Goal: Use online tool/utility: Utilize a website feature to perform a specific function

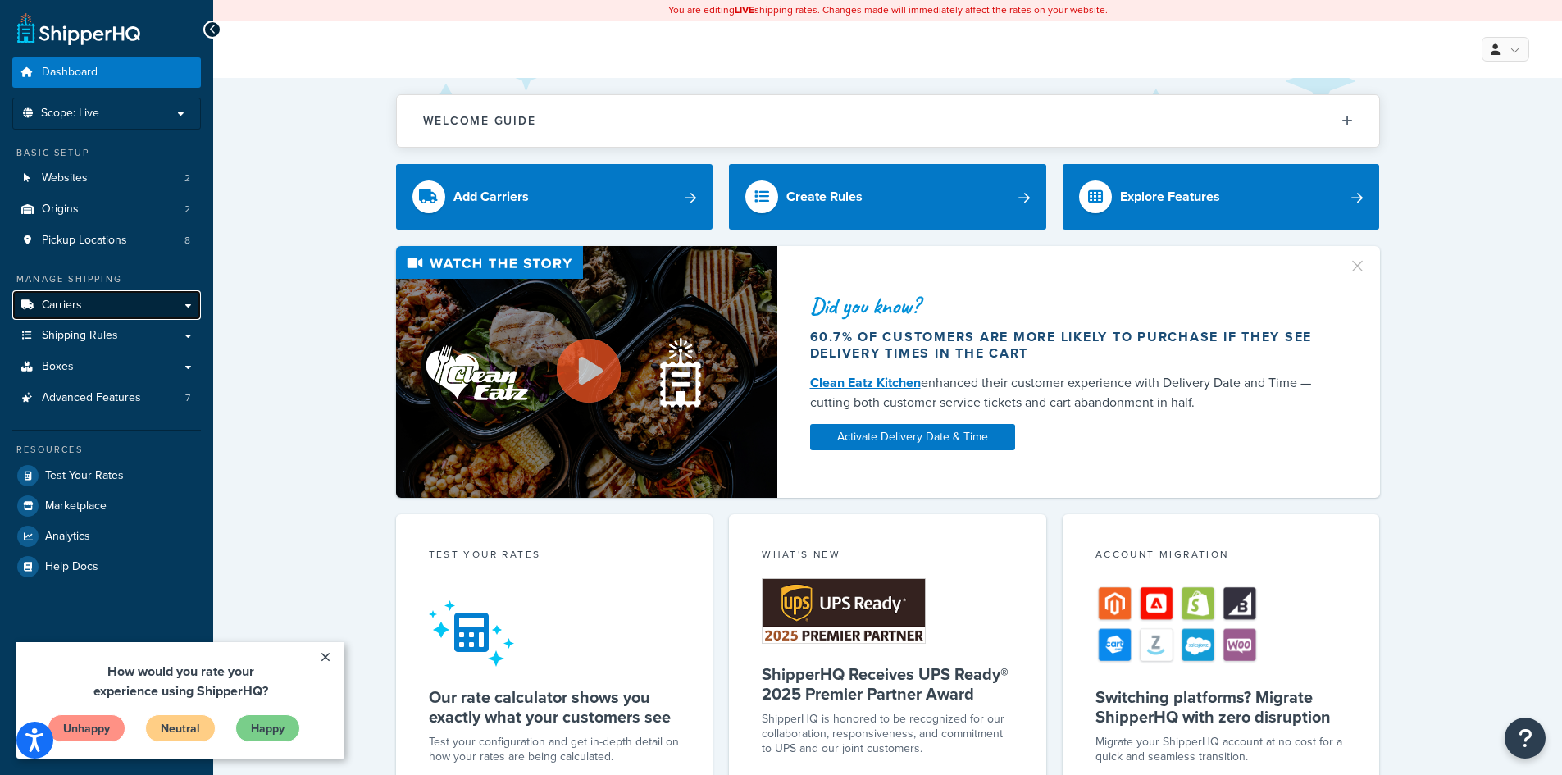
click at [134, 311] on link "Carriers" at bounding box center [106, 305] width 189 height 30
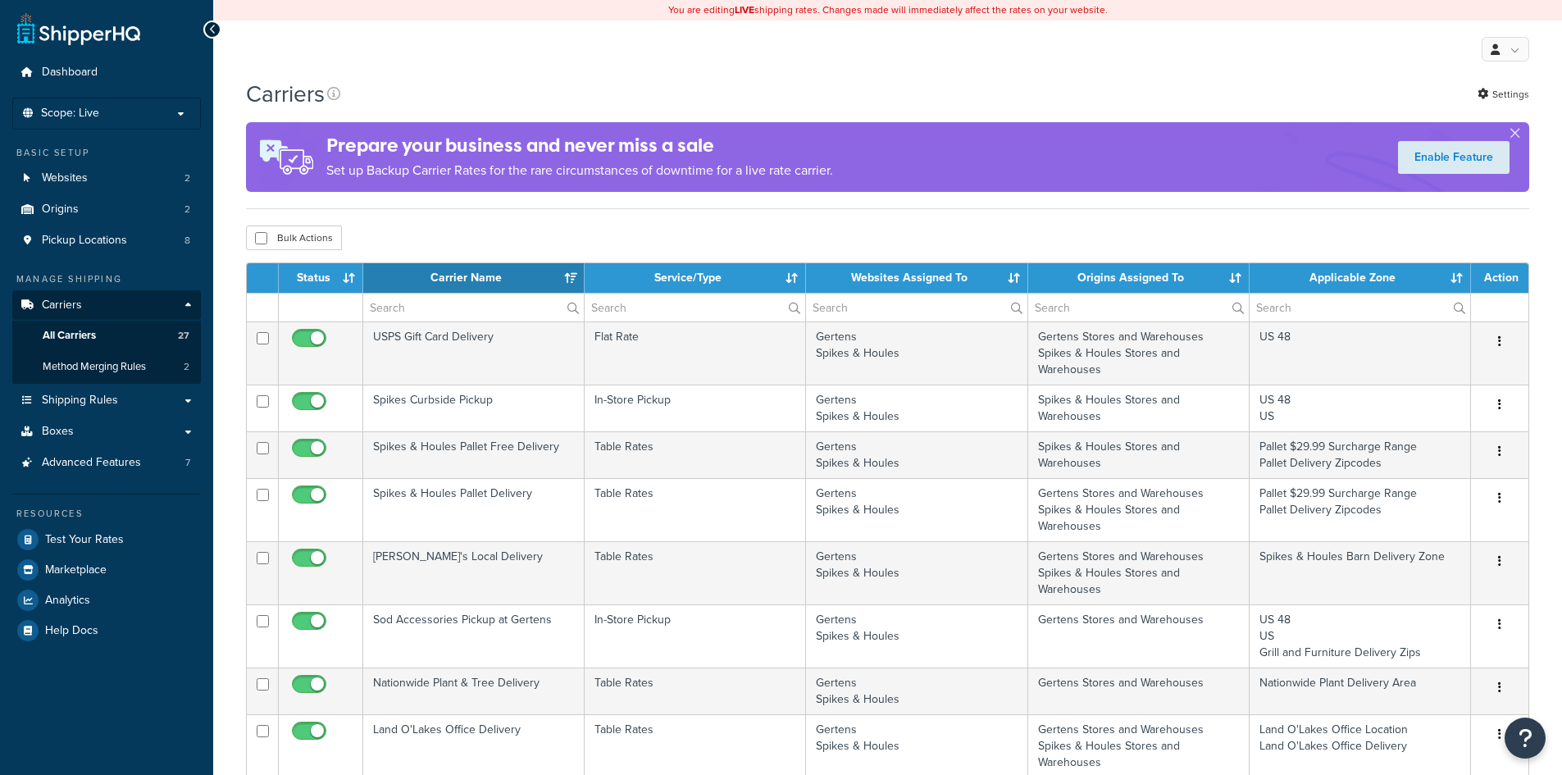
select select "15"
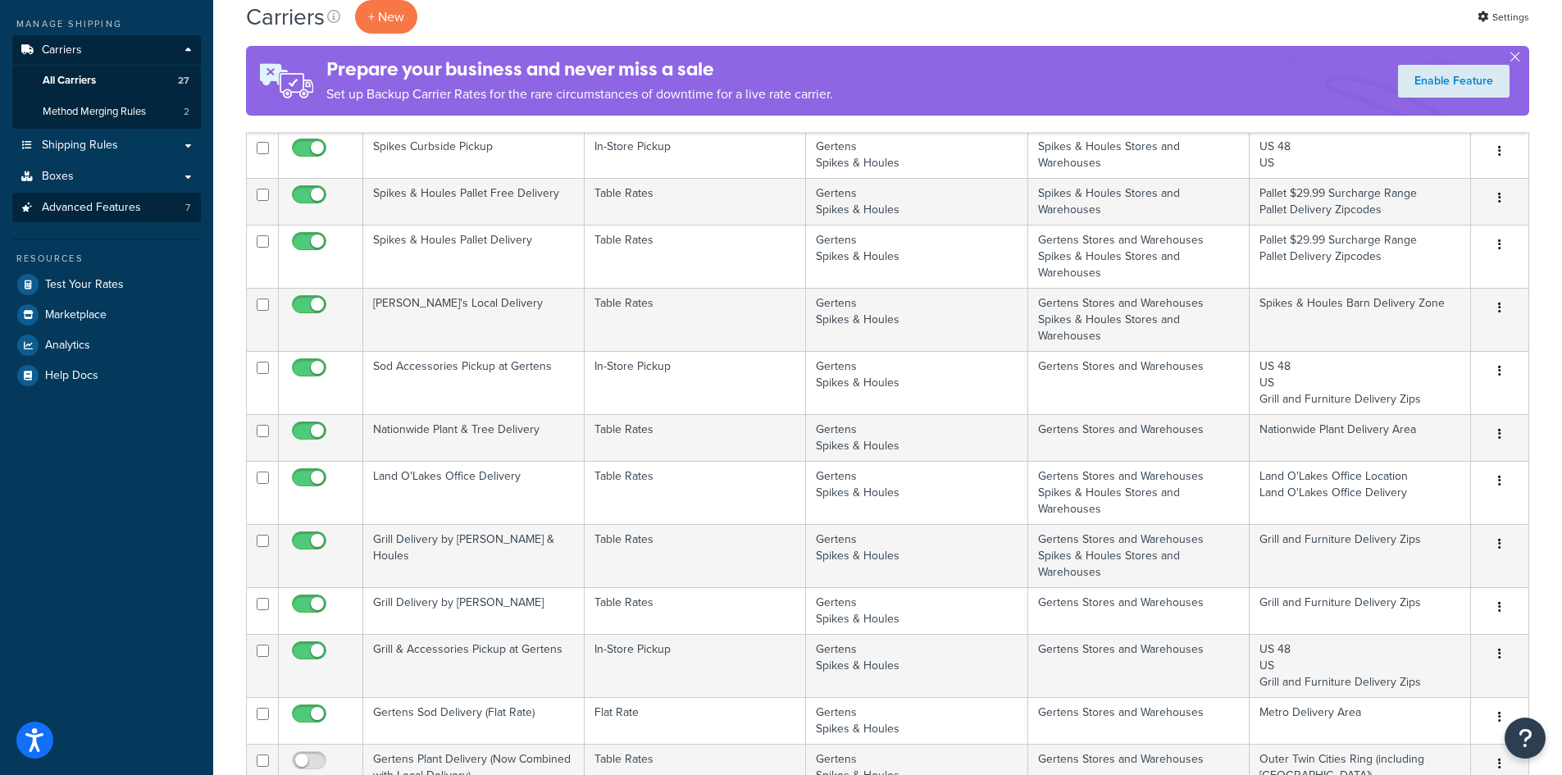
scroll to position [246, 0]
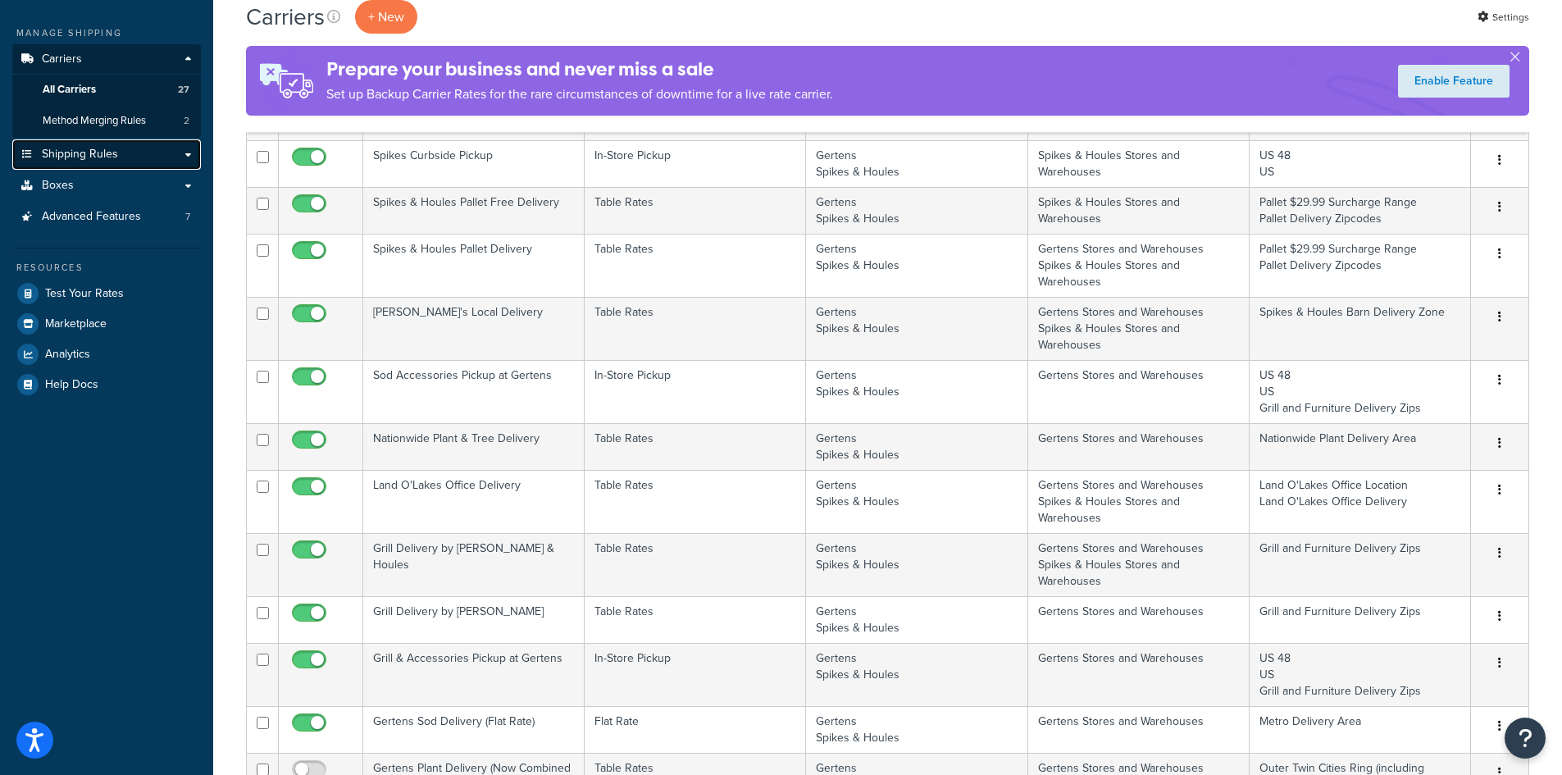
click at [152, 152] on link "Shipping Rules" at bounding box center [106, 154] width 189 height 30
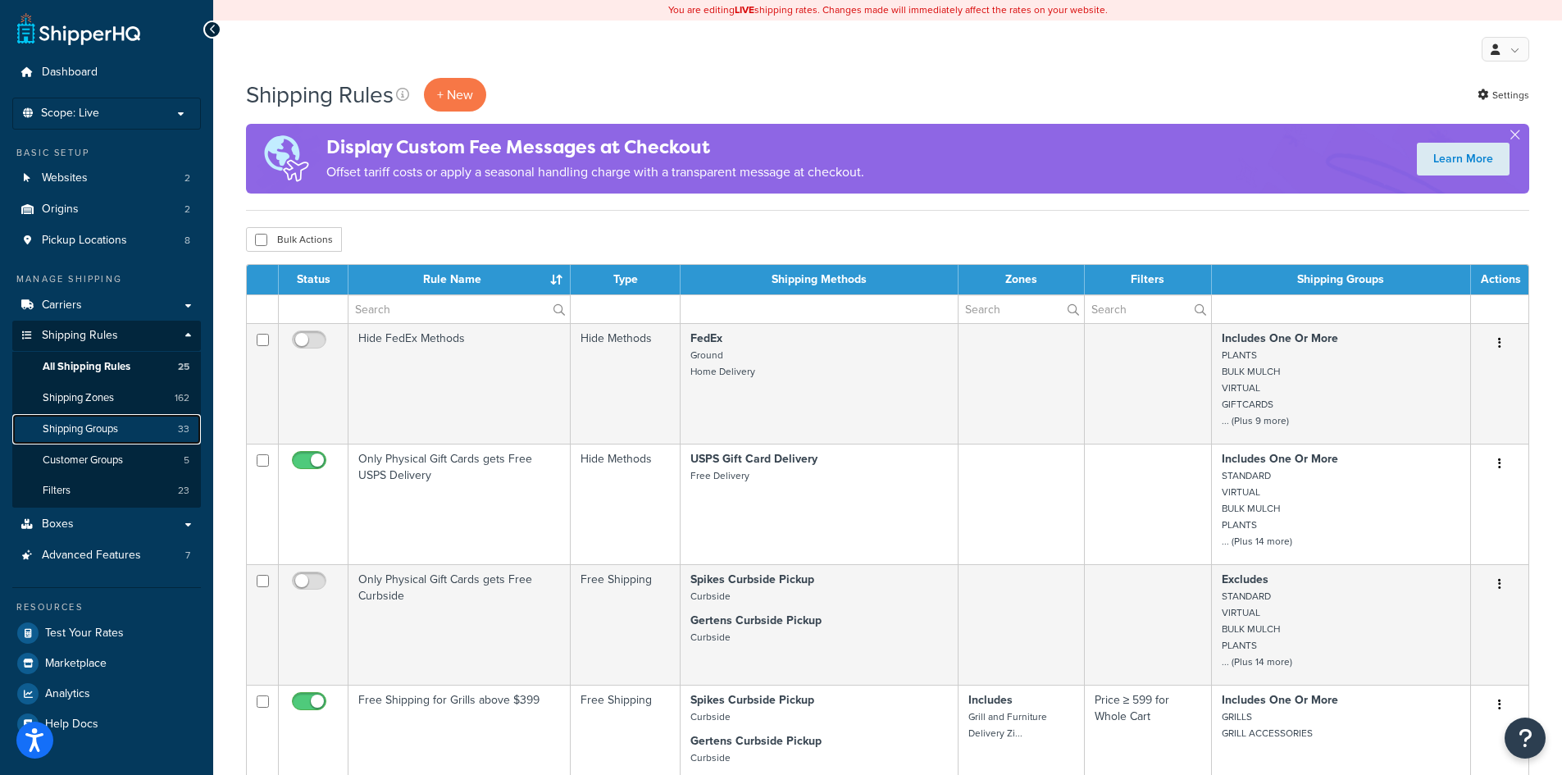
click at [89, 422] on span "Shipping Groups" at bounding box center [80, 429] width 75 height 14
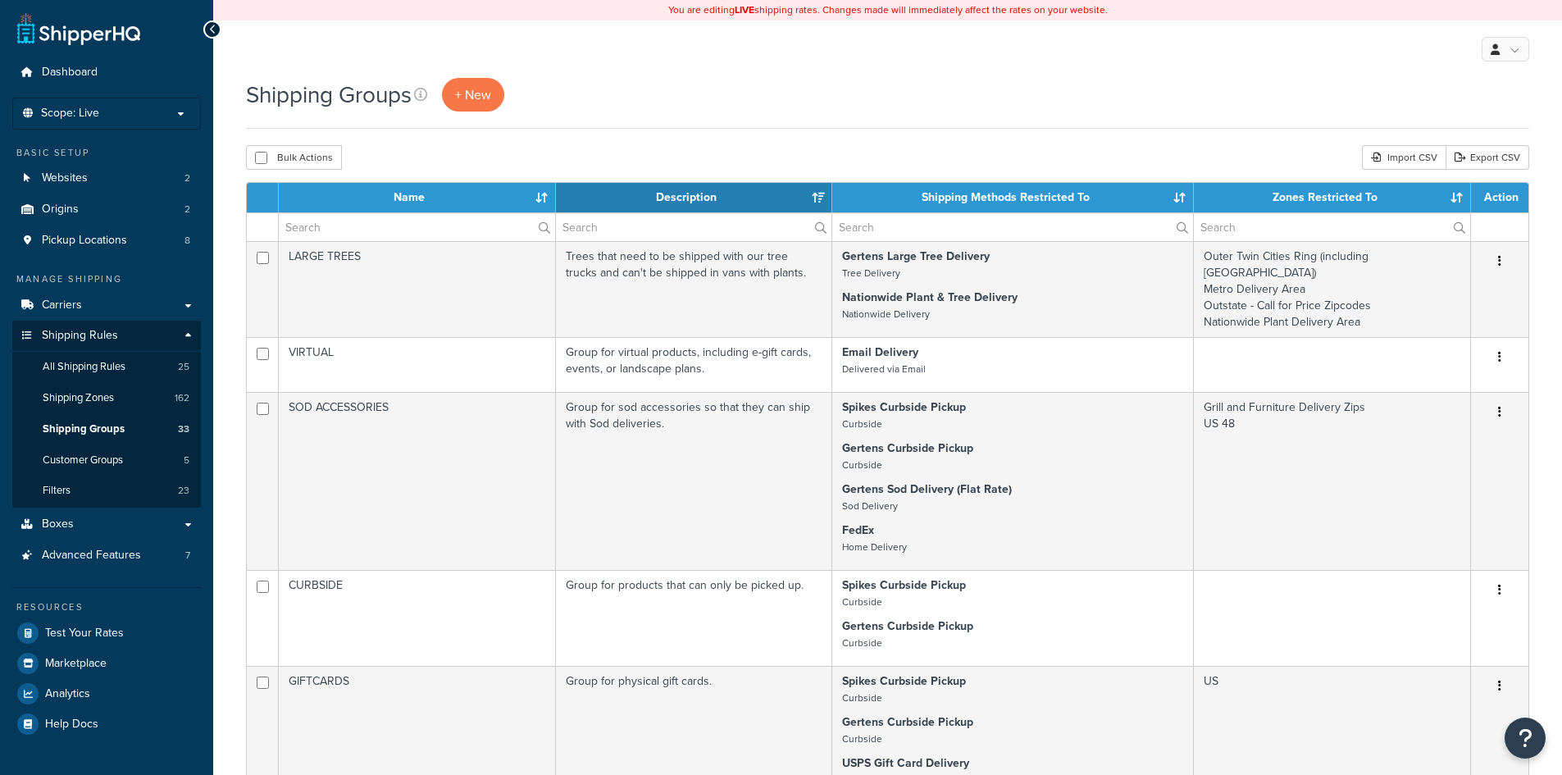
select select "15"
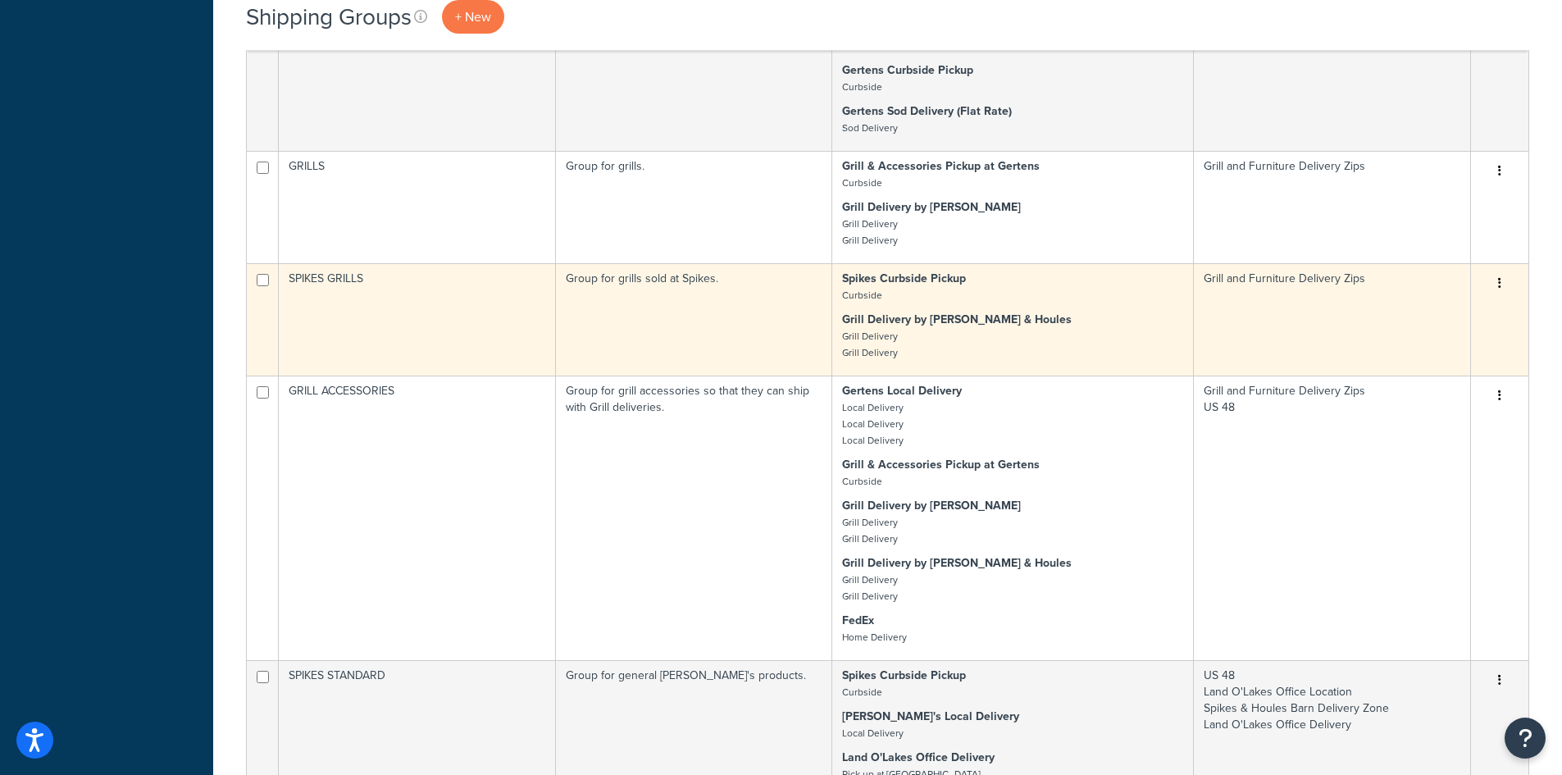
scroll to position [1722, 0]
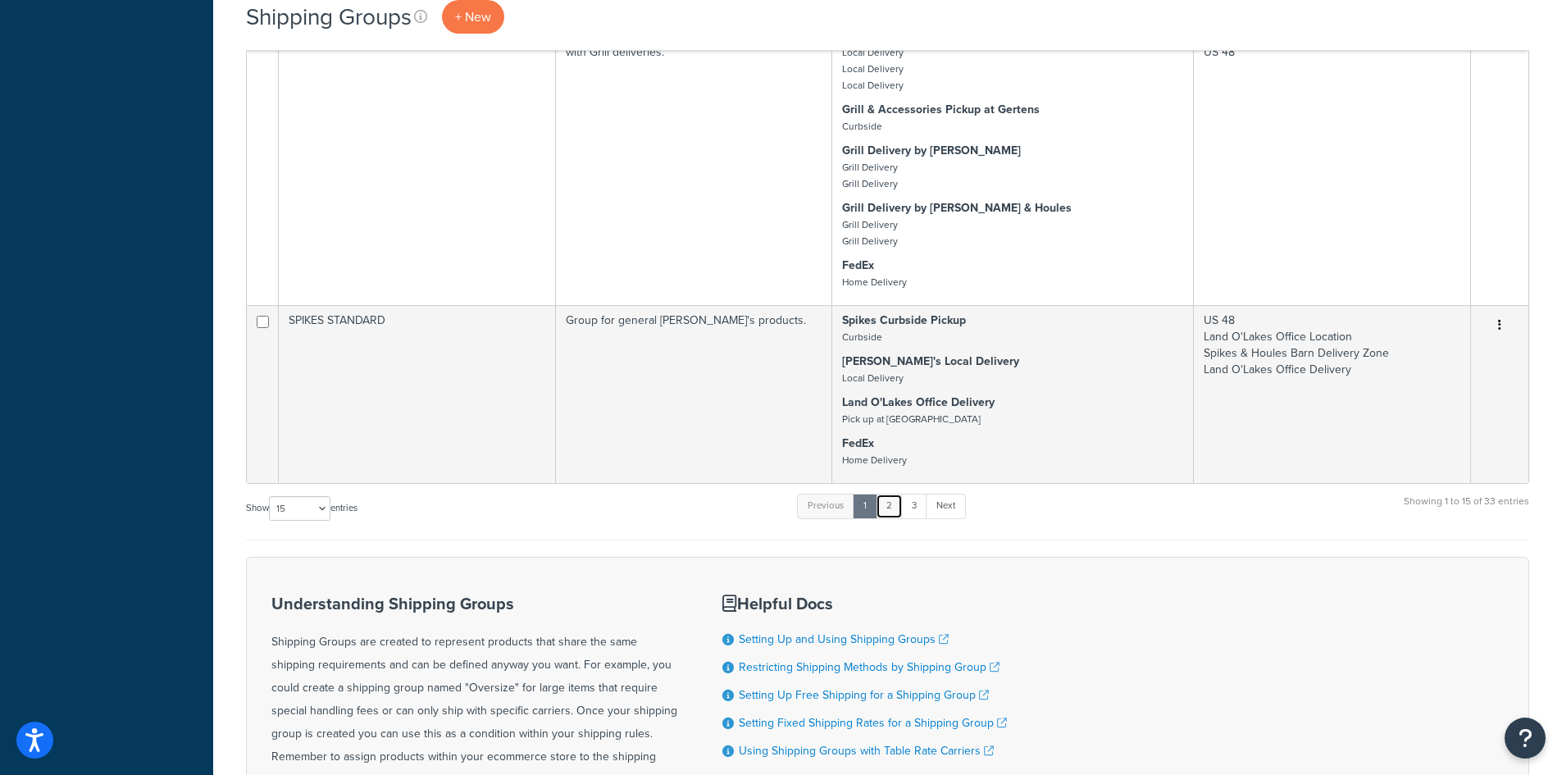
click at [894, 509] on link "2" at bounding box center [889, 506] width 27 height 25
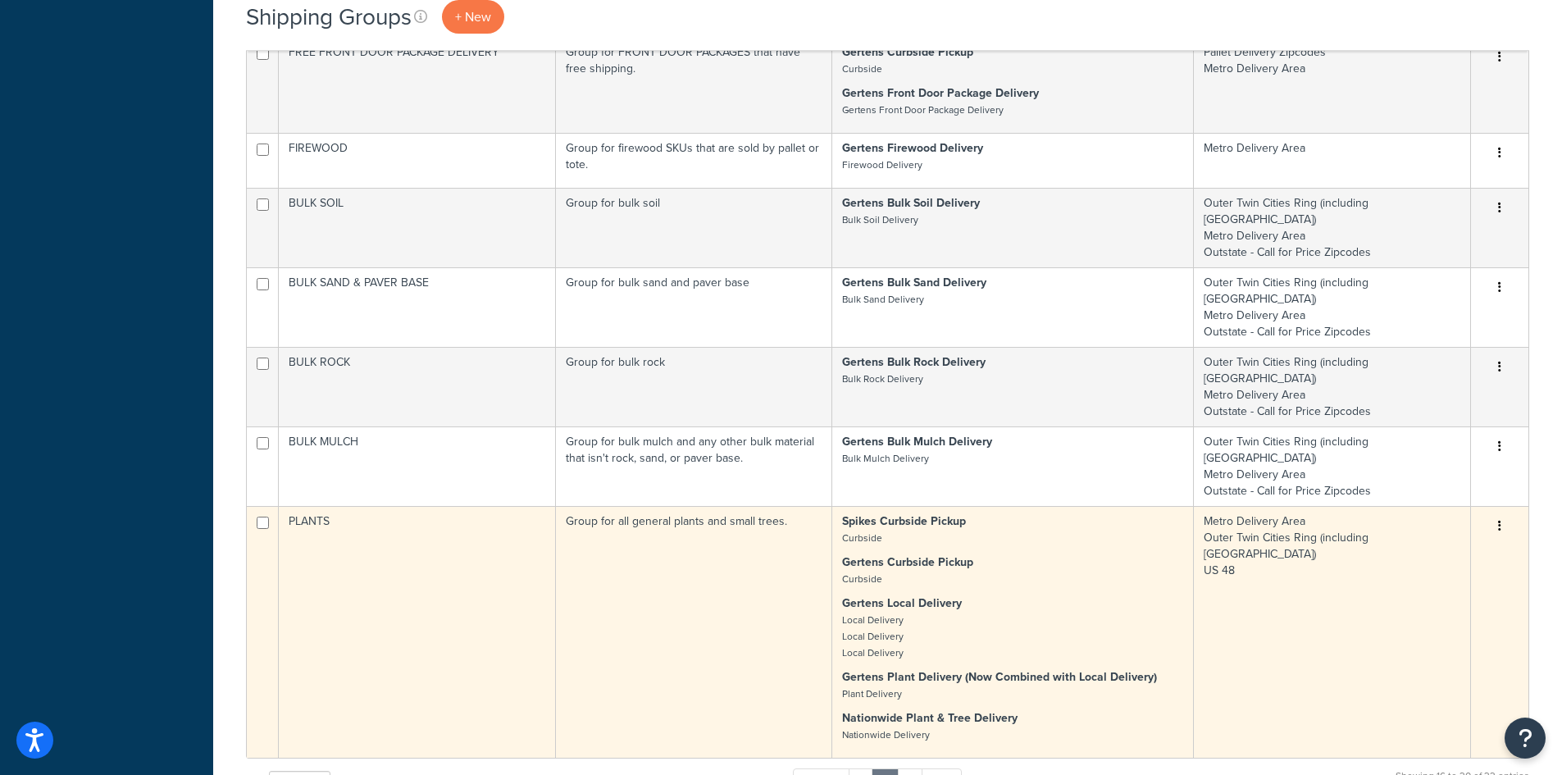
scroll to position [1640, 0]
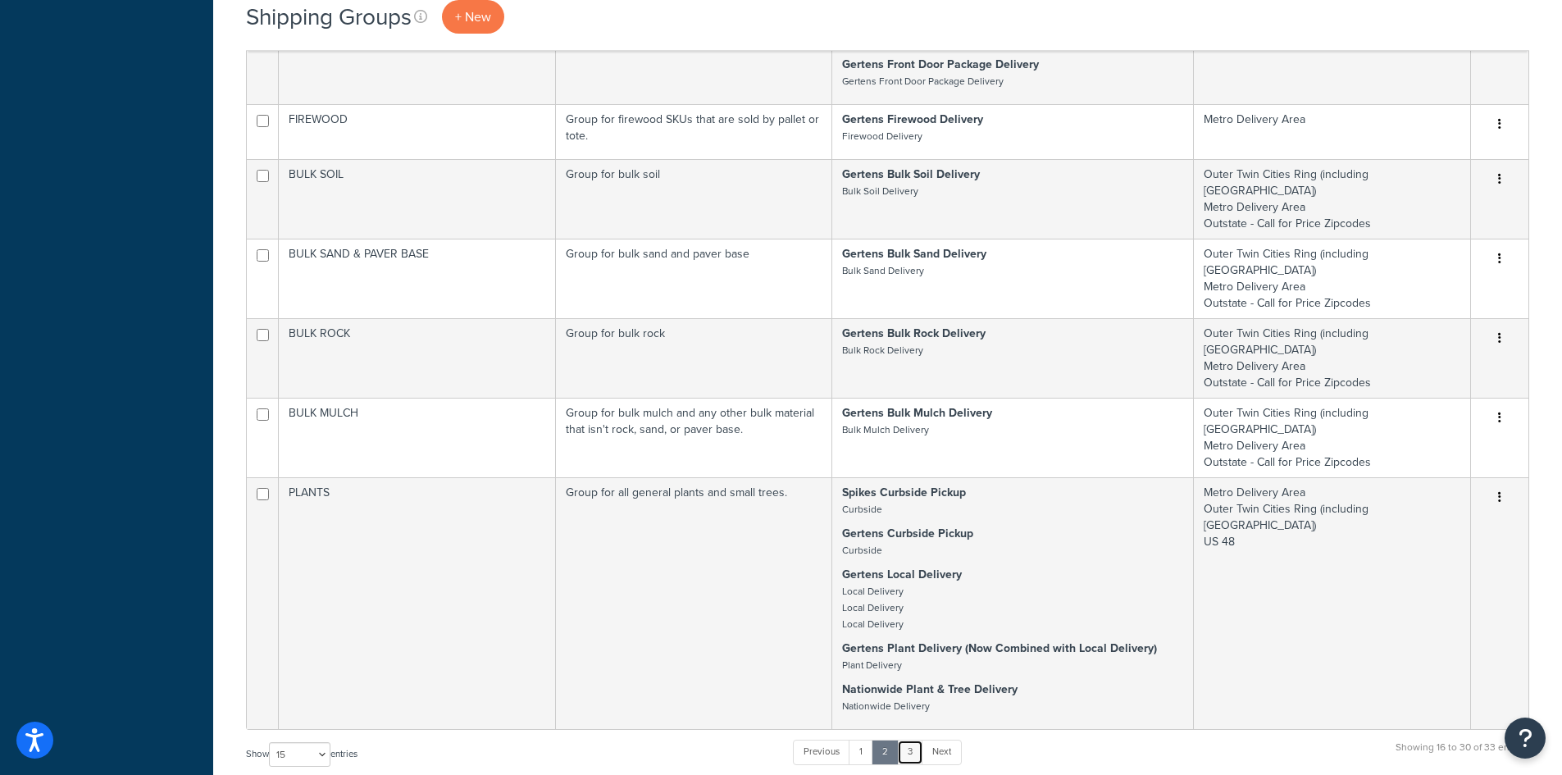
click at [915, 739] on link "3" at bounding box center [910, 751] width 26 height 25
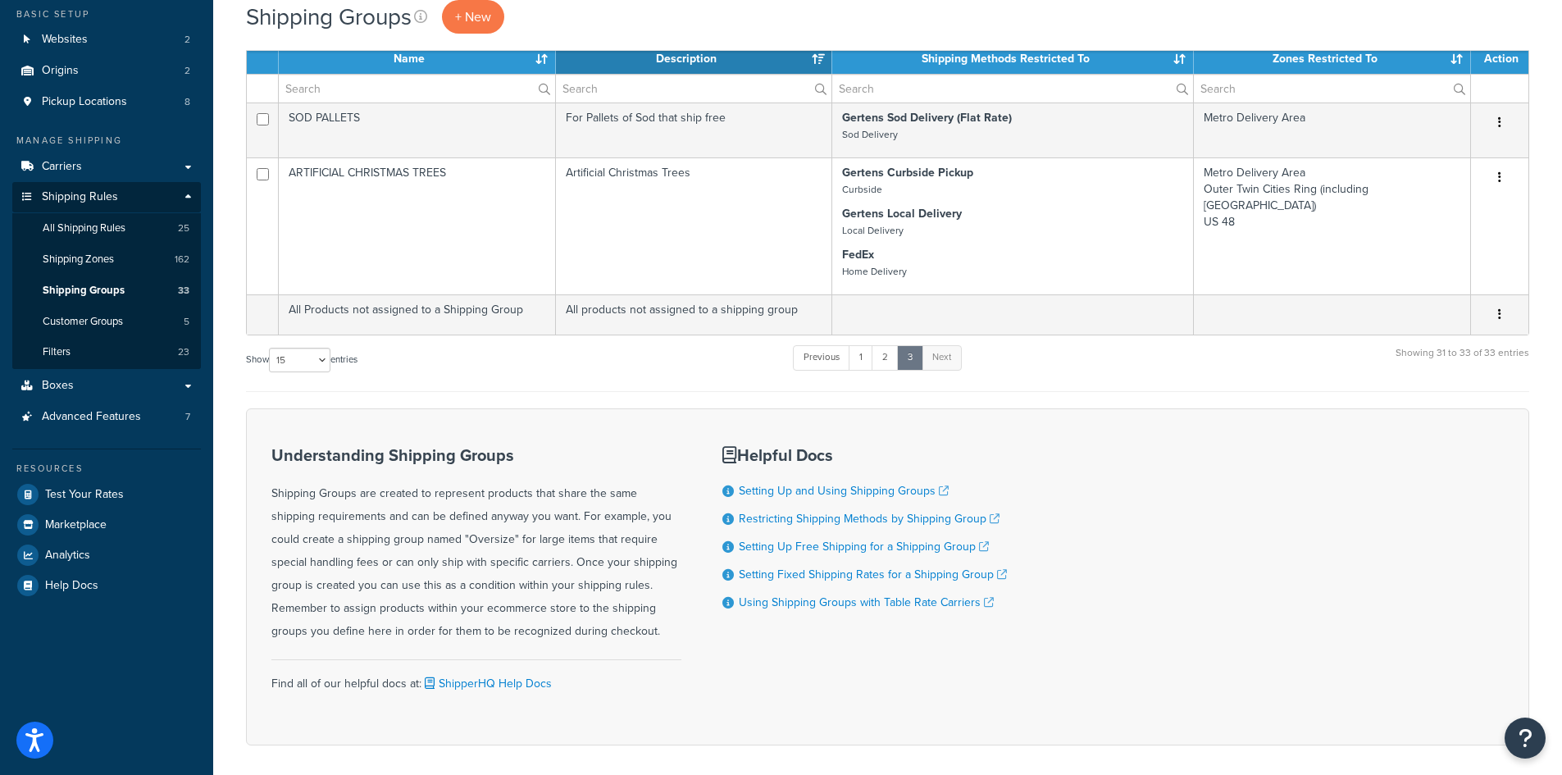
scroll to position [43, 0]
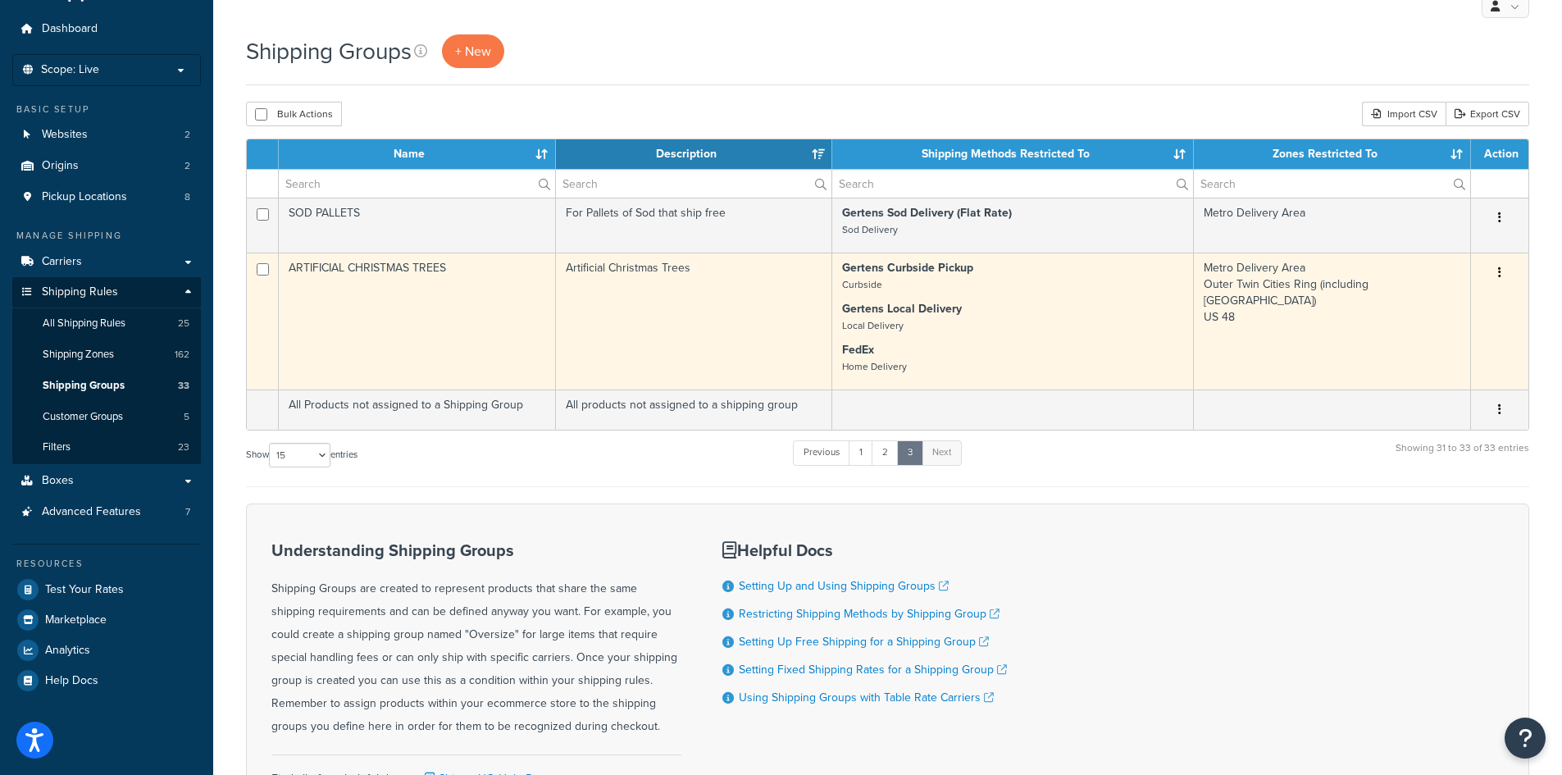
click at [1389, 334] on td "Metro Delivery Area Outer Twin Cities Ring (including Eau Claire) US 48" at bounding box center [1332, 321] width 277 height 137
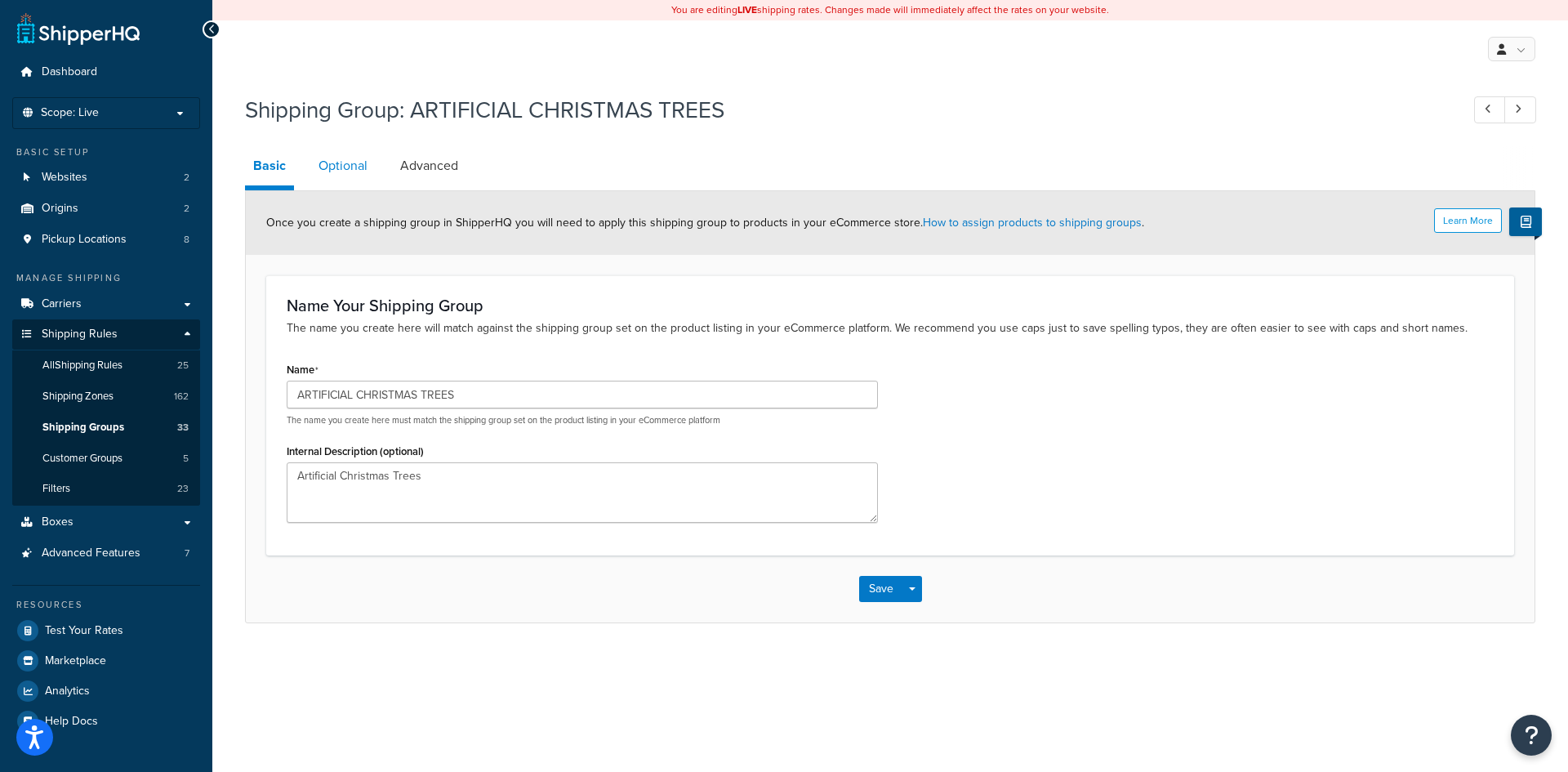
click at [328, 151] on link "Optional" at bounding box center [344, 165] width 66 height 39
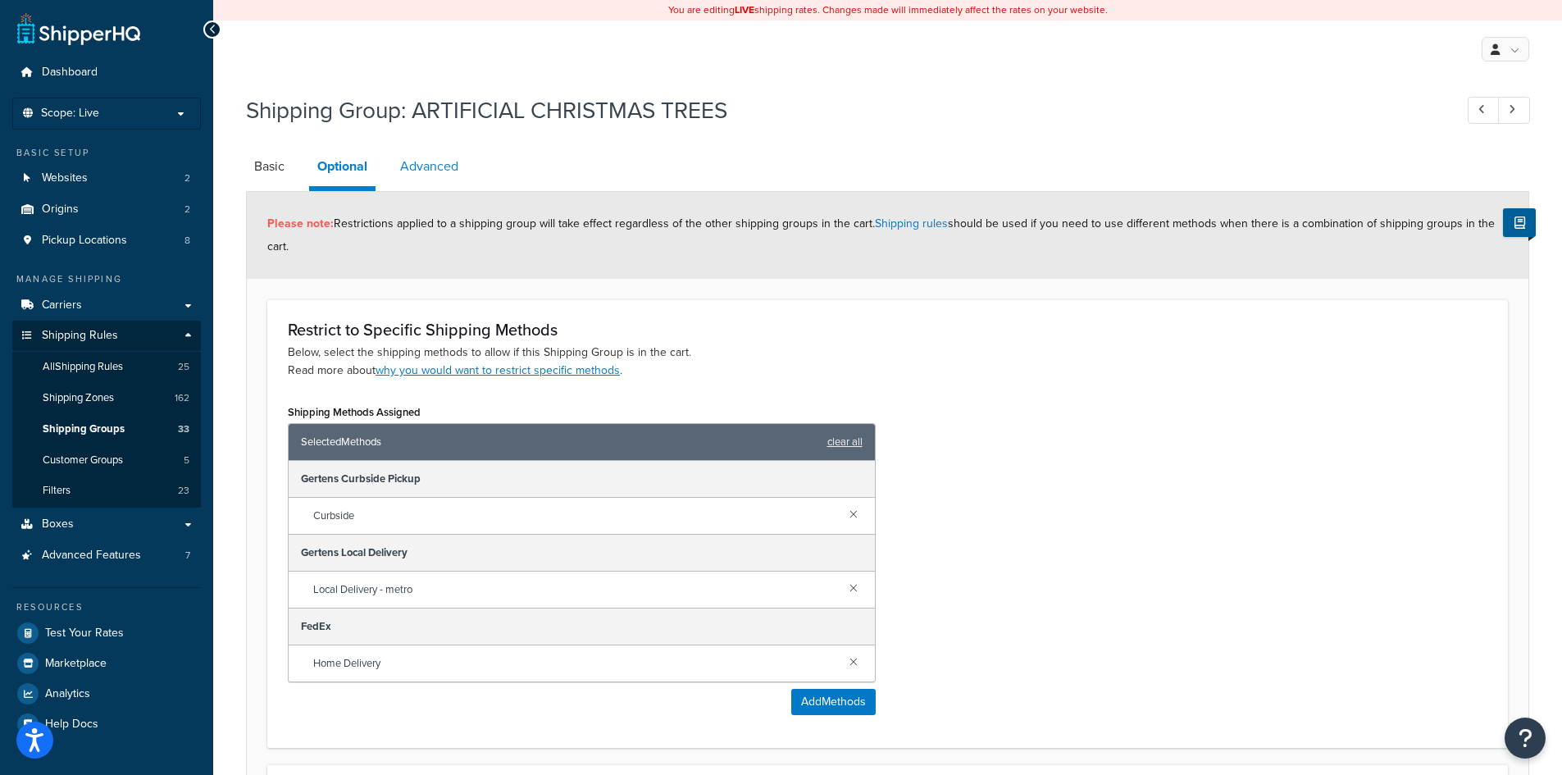
click at [407, 154] on link "Advanced" at bounding box center [429, 166] width 75 height 39
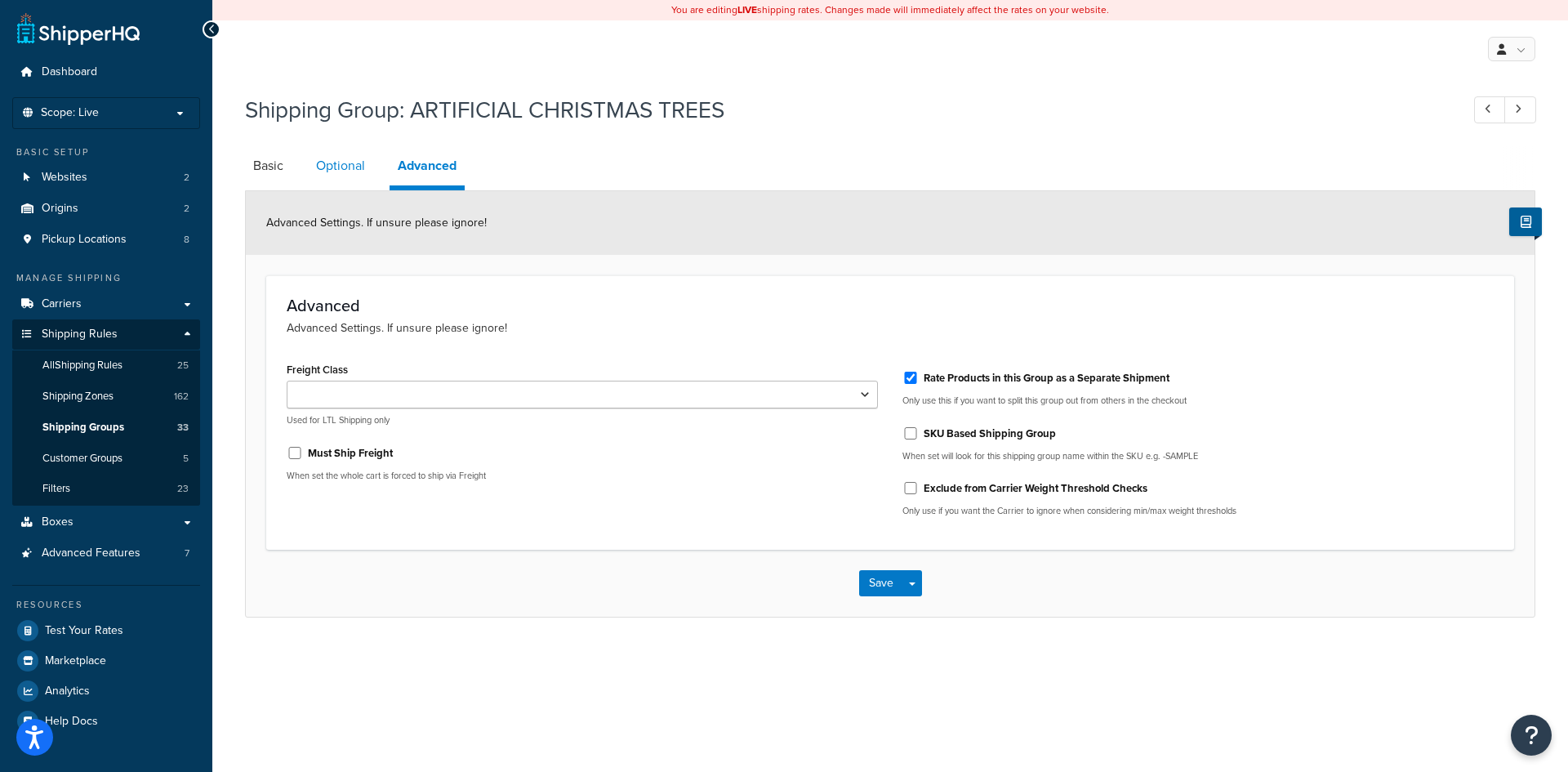
click at [336, 170] on link "Optional" at bounding box center [341, 165] width 66 height 39
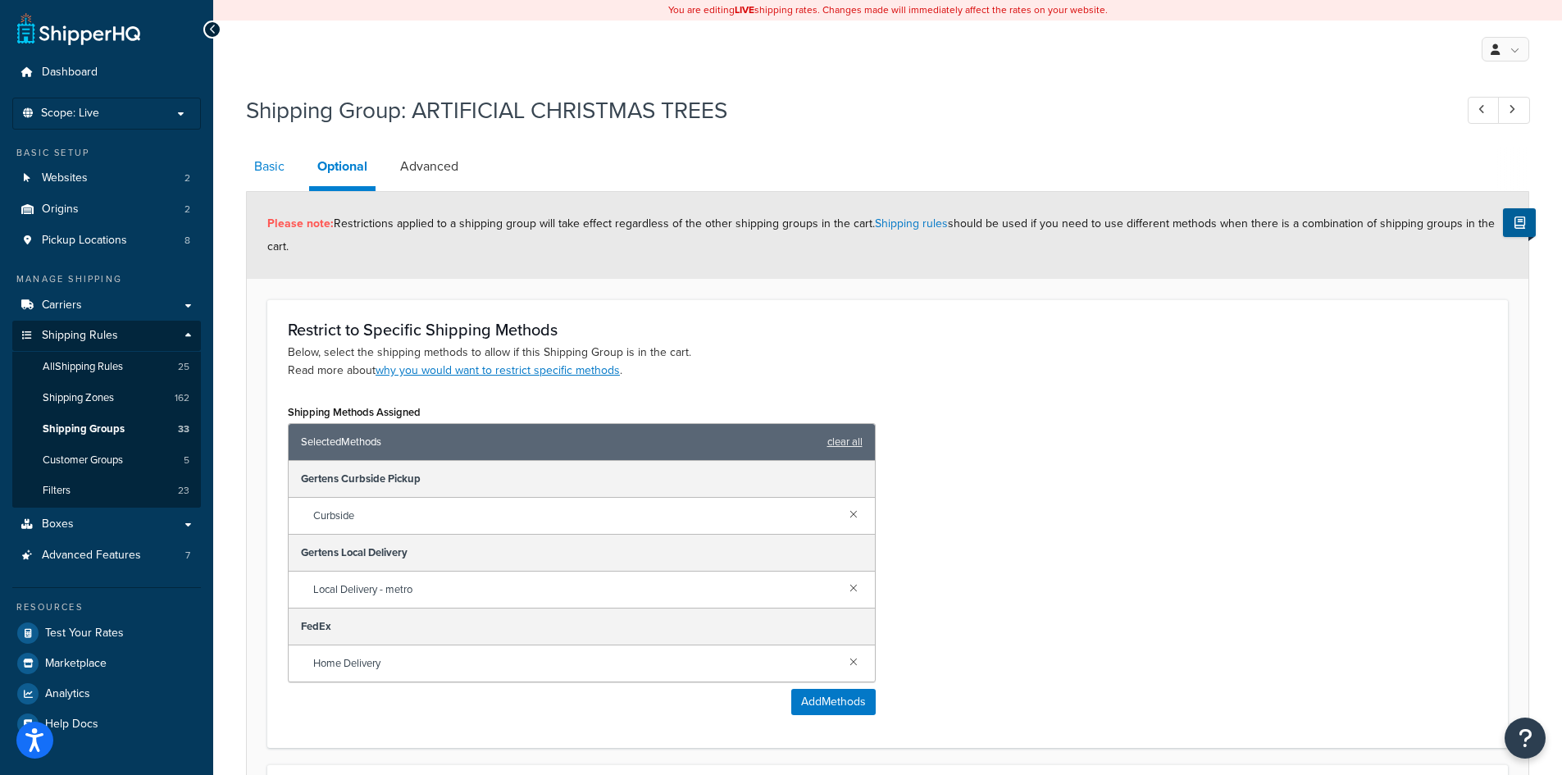
click at [265, 175] on link "Basic" at bounding box center [269, 166] width 47 height 39
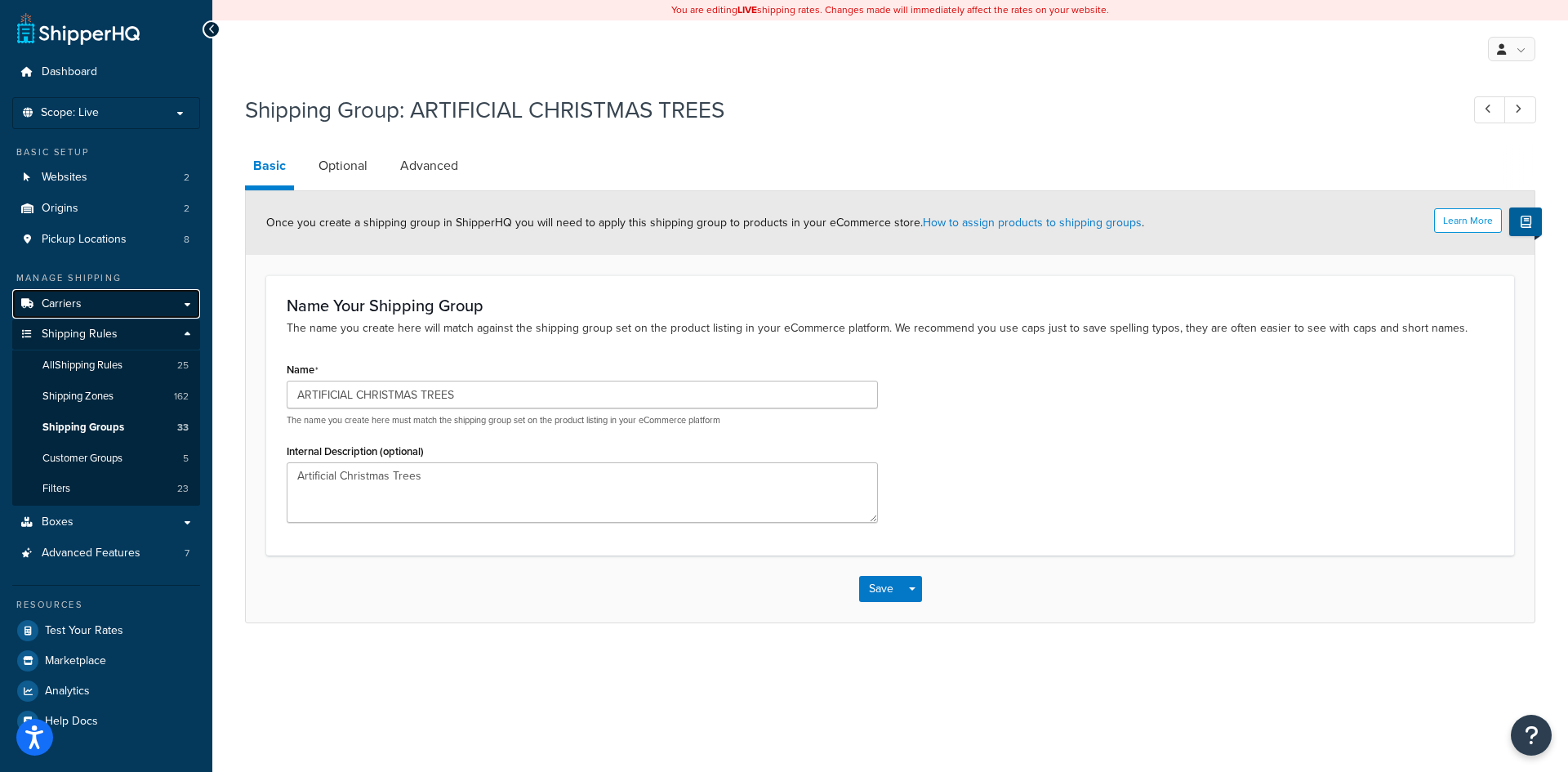
click at [84, 302] on link "Carriers" at bounding box center [106, 304] width 188 height 30
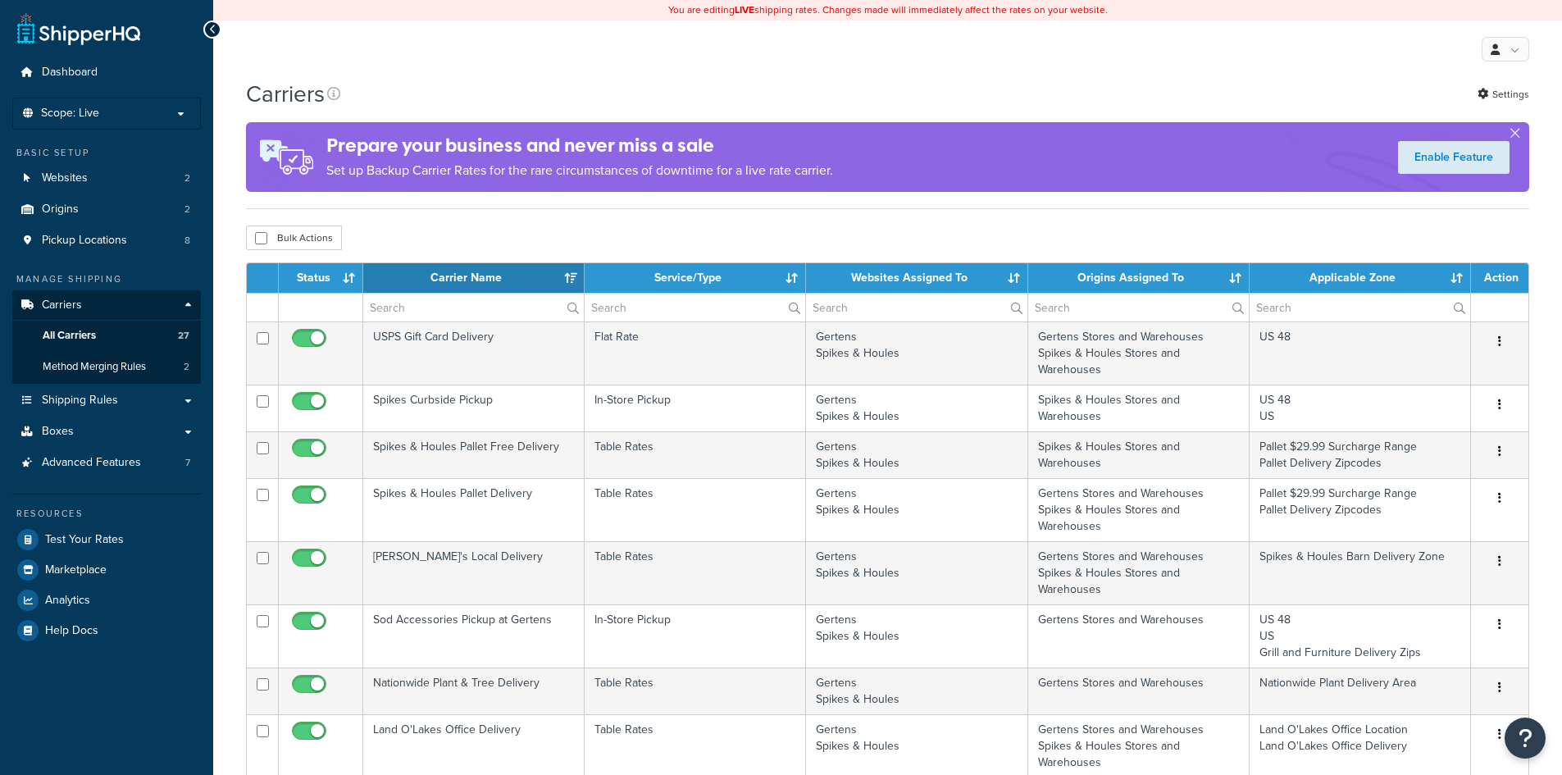
select select "15"
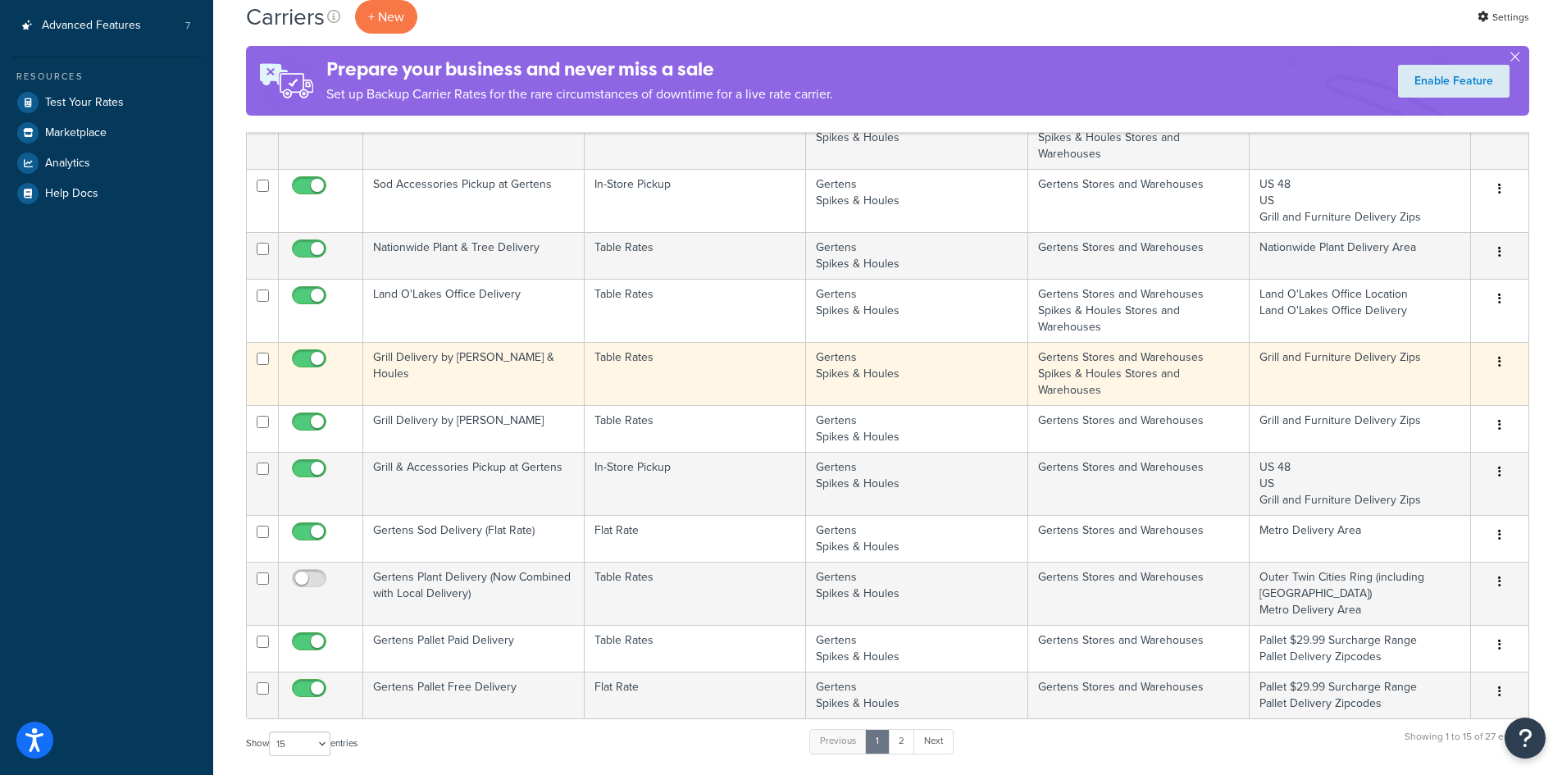
scroll to position [574, 0]
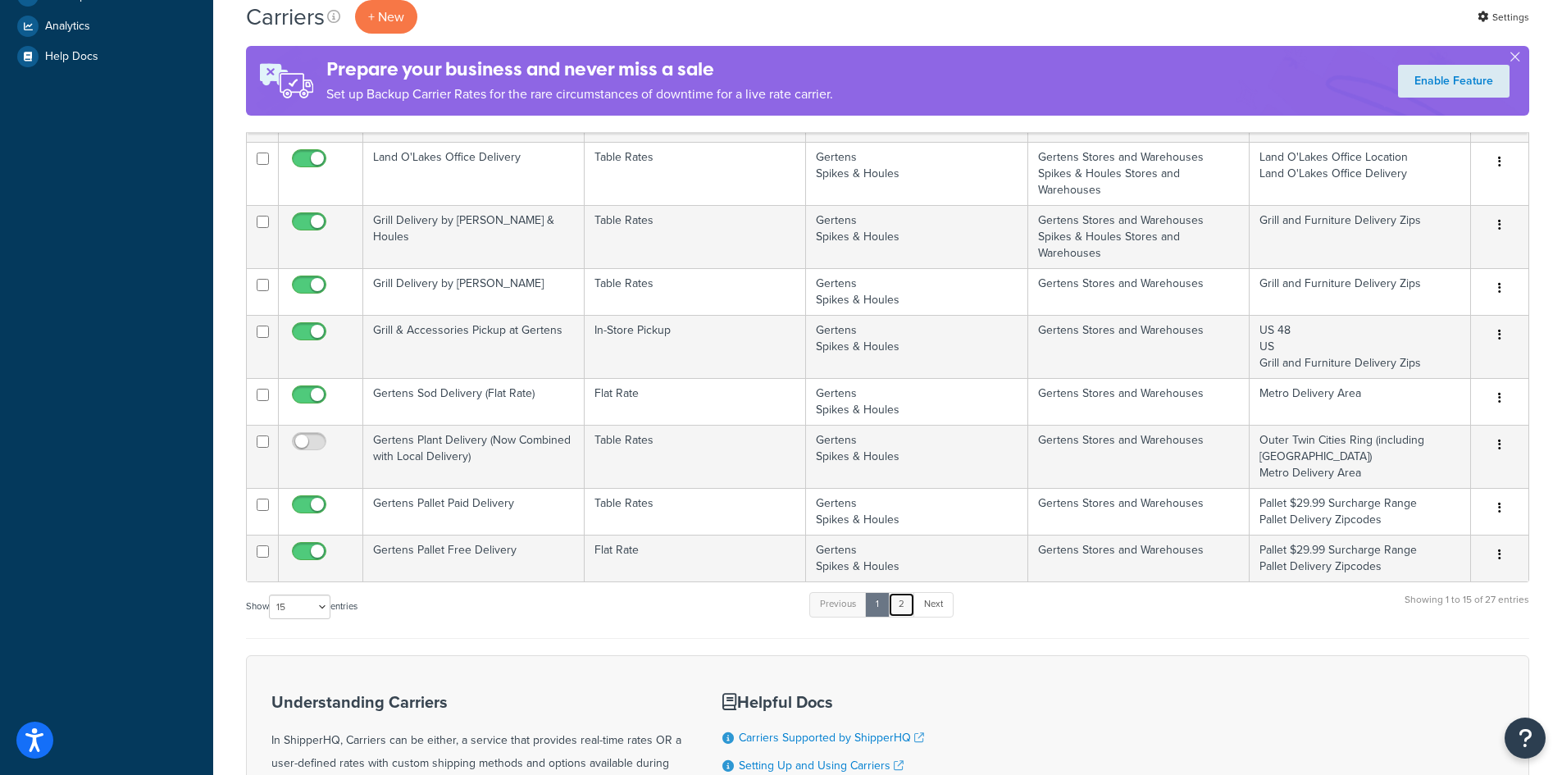
click at [902, 608] on link "2" at bounding box center [901, 604] width 27 height 25
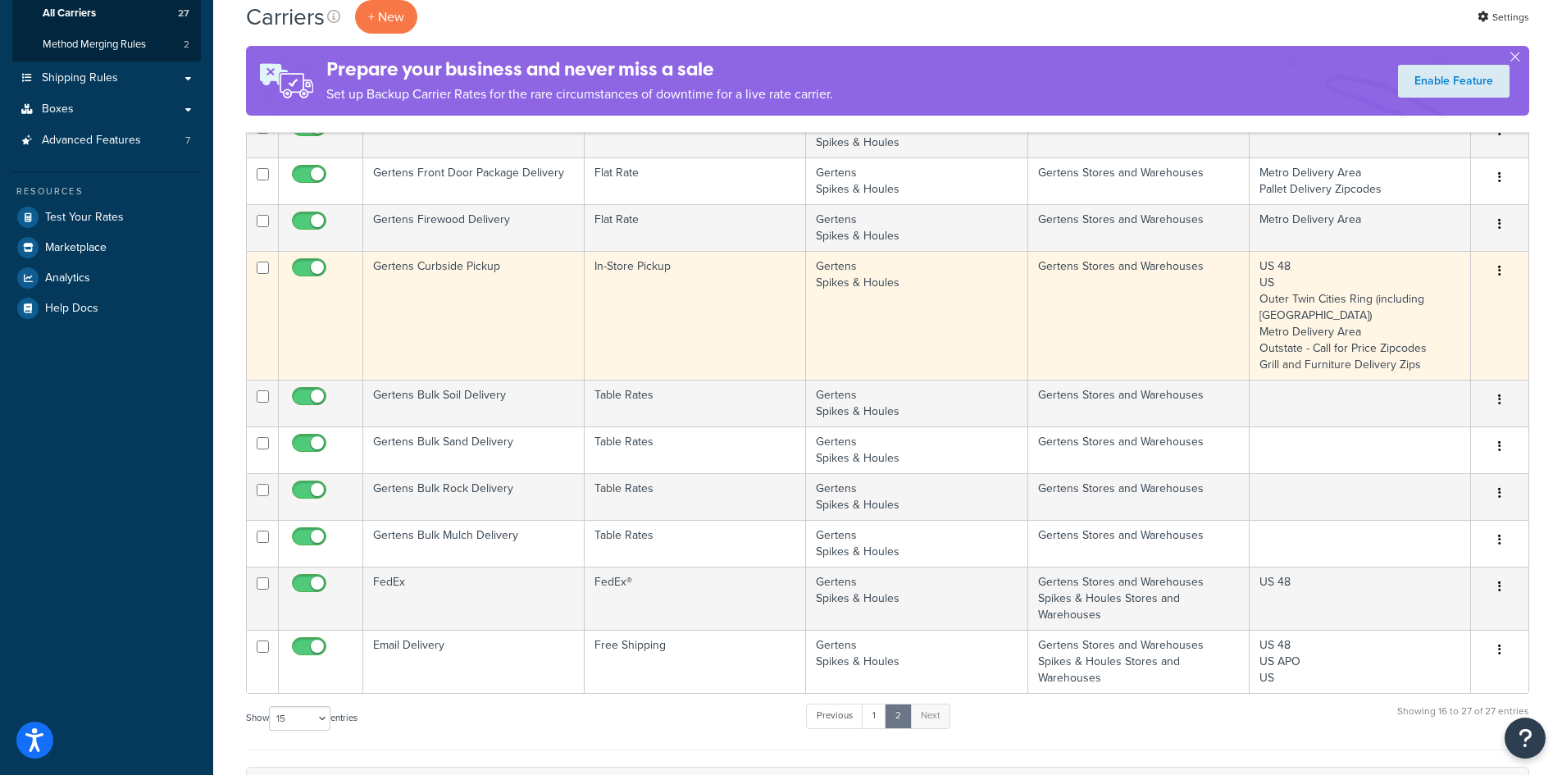
scroll to position [328, 0]
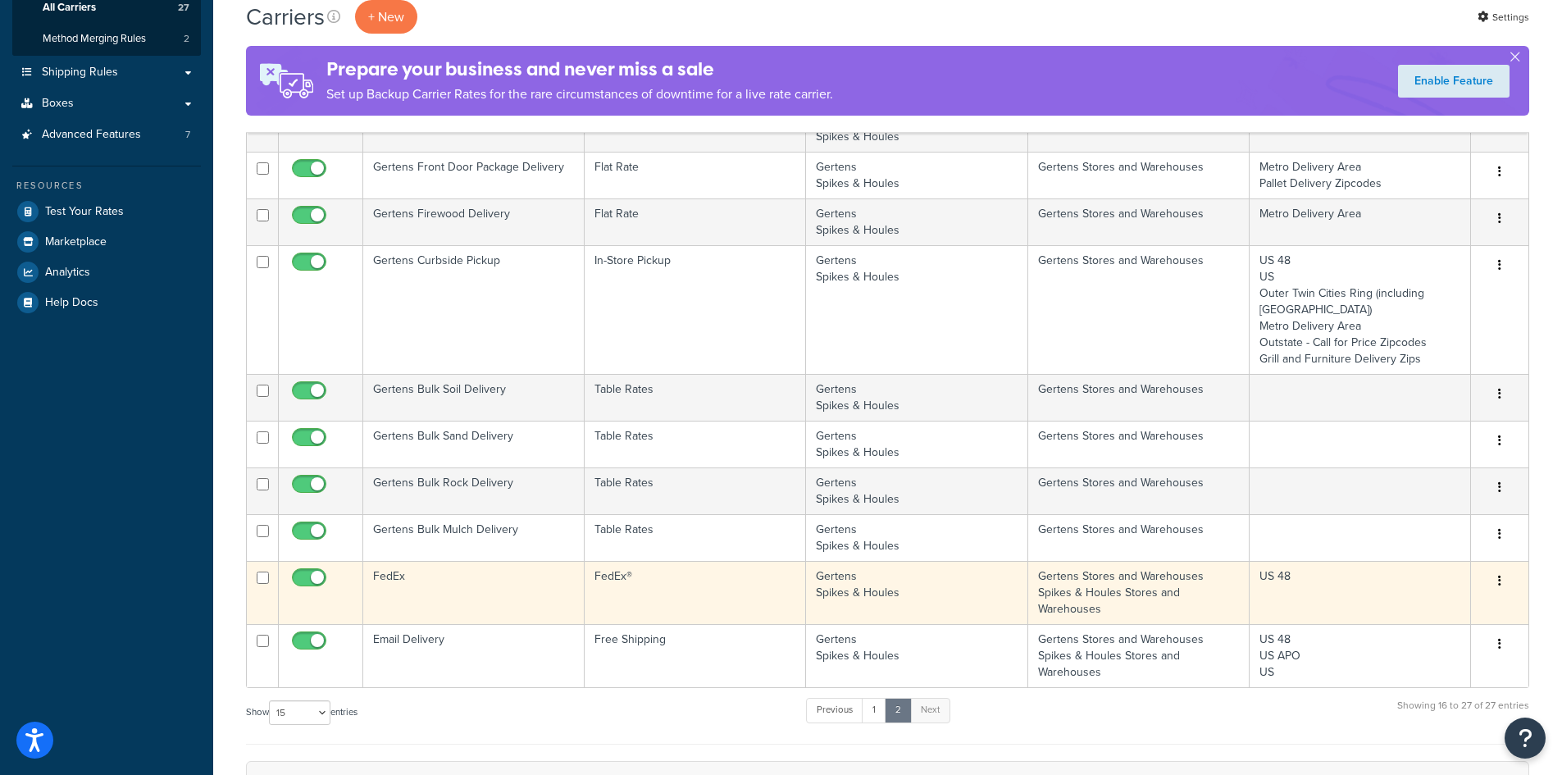
click at [700, 617] on td "FedEx®" at bounding box center [695, 592] width 221 height 63
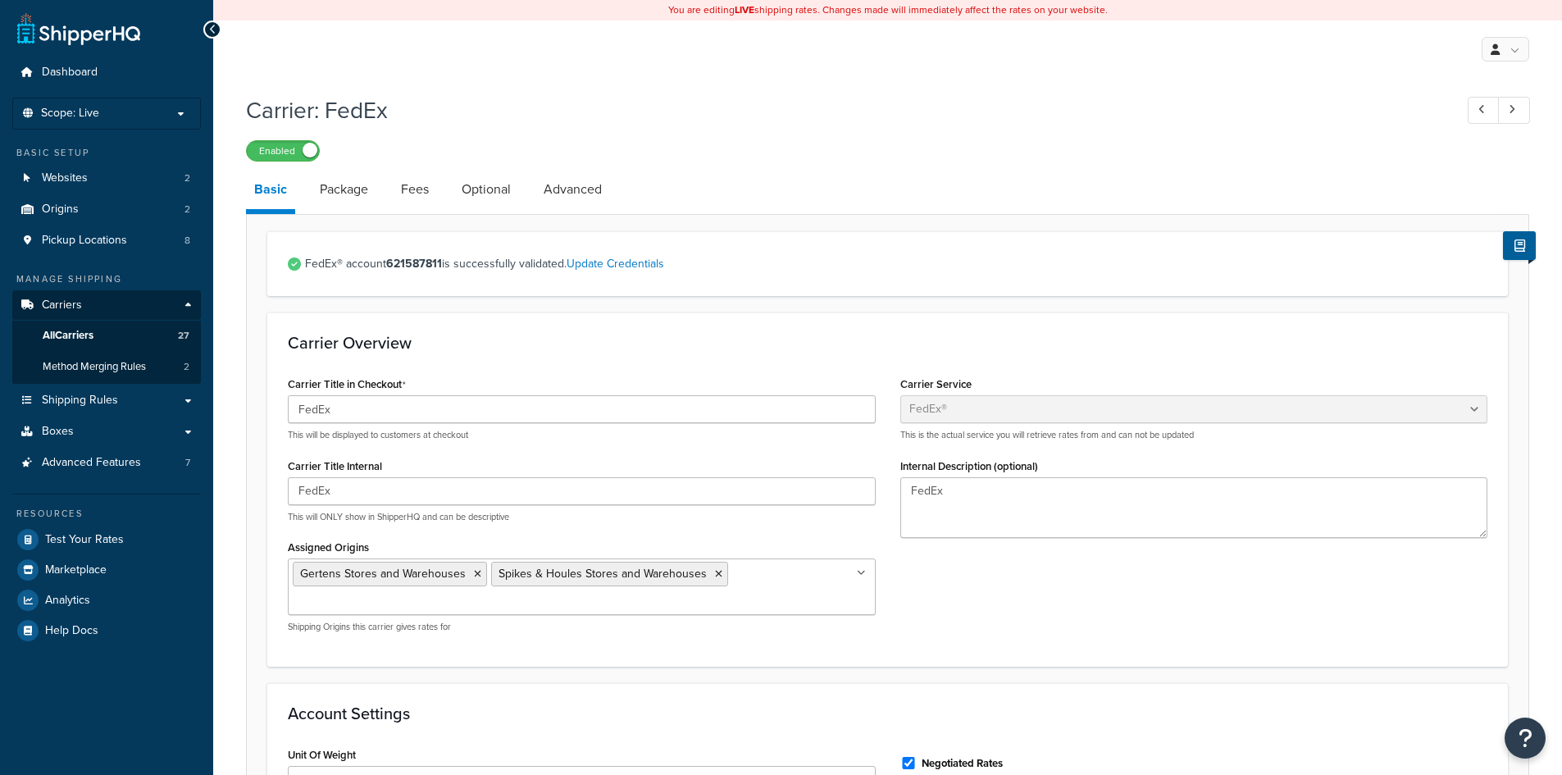
select select "fedEx"
select select "REGULAR_PICKUP"
select select "YOUR_PACKAGING"
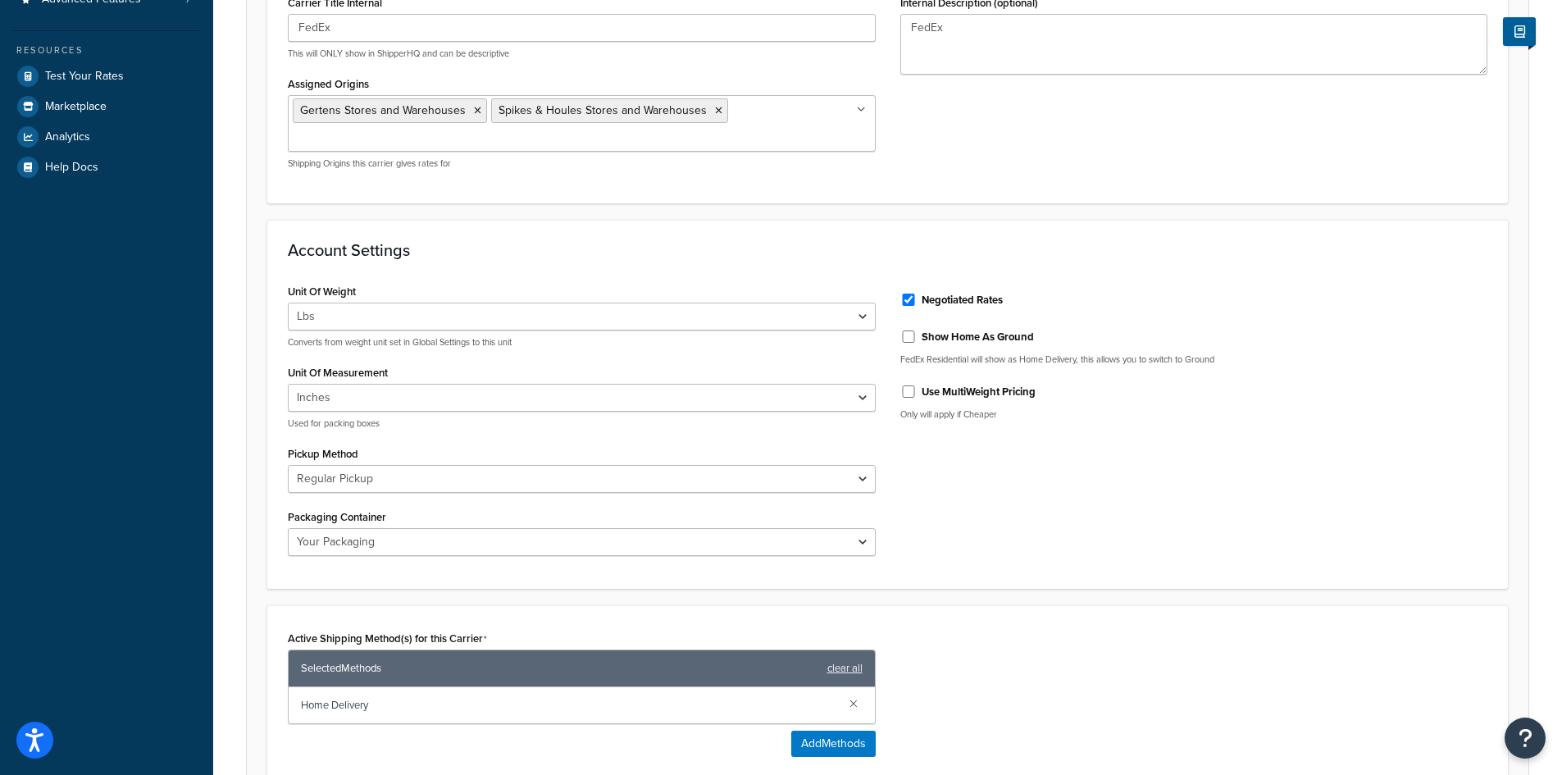
scroll to position [84, 0]
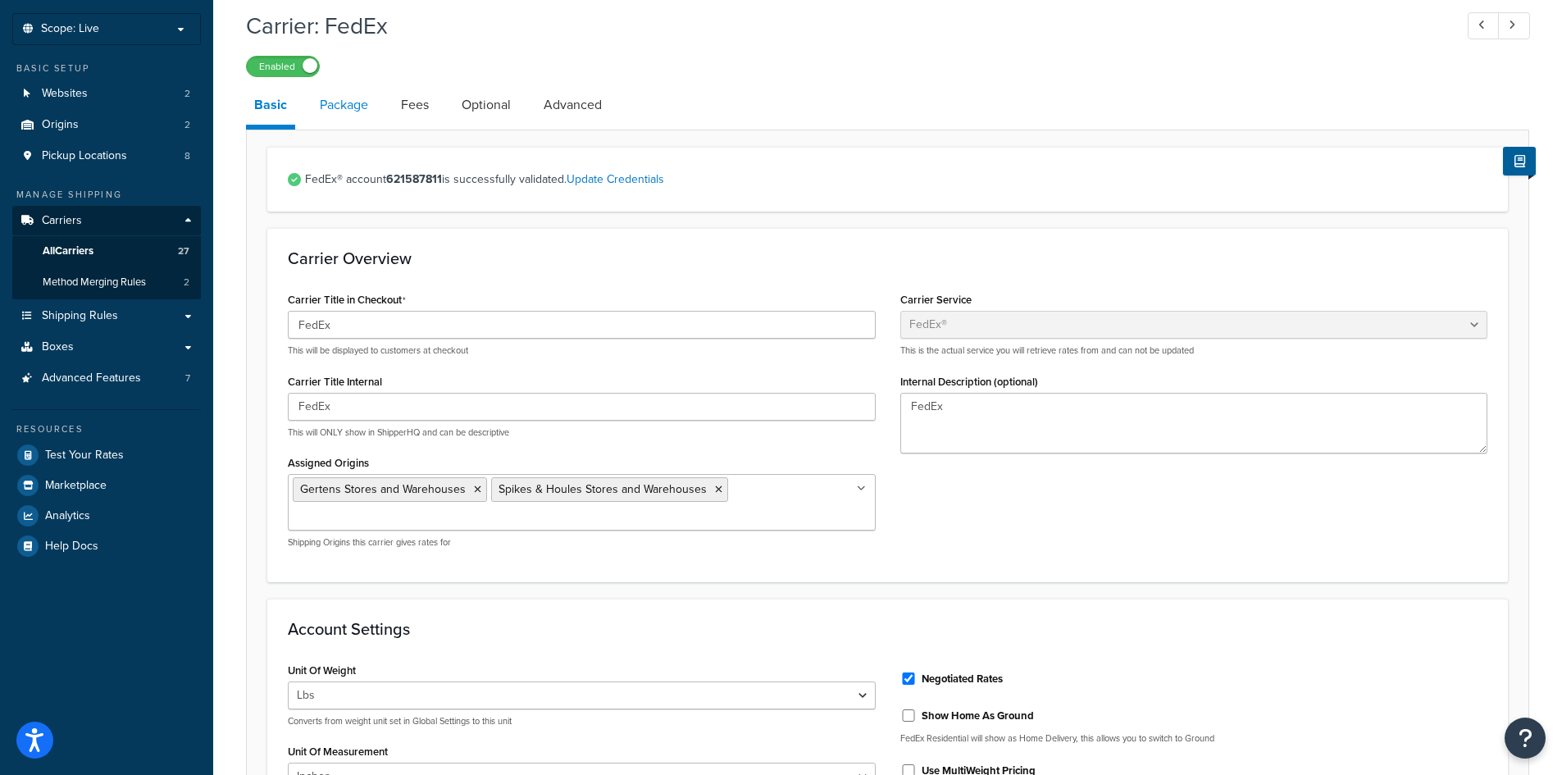
click at [359, 105] on link "Package" at bounding box center [344, 104] width 65 height 39
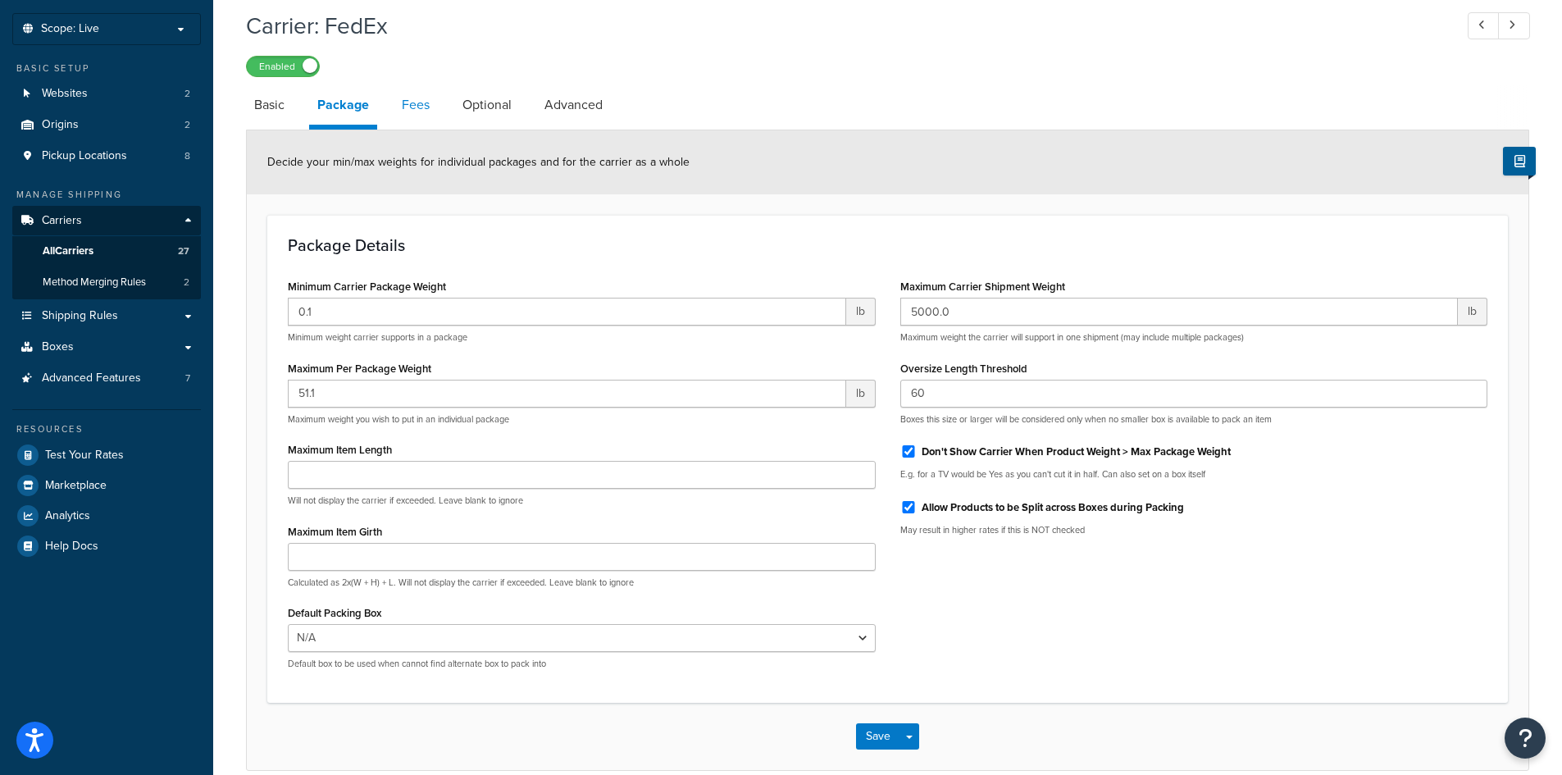
click at [418, 107] on link "Fees" at bounding box center [416, 104] width 44 height 39
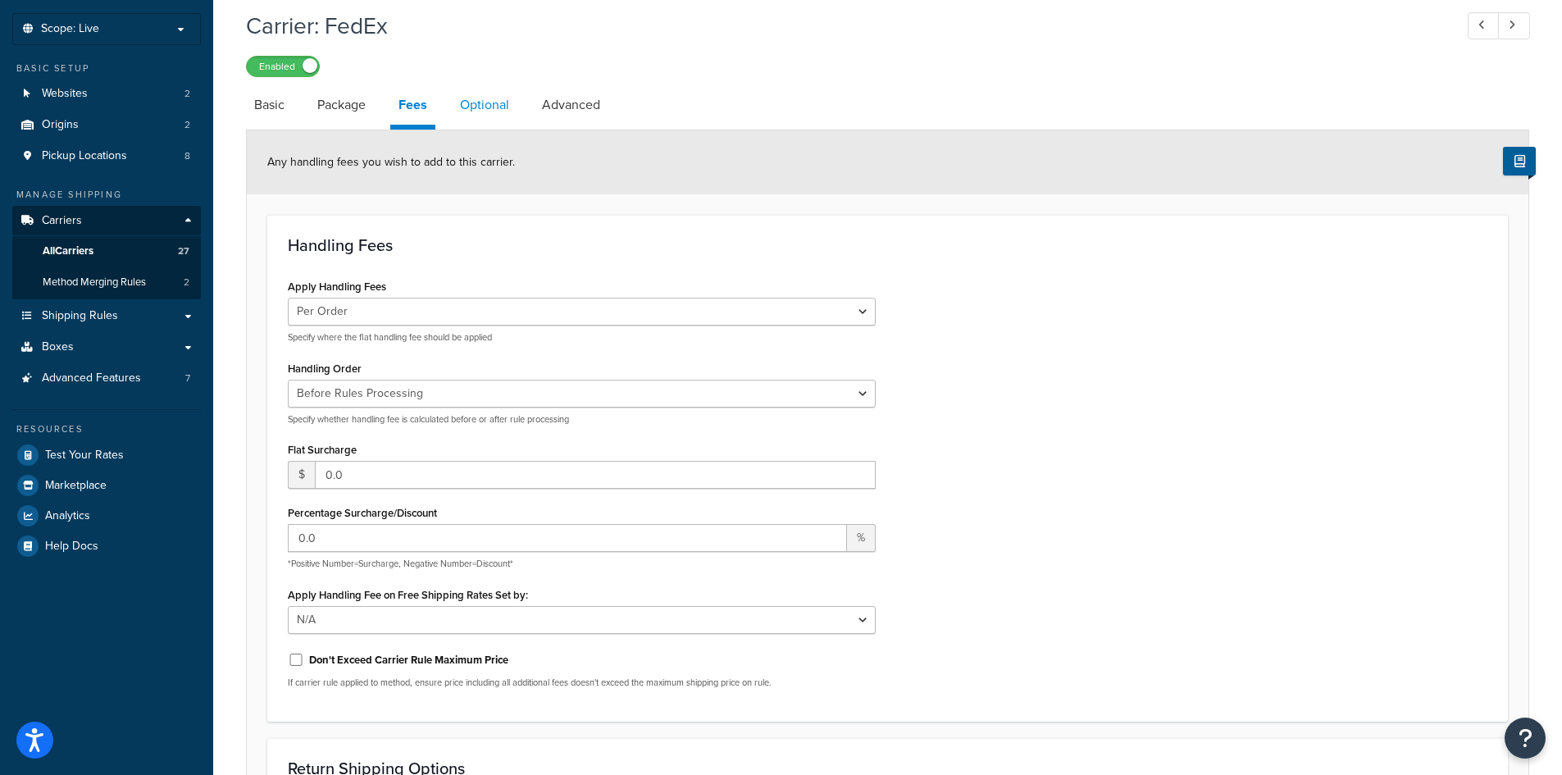
click at [489, 101] on link "Optional" at bounding box center [485, 104] width 66 height 39
select select "residential"
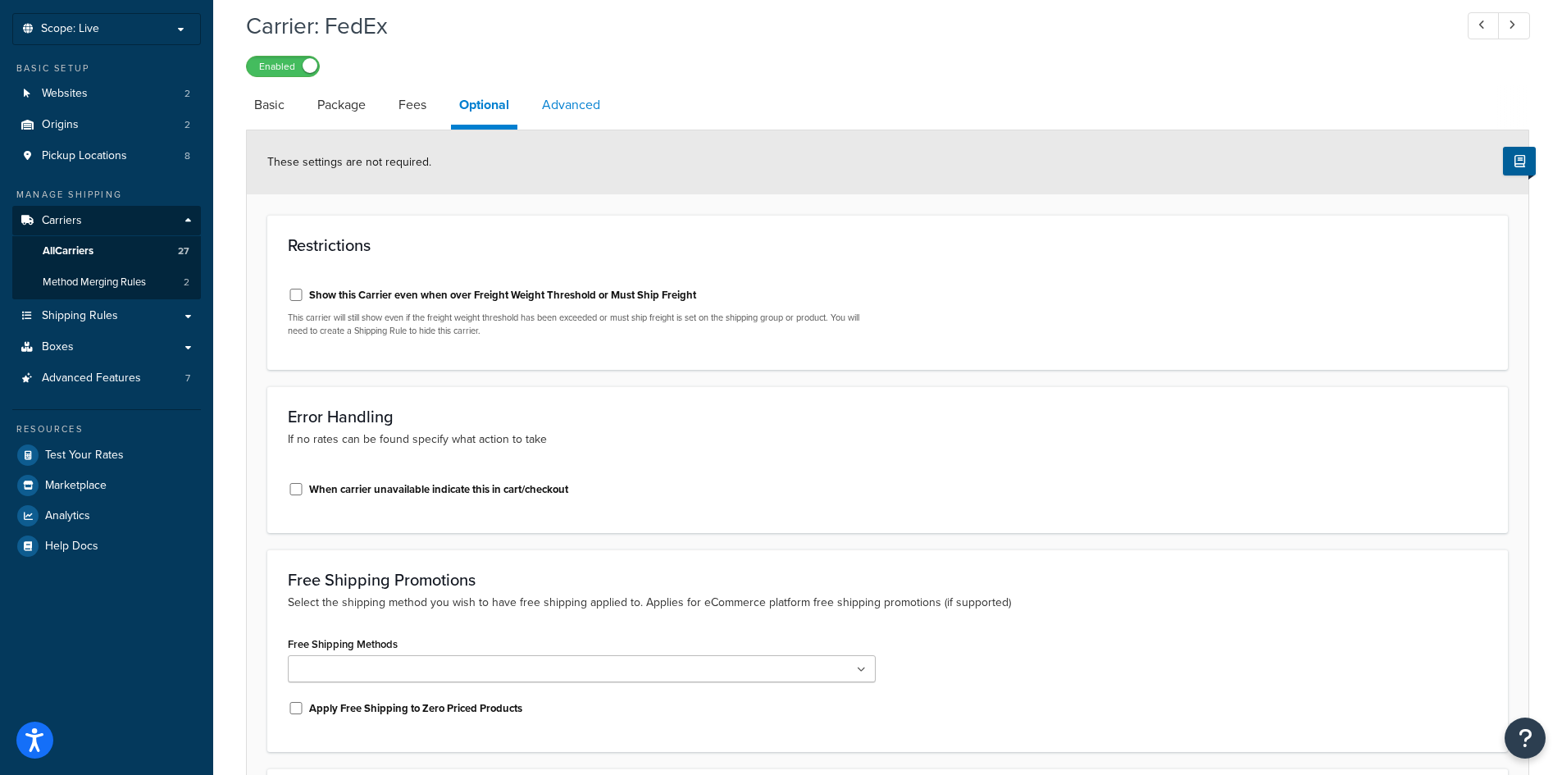
click at [580, 101] on link "Advanced" at bounding box center [571, 104] width 75 height 39
select select "false"
select select "DELIVERY"
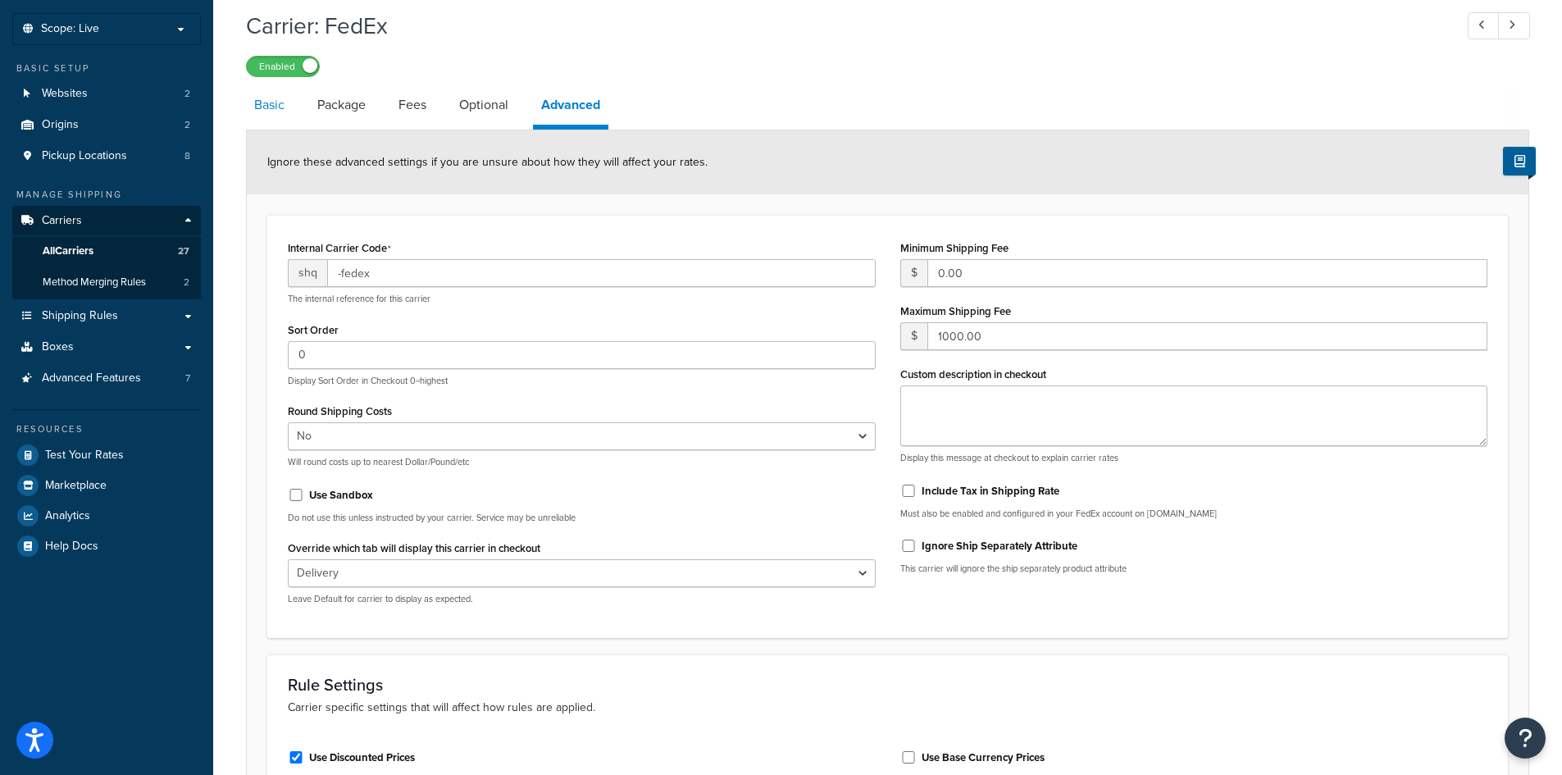
click at [284, 118] on link "Basic" at bounding box center [269, 104] width 47 height 39
select select "fedEx"
select select "REGULAR_PICKUP"
select select "YOUR_PACKAGING"
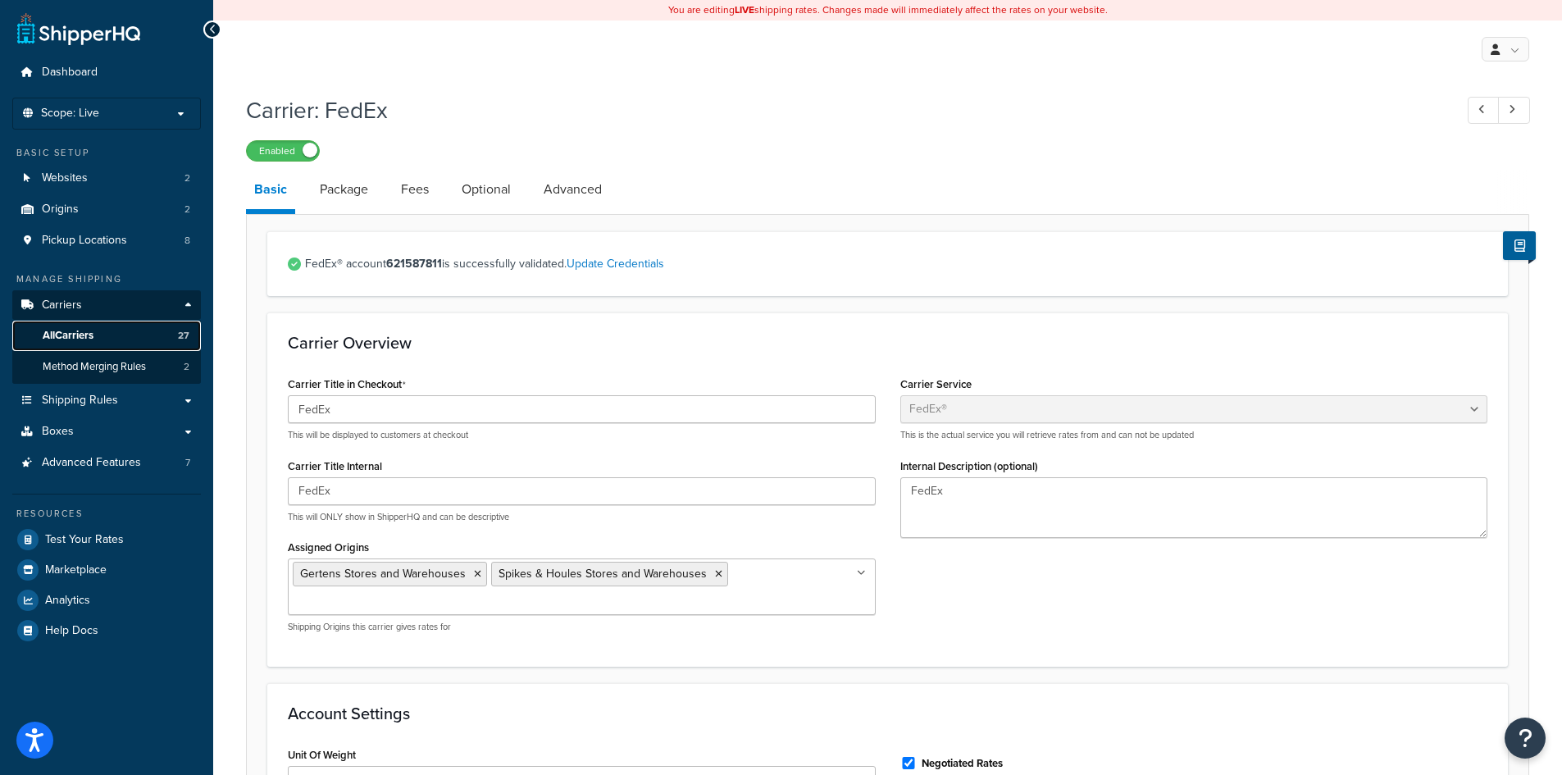
click at [127, 335] on link "All Carriers 27" at bounding box center [106, 336] width 189 height 30
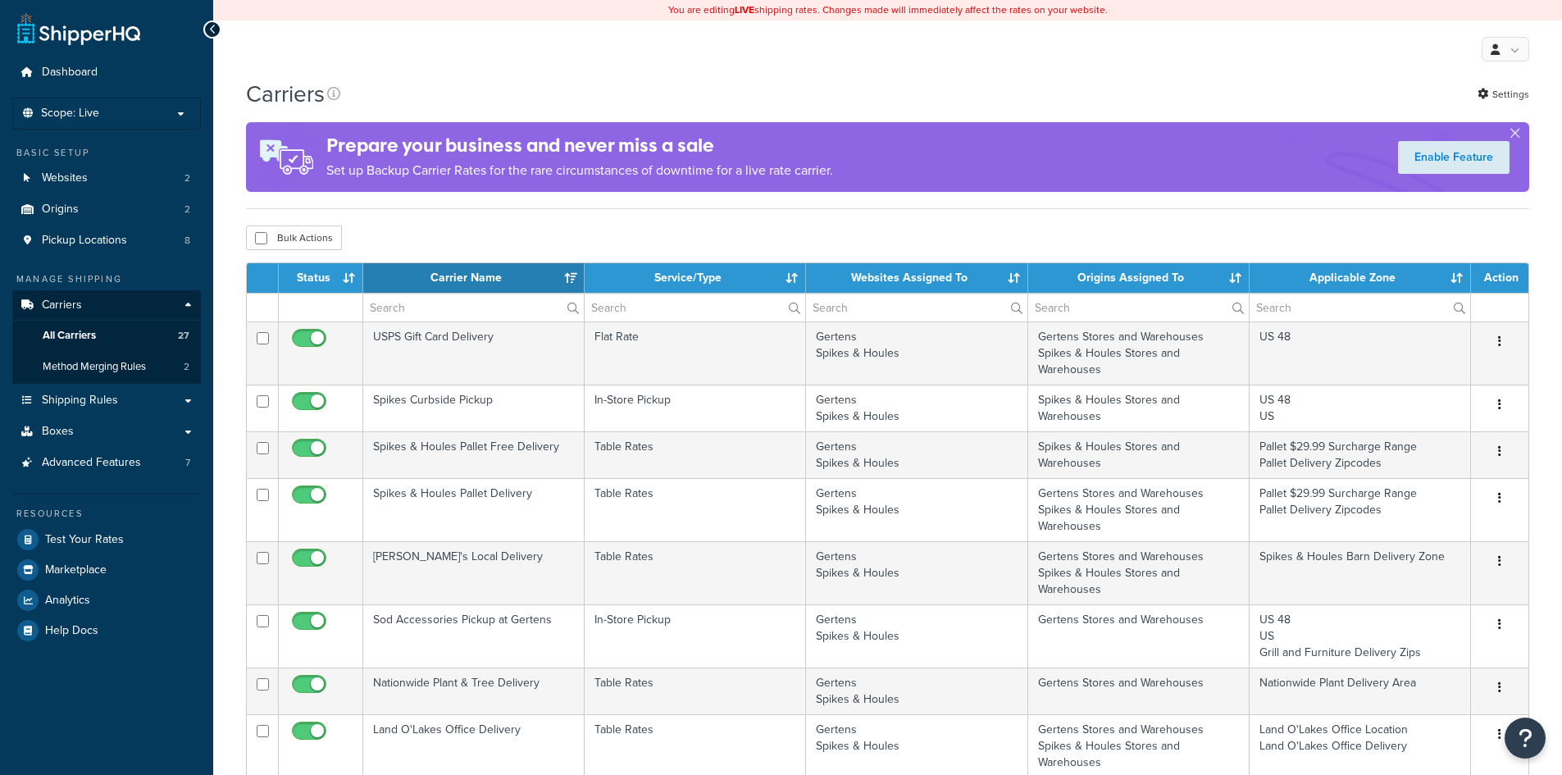
select select "15"
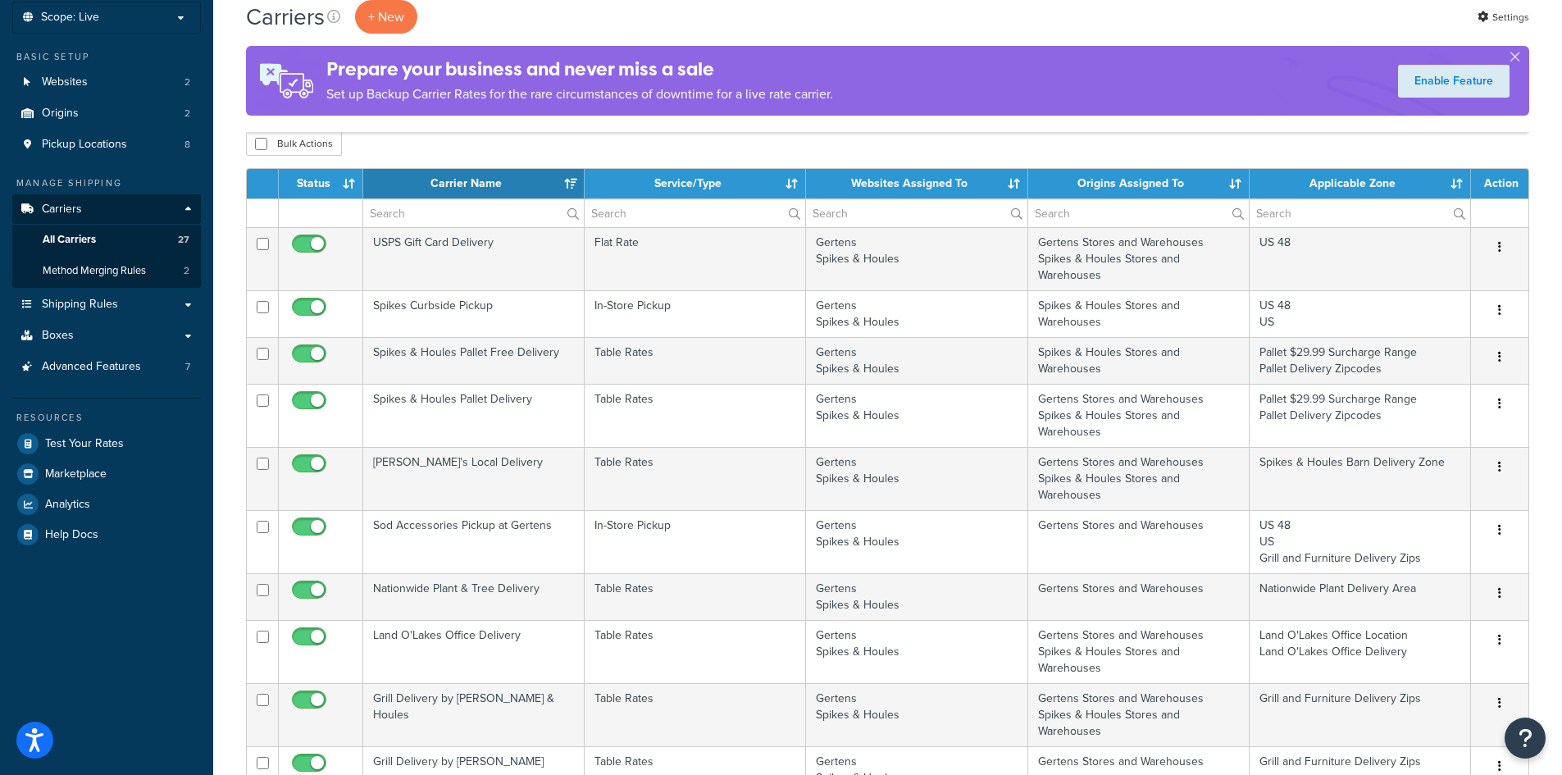
scroll to position [738, 0]
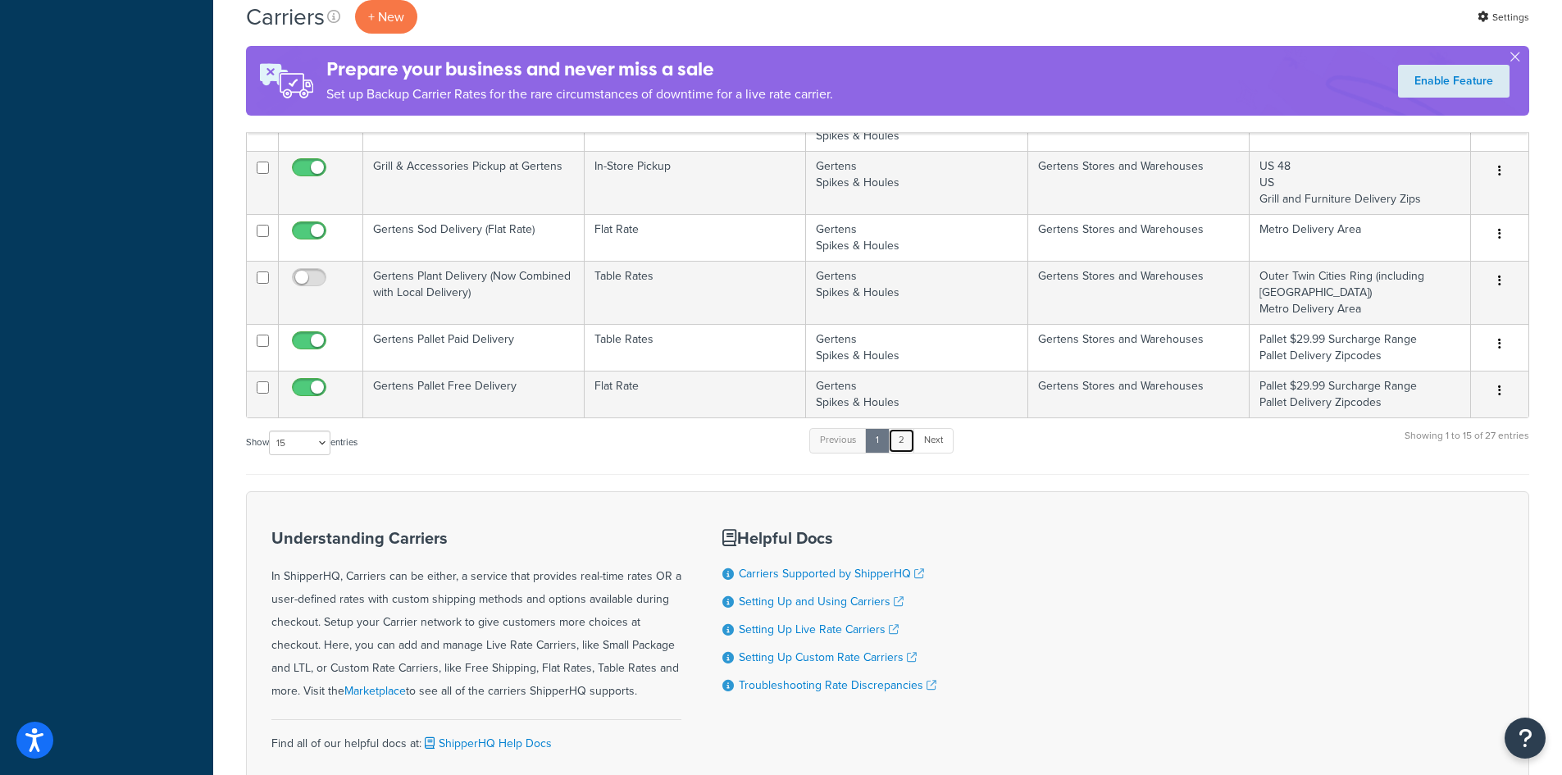
click at [903, 445] on link "2" at bounding box center [901, 440] width 27 height 25
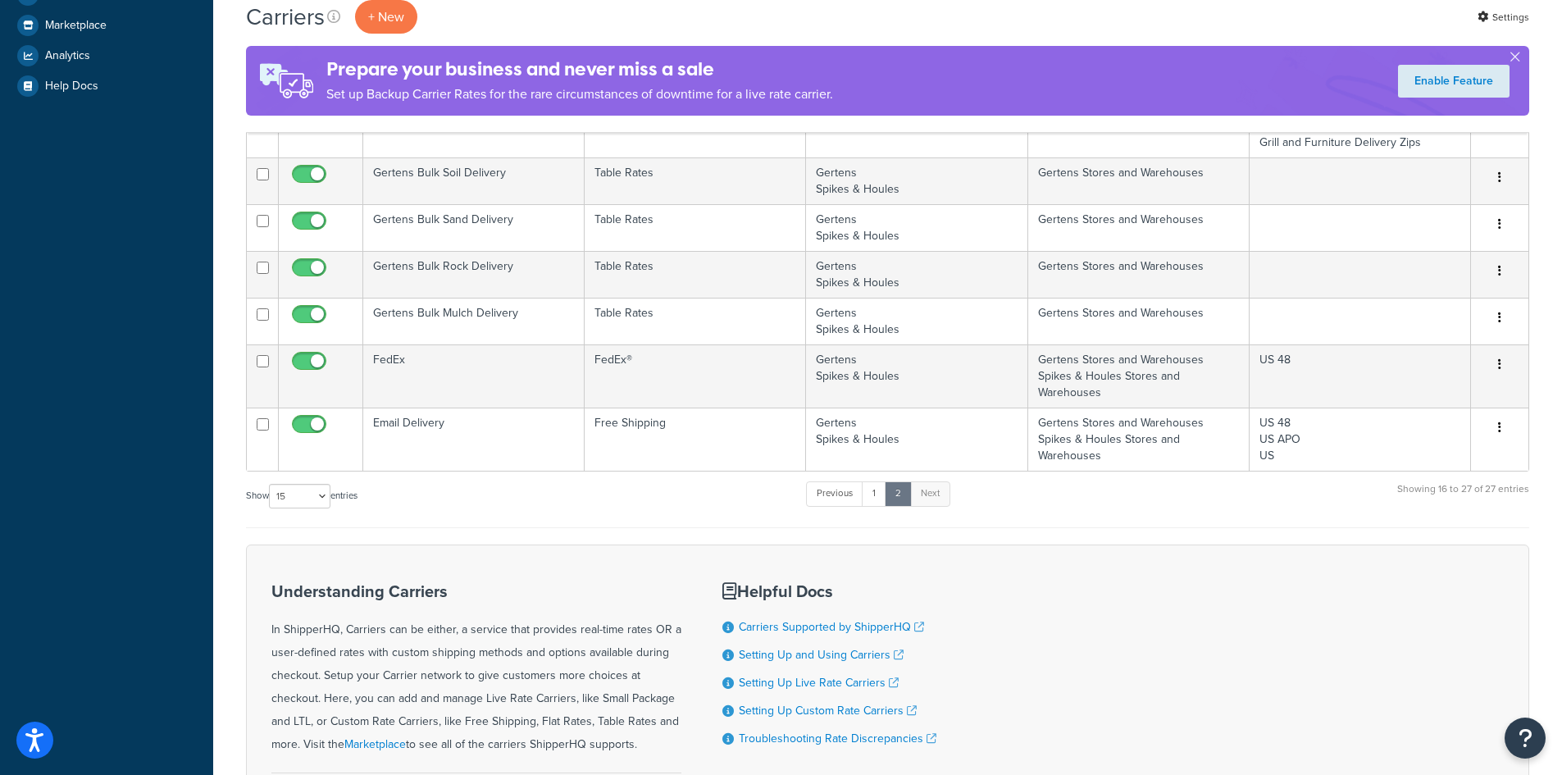
scroll to position [152, 0]
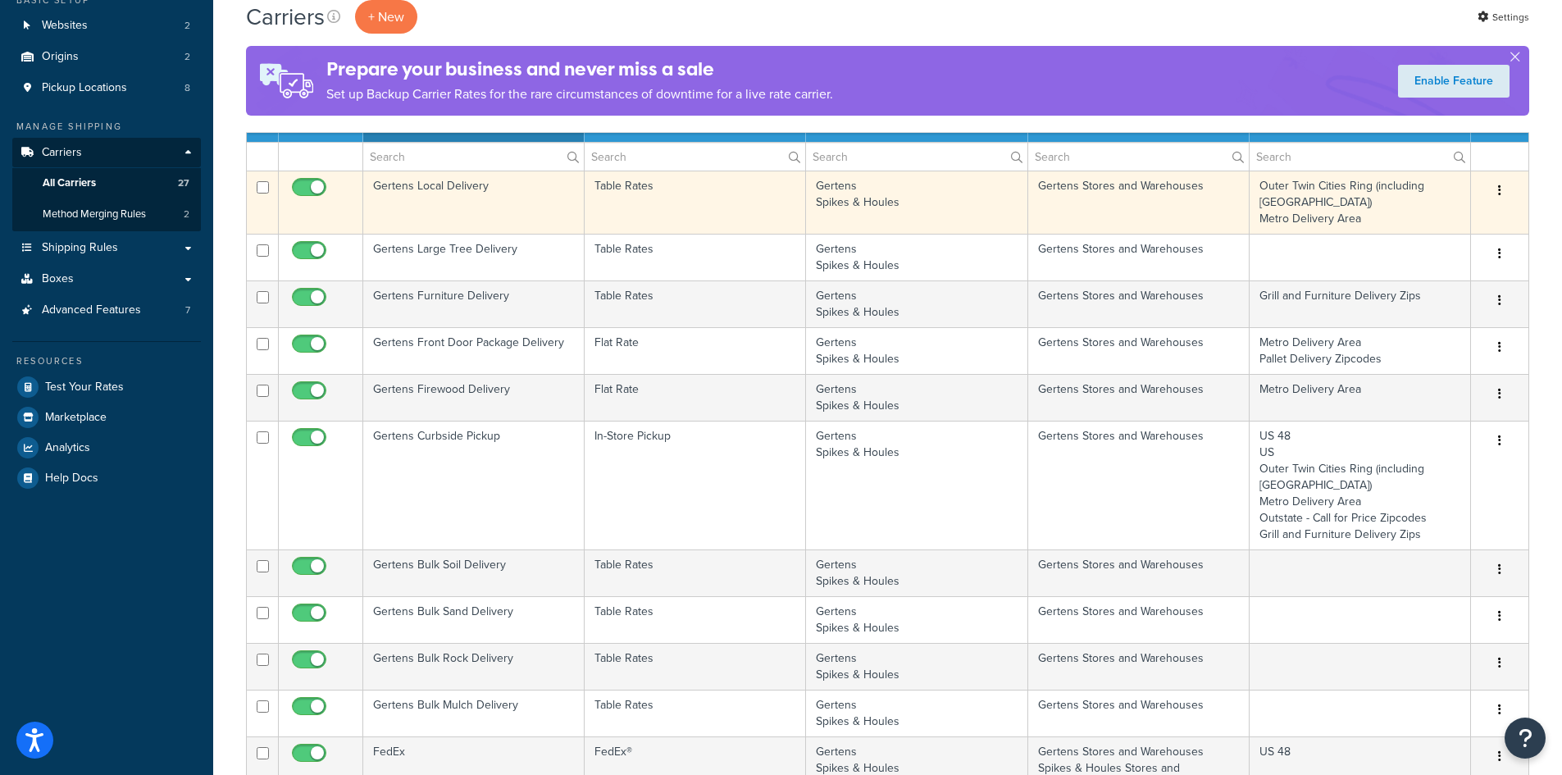
click at [730, 201] on td "Table Rates" at bounding box center [695, 202] width 221 height 63
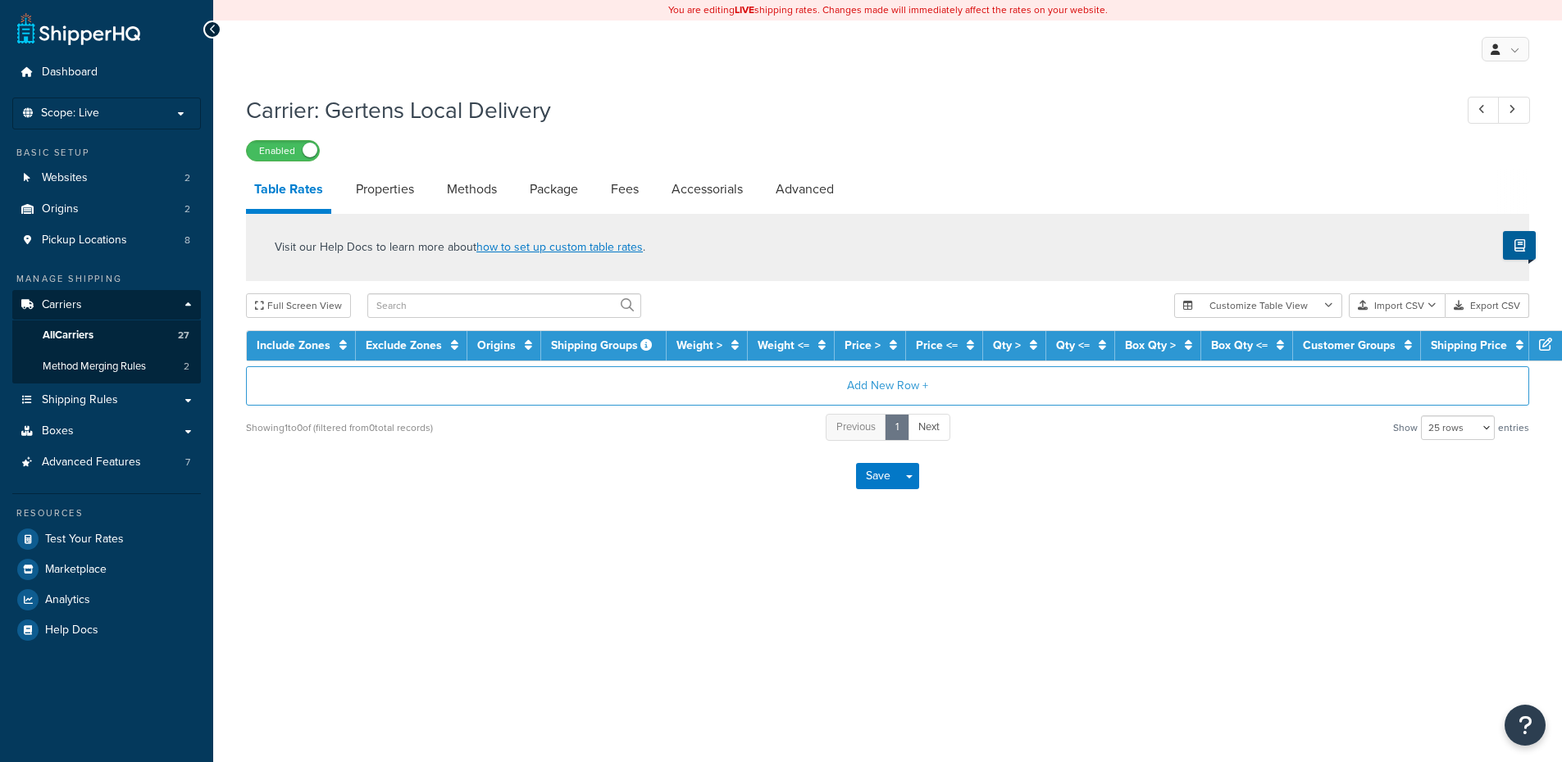
select select "25"
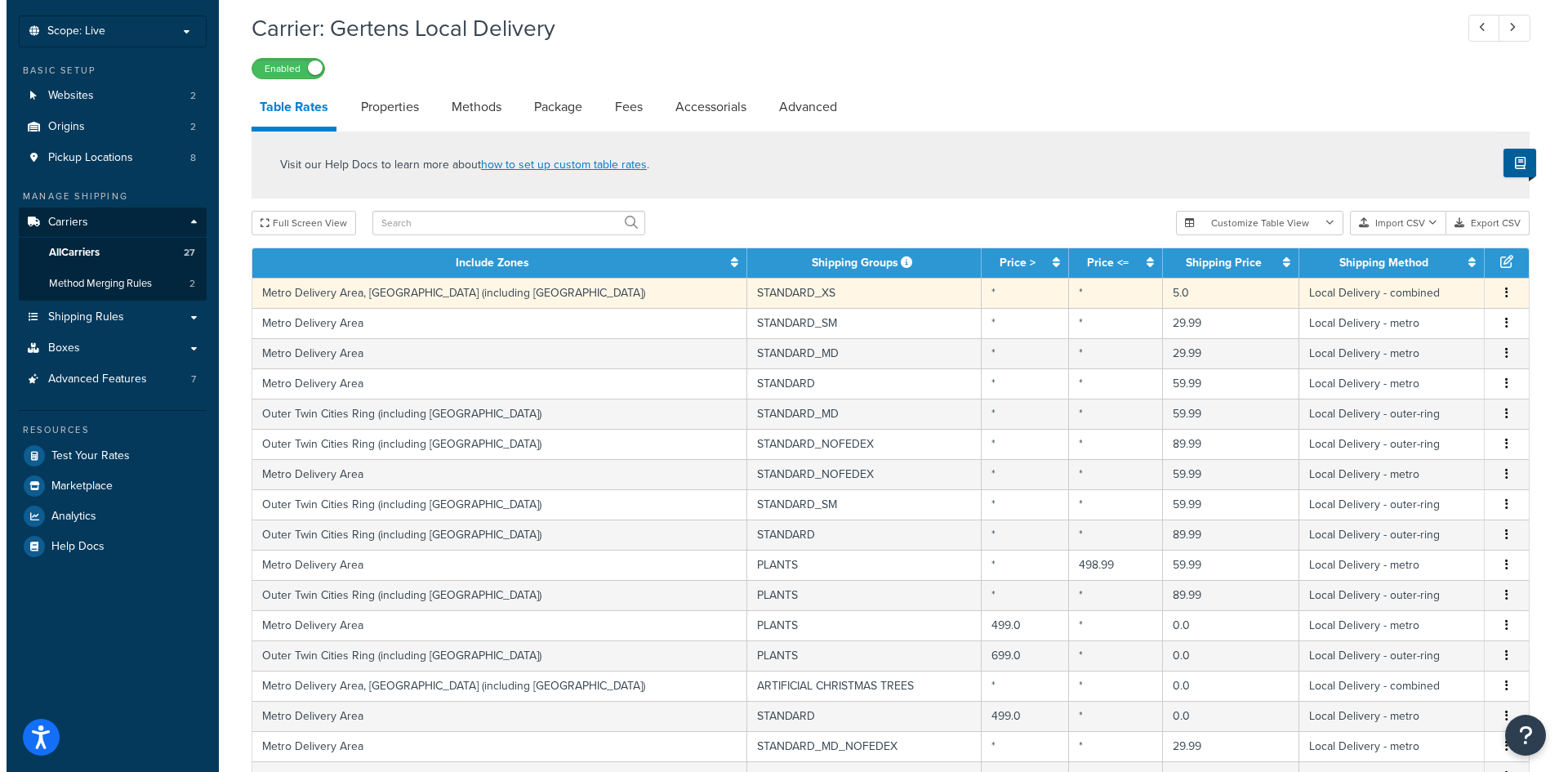
scroll to position [245, 0]
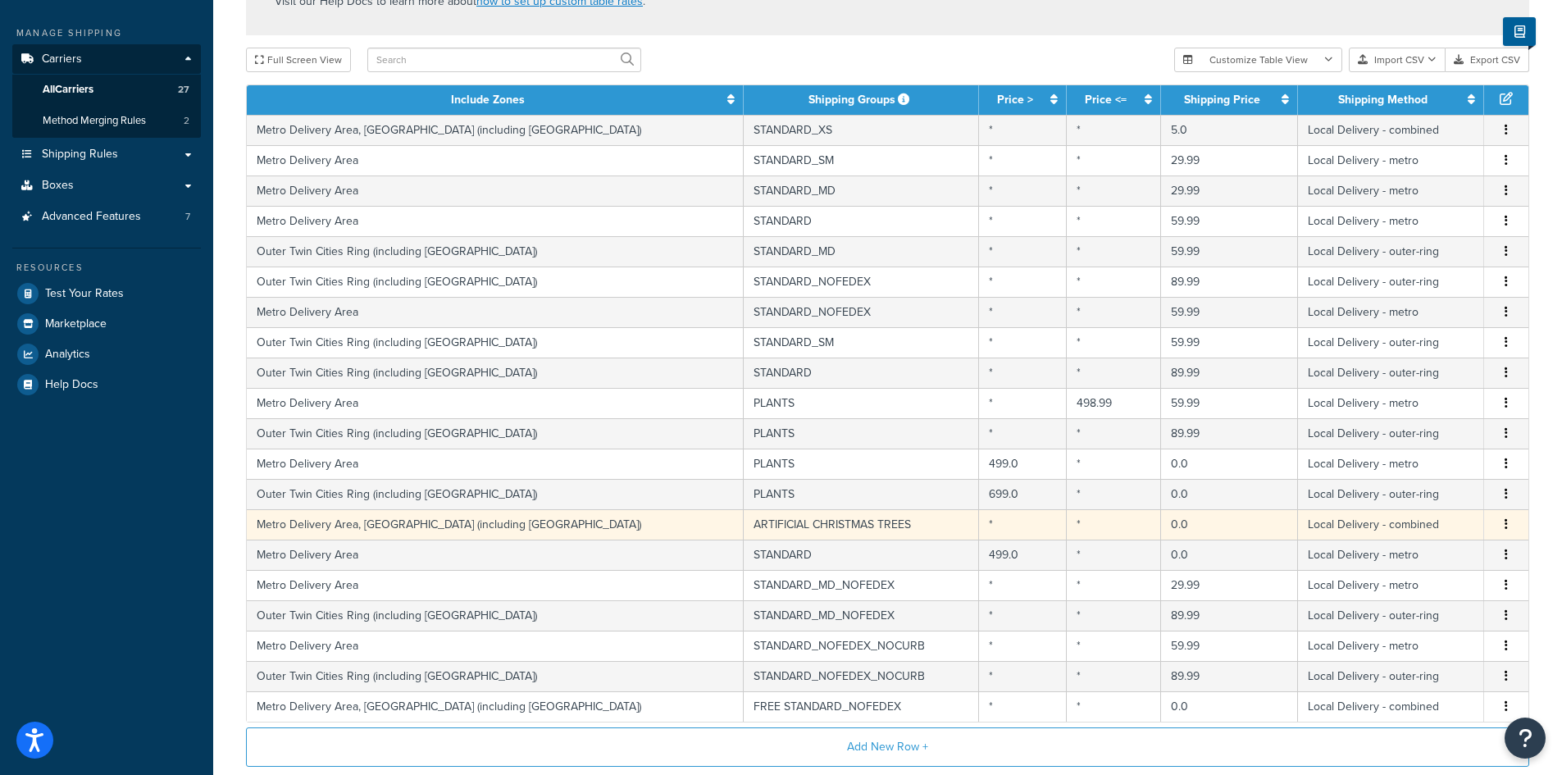
click at [636, 526] on td "Metro Delivery Area, [GEOGRAPHIC_DATA] (including [GEOGRAPHIC_DATA])" at bounding box center [495, 524] width 497 height 30
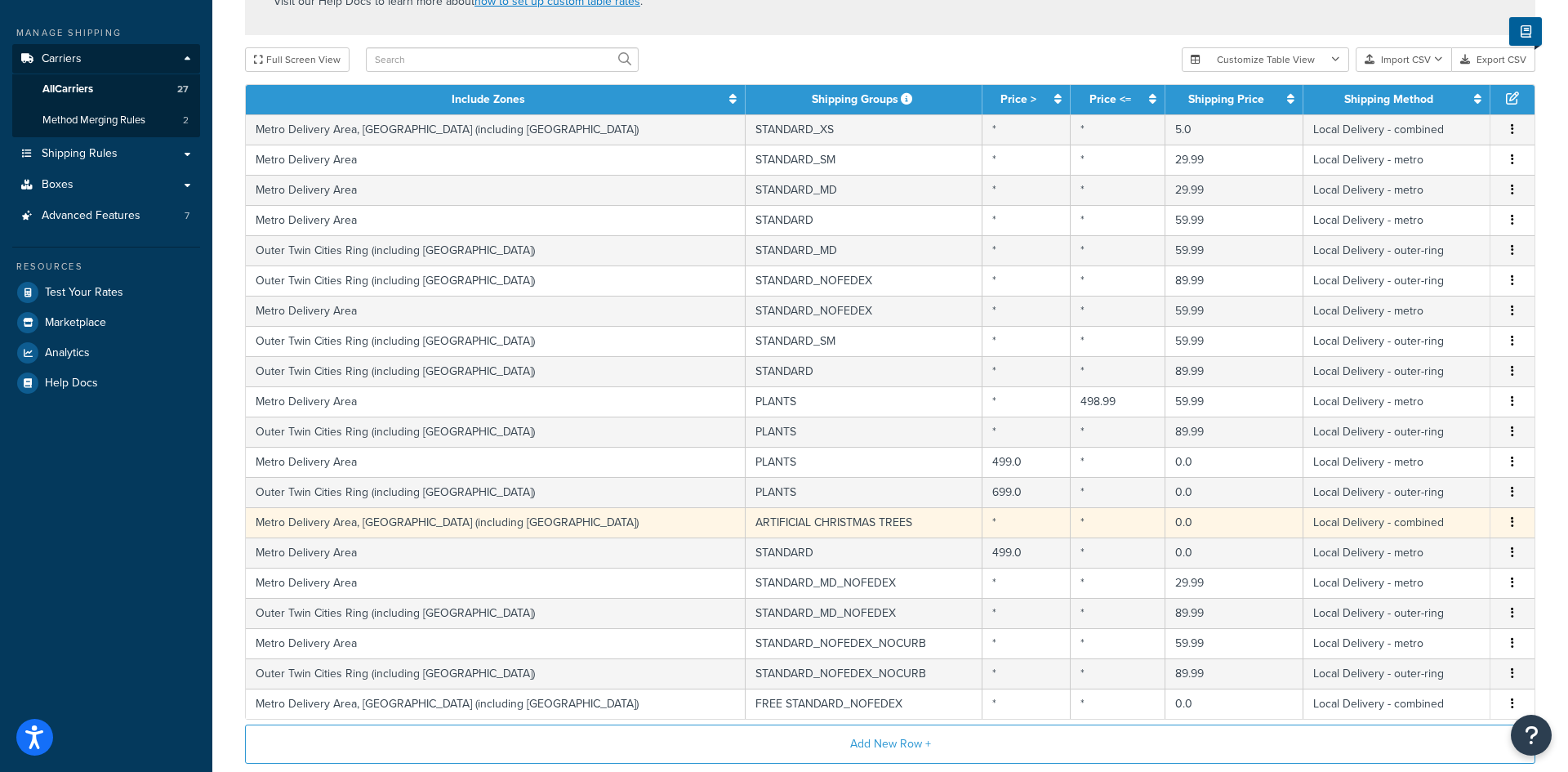
select select "161679"
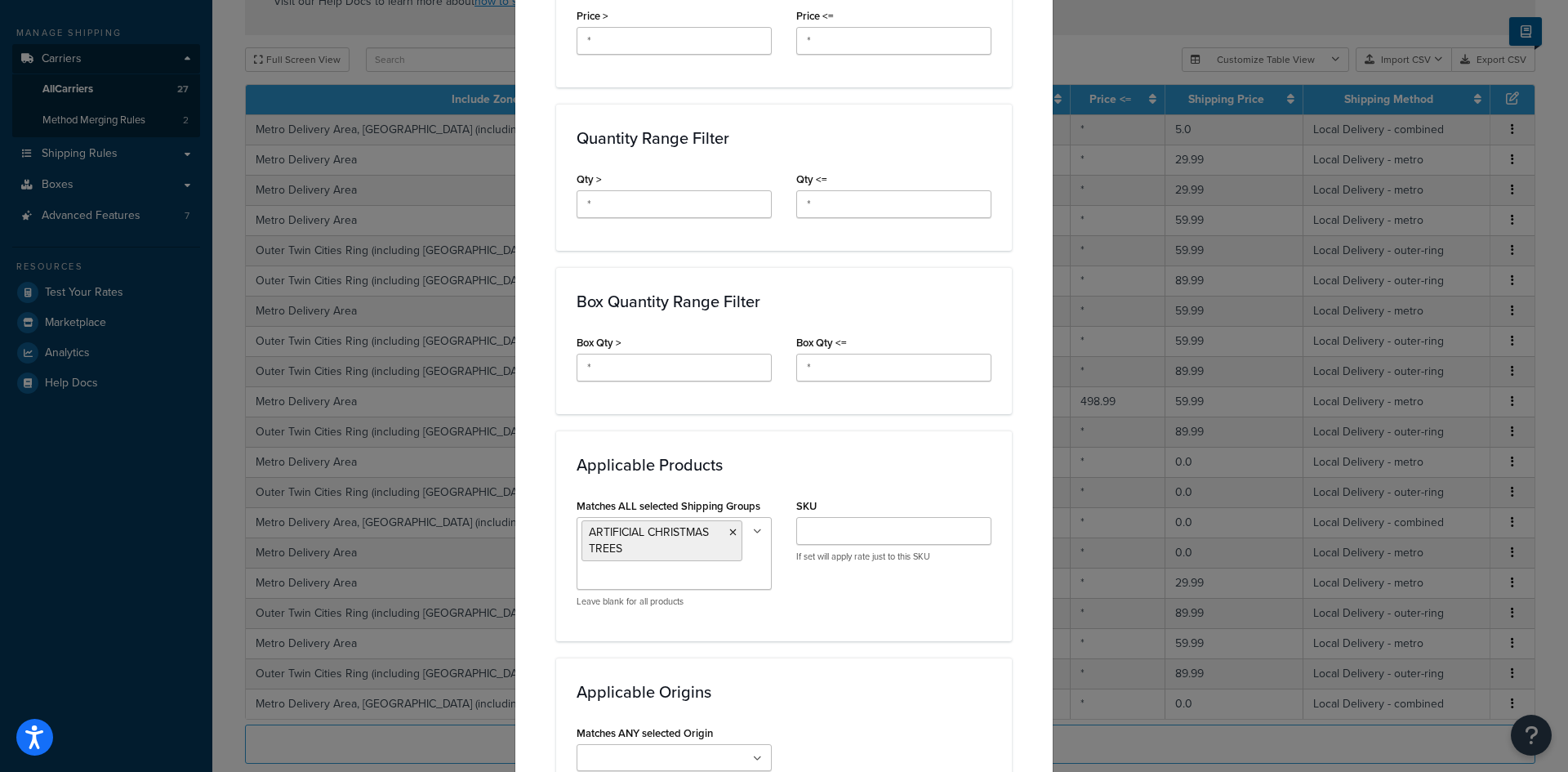
scroll to position [578, 0]
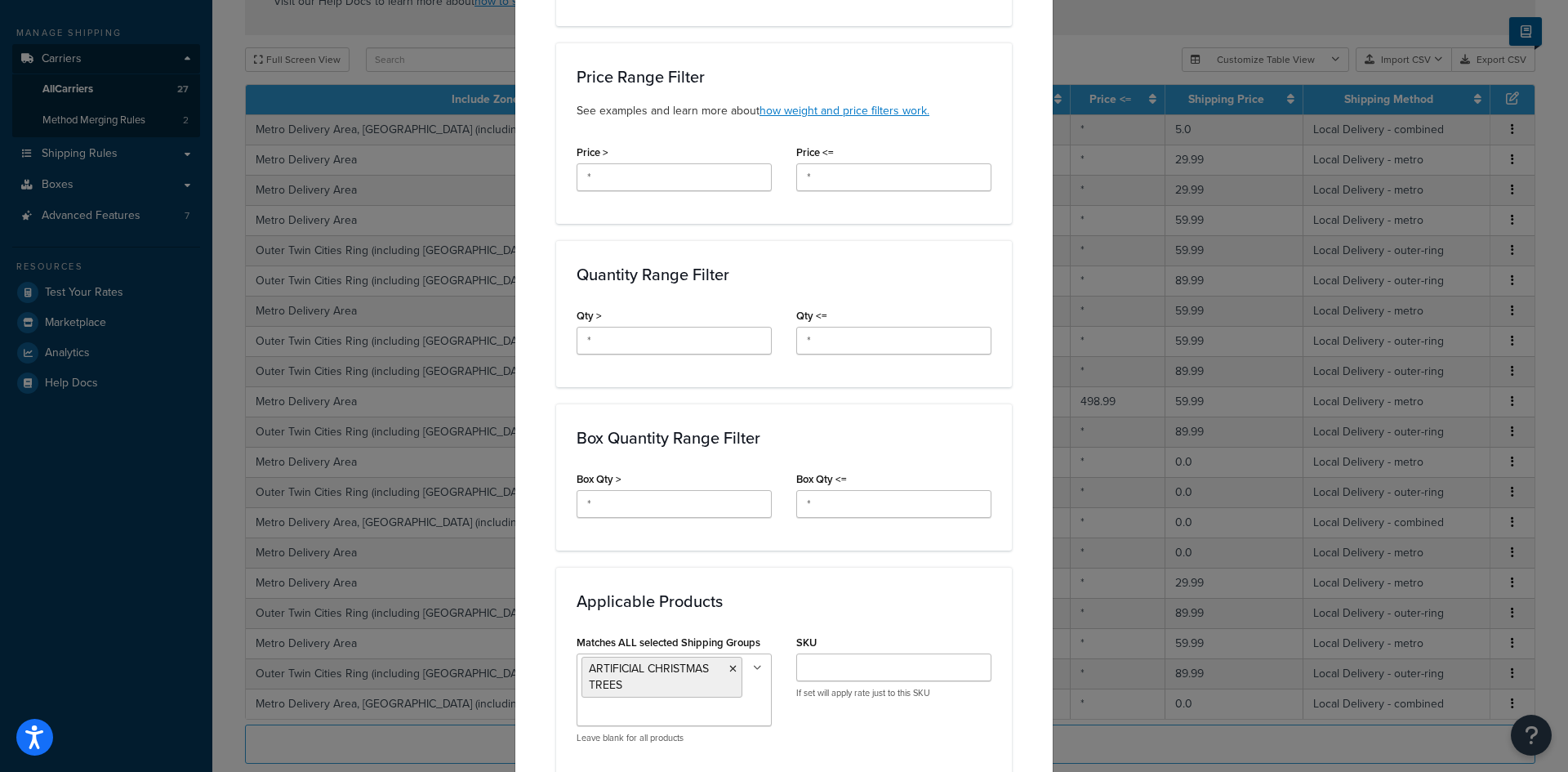
click at [112, 353] on div "Update Table Rate Applicable Zones See examples and learn more about how includ…" at bounding box center [784, 386] width 1568 height 772
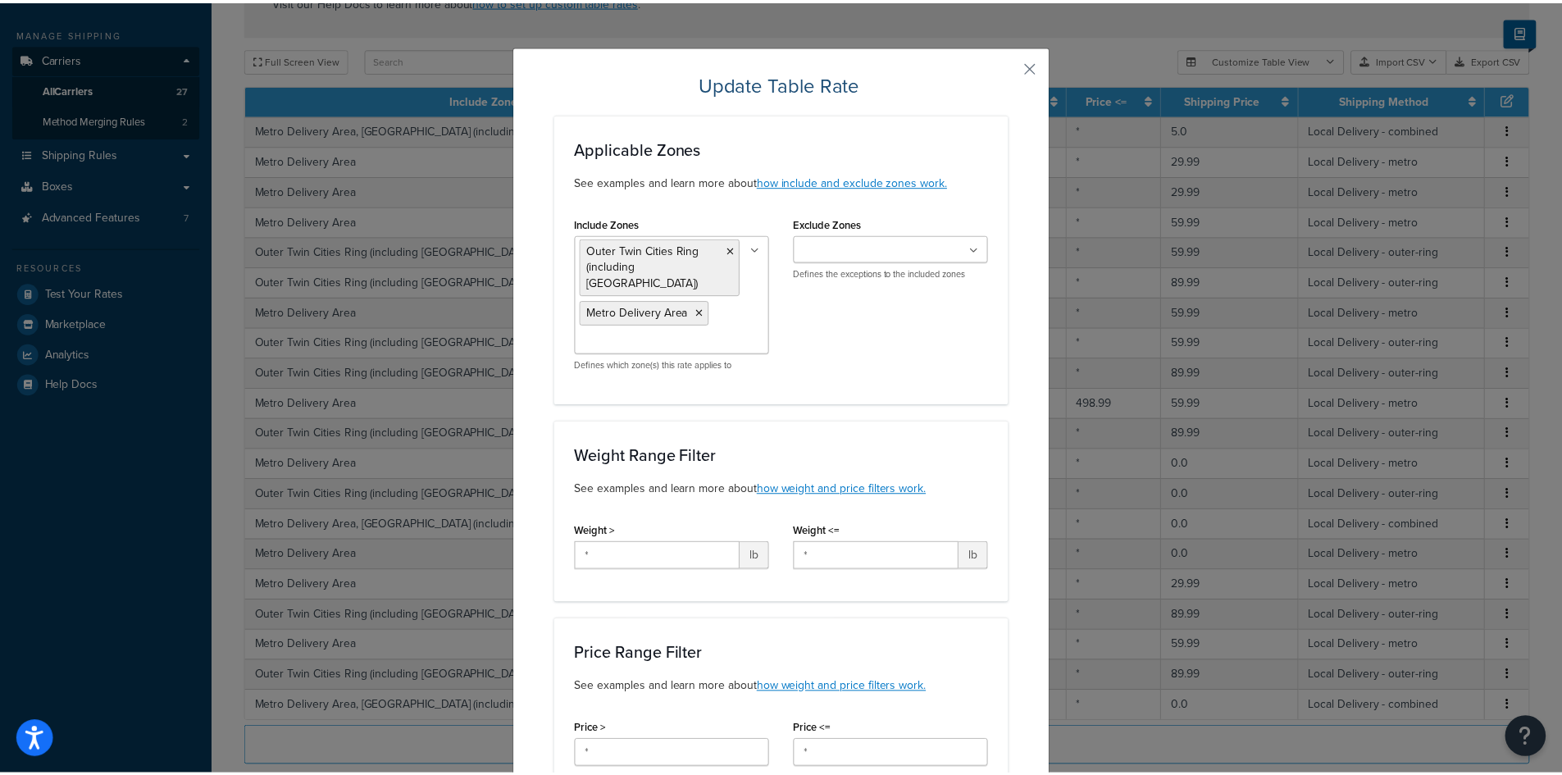
scroll to position [0, 0]
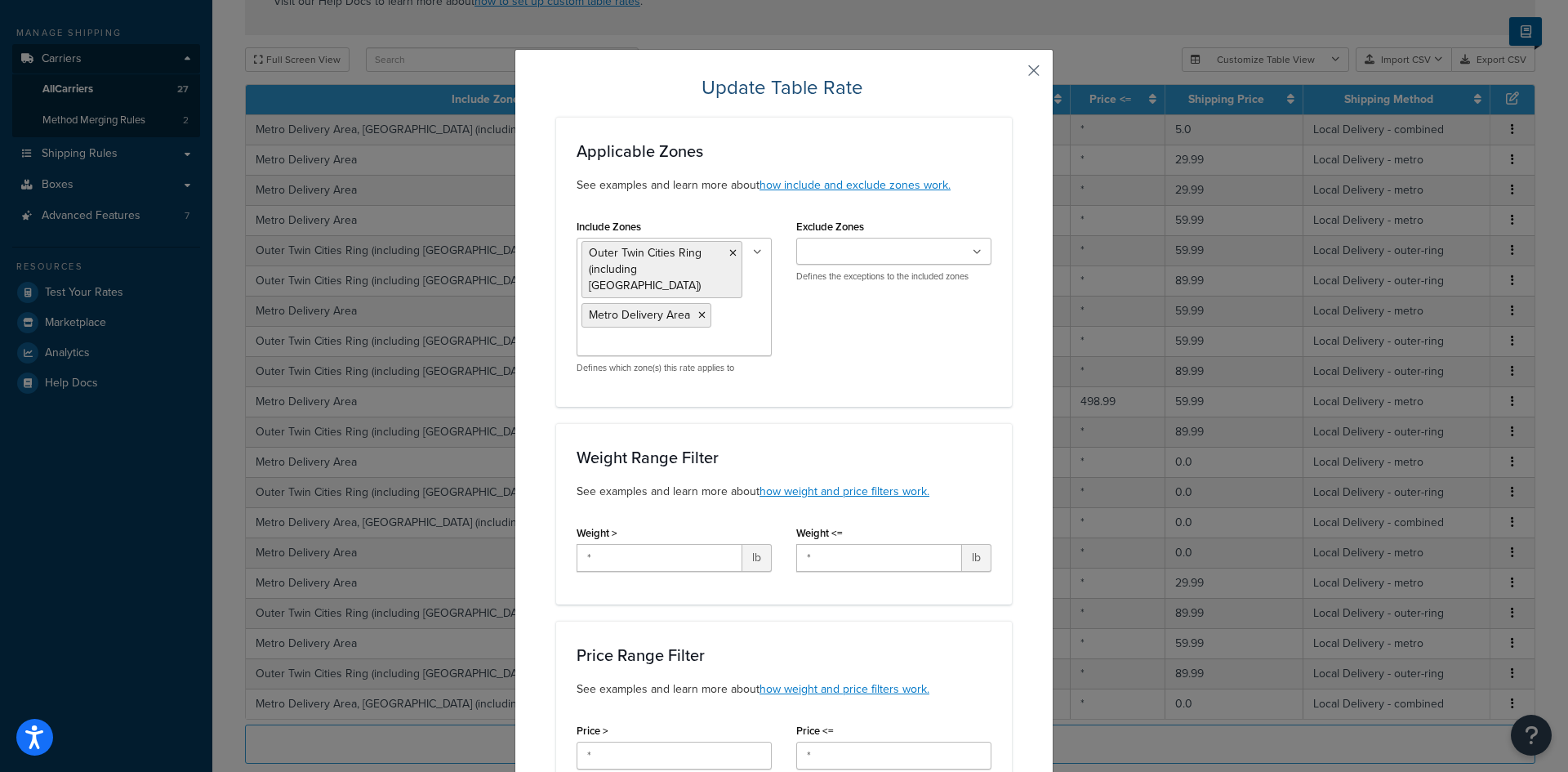
drag, startPoint x: 1031, startPoint y: 66, endPoint x: 882, endPoint y: 94, distance: 151.6
click at [1012, 75] on button "button" at bounding box center [1010, 77] width 4 height 4
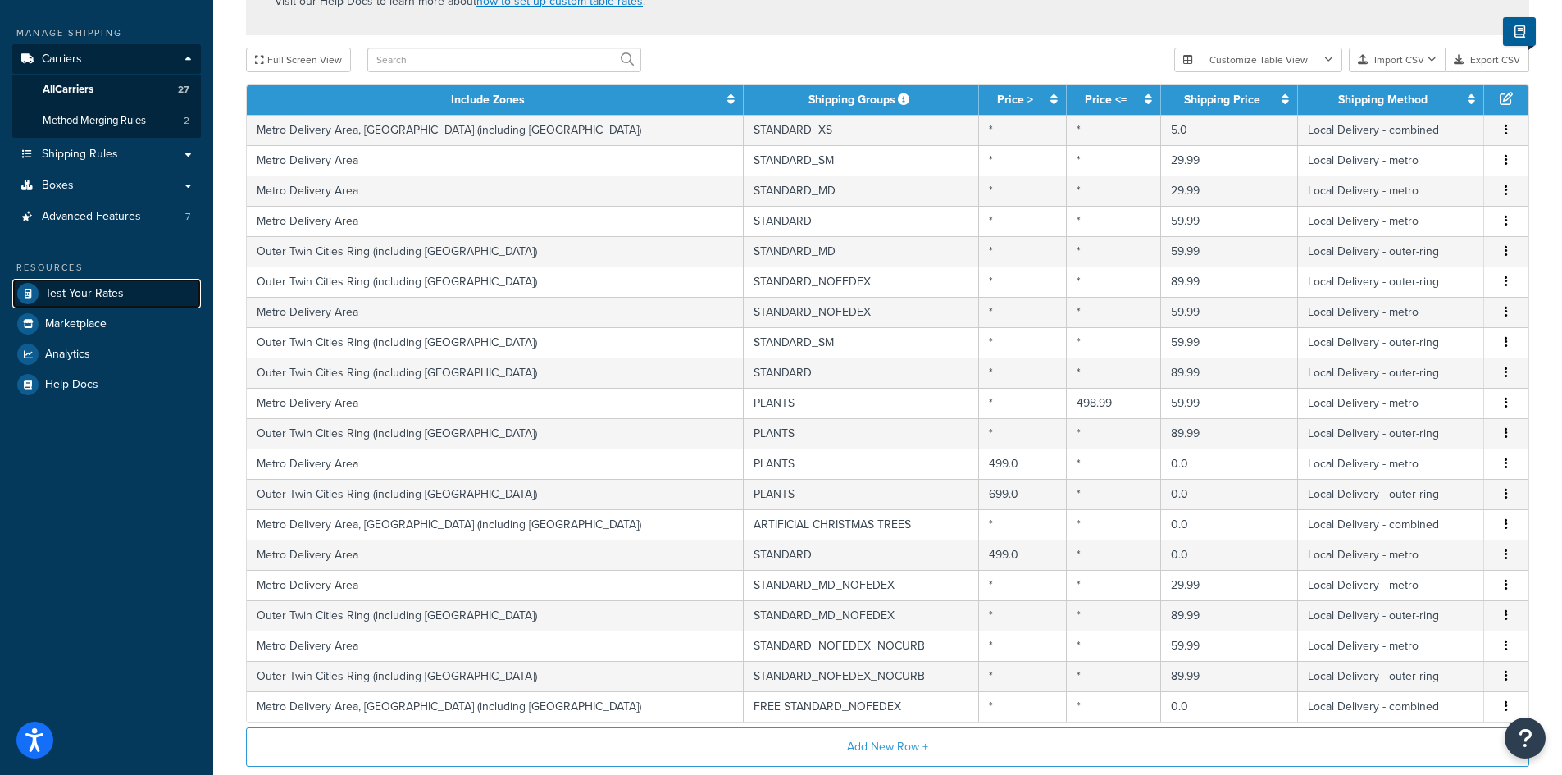
click at [116, 282] on link "Test Your Rates" at bounding box center [106, 294] width 189 height 30
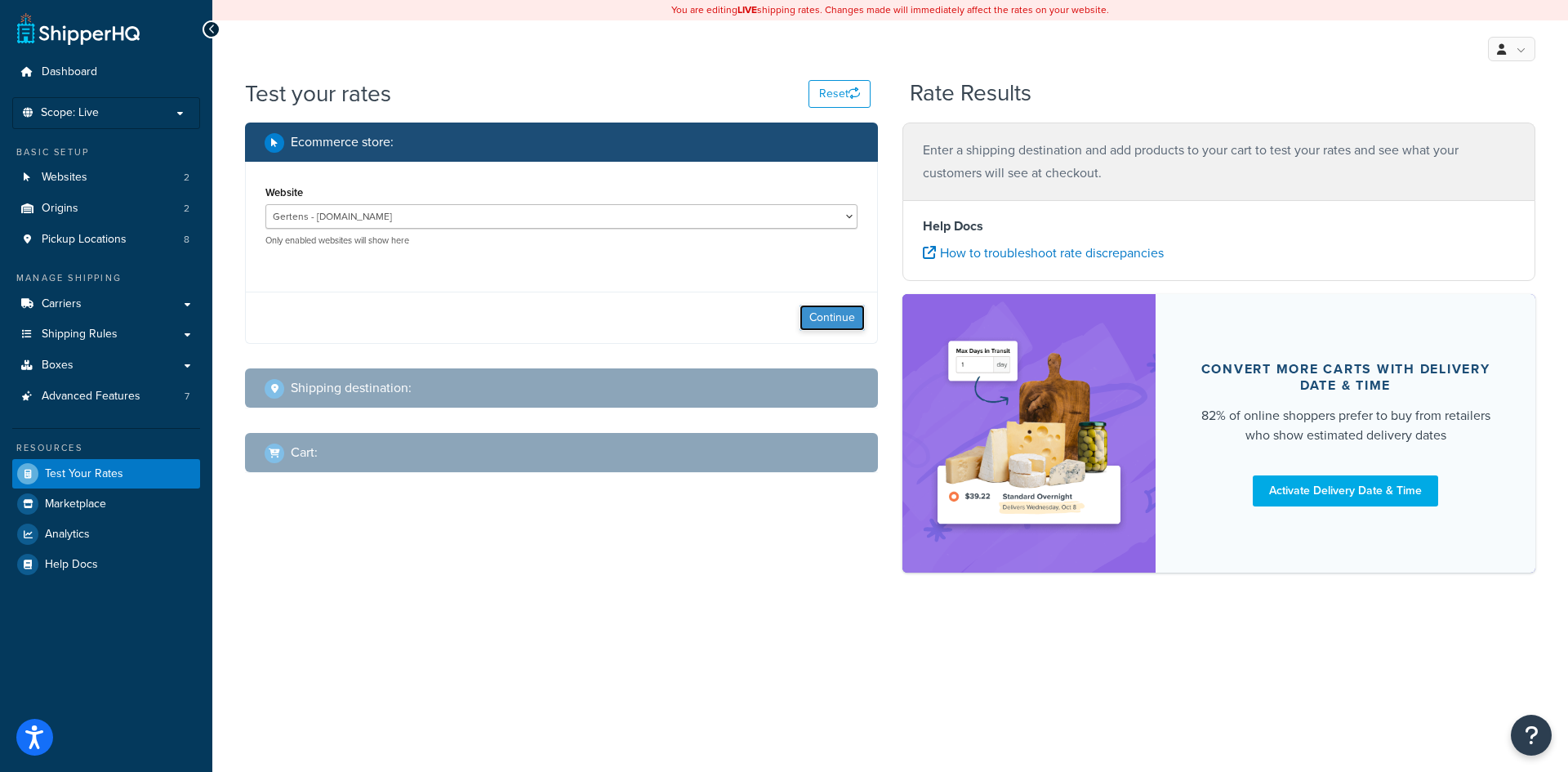
click at [832, 313] on button "Continue" at bounding box center [833, 318] width 66 height 26
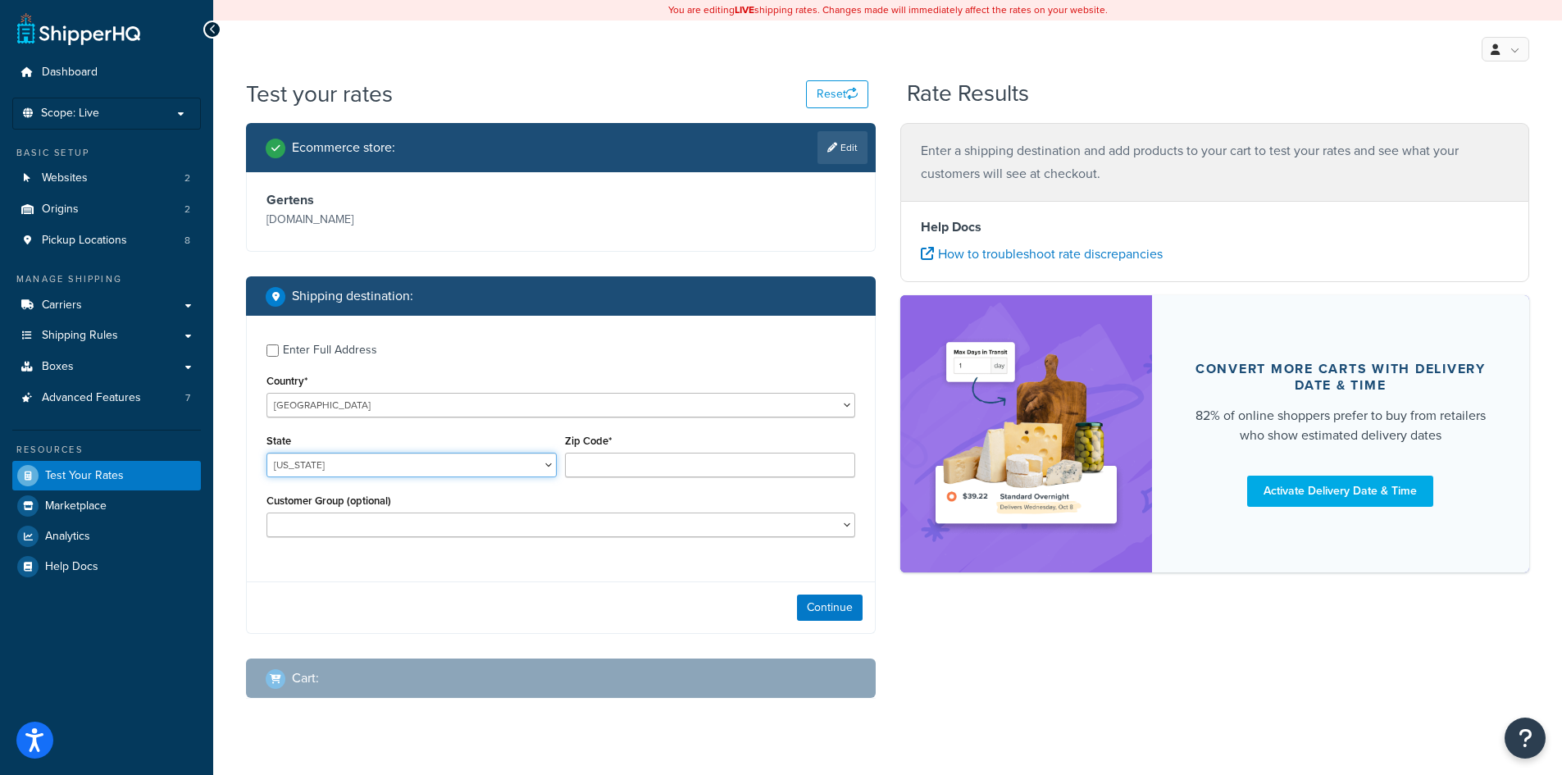
click at [416, 474] on select "Alabama Alaska American Samoa Arizona Arkansas Armed Forces Americas Armed Forc…" at bounding box center [411, 465] width 290 height 25
select select "MN"
click at [266, 453] on select "Alabama Alaska American Samoa Arizona Arkansas Armed Forces Americas Armed Forc…" at bounding box center [411, 465] width 290 height 25
type input "55076"
click at [776, 617] on div "Continue" at bounding box center [561, 607] width 628 height 52
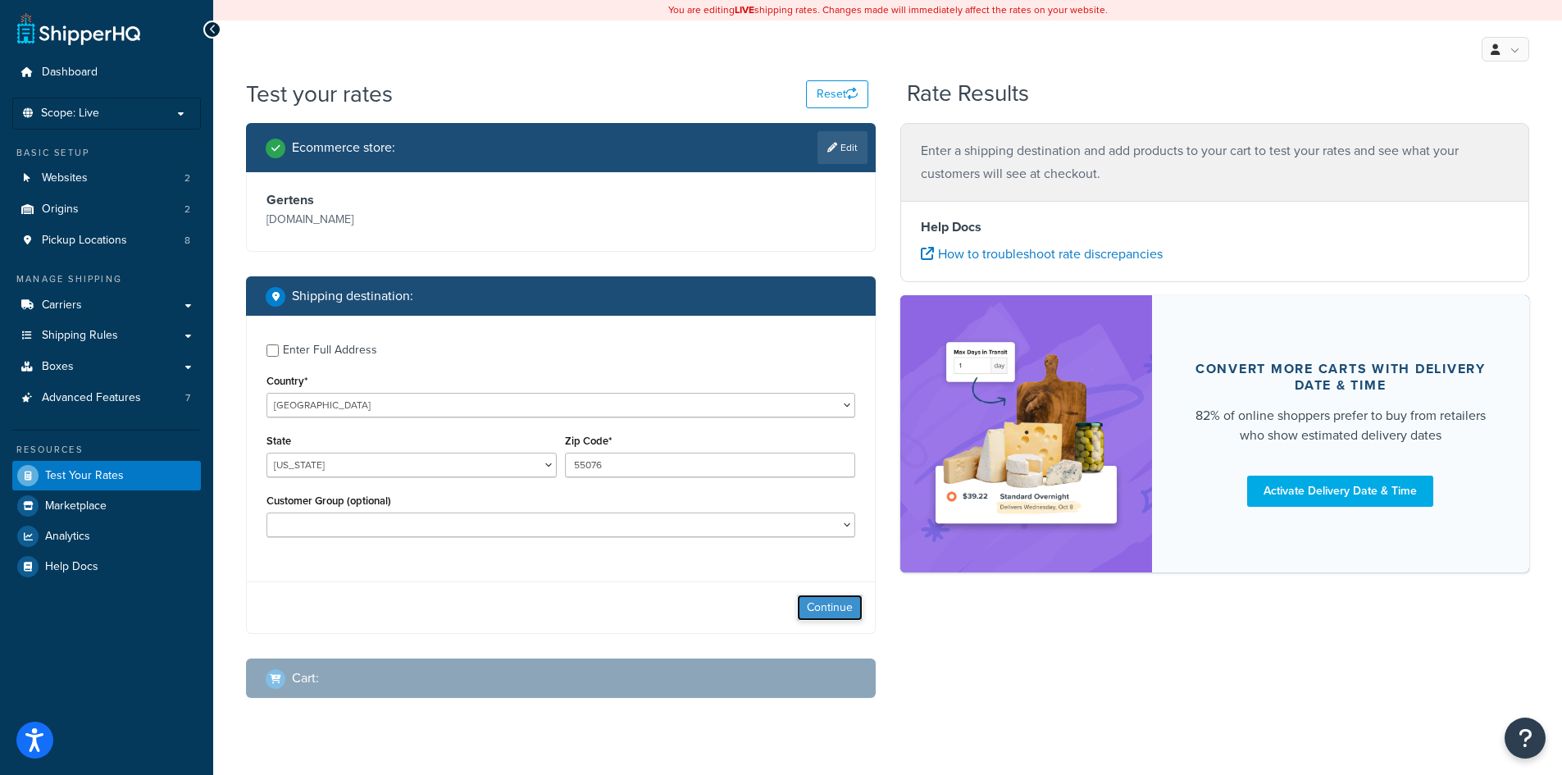
click at [841, 599] on button "Continue" at bounding box center [830, 607] width 66 height 26
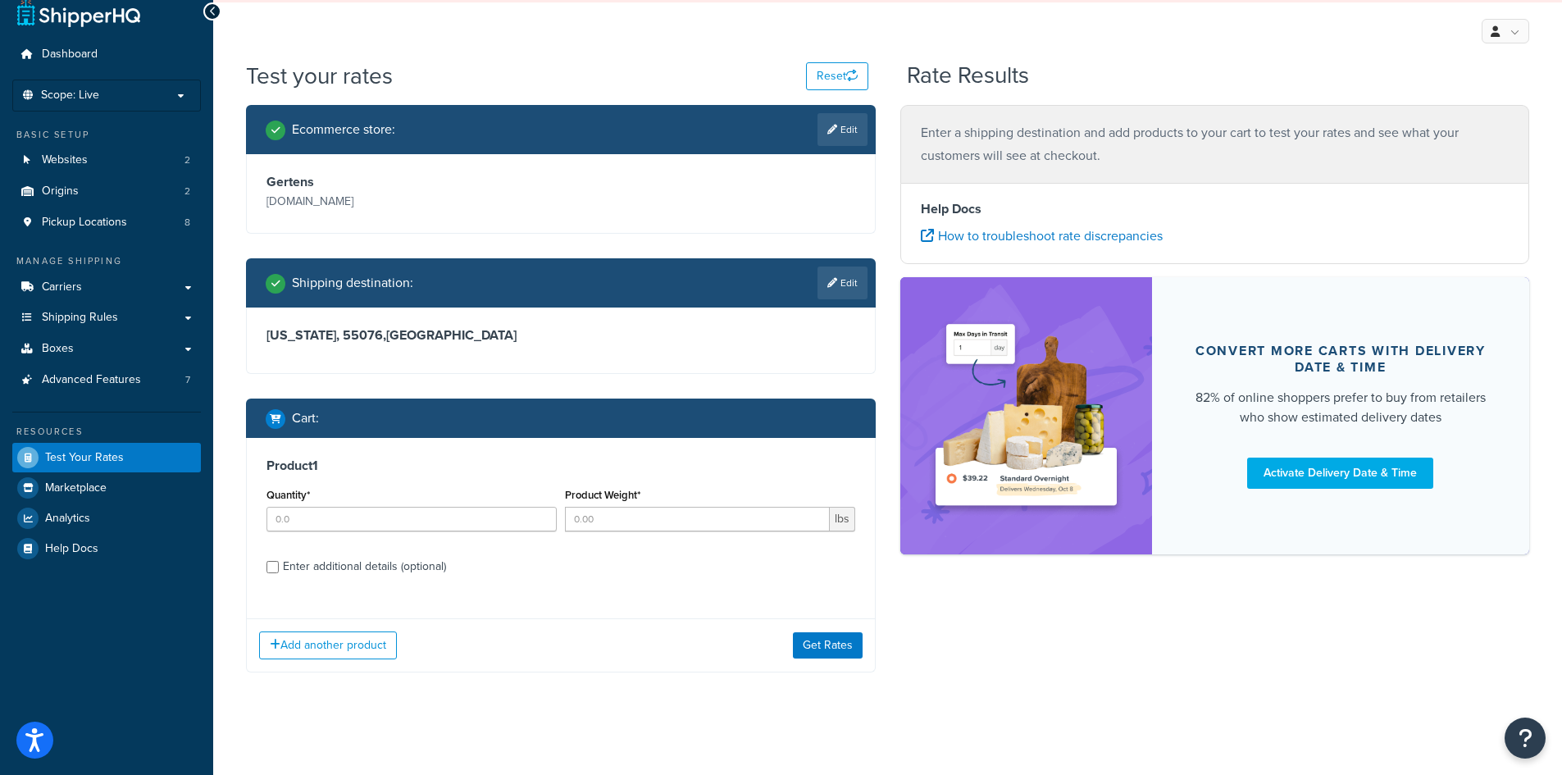
scroll to position [22, 0]
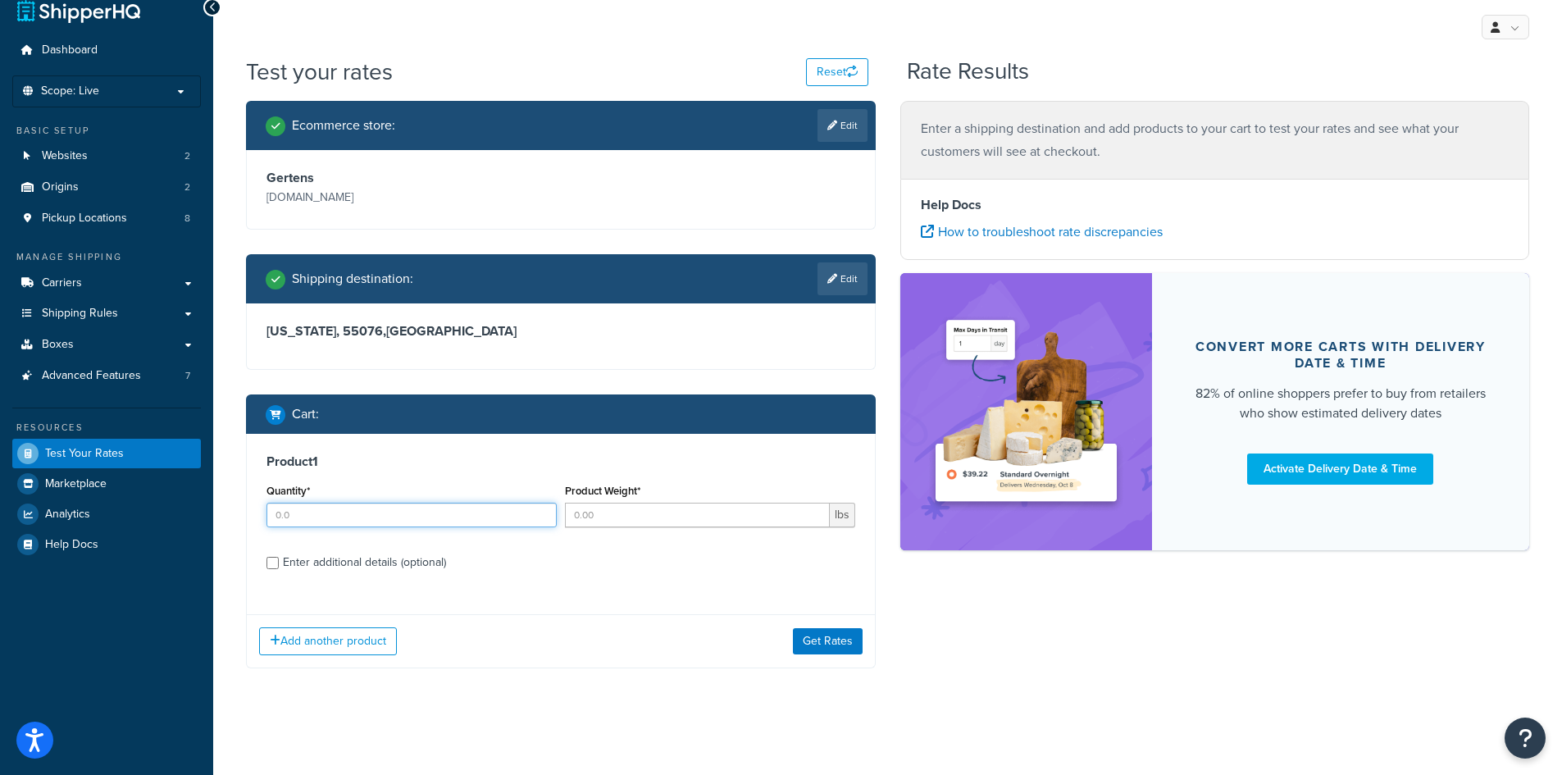
click at [333, 518] on input "Quantity*" at bounding box center [411, 515] width 290 height 25
type input "1"
click at [621, 502] on div "Product Weight* lbs" at bounding box center [710, 504] width 290 height 48
click at [619, 517] on input "Product Weight*" at bounding box center [697, 515] width 265 height 25
type input "50"
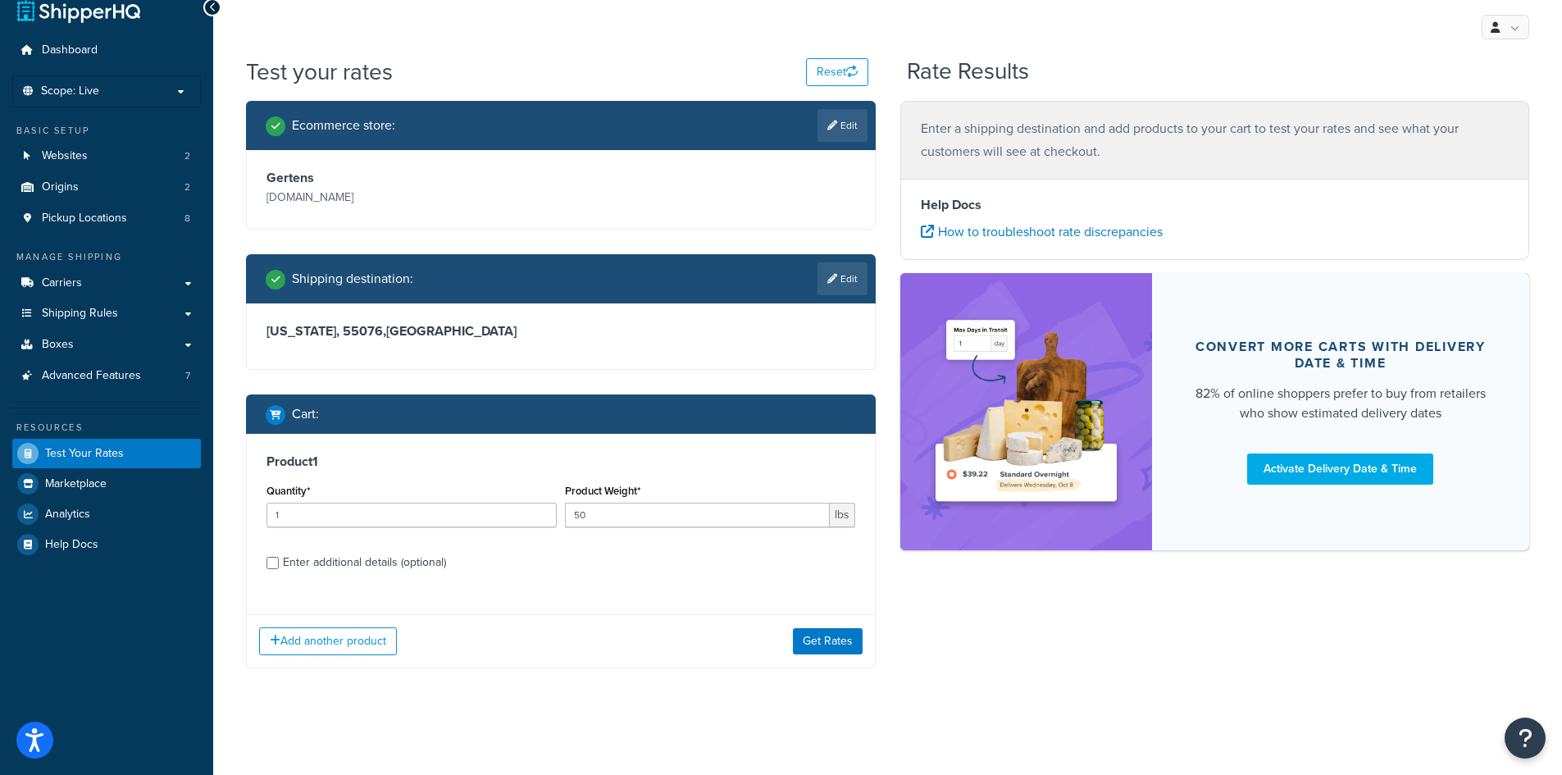
click at [397, 474] on div "Product 1 Quantity* 1 Product Weight* 50 lbs Enter additional details (optional)" at bounding box center [561, 518] width 628 height 168
click at [339, 553] on div "Enter additional details (optional)" at bounding box center [364, 562] width 163 height 23
click at [279, 557] on input "Enter additional details (optional)" at bounding box center [272, 563] width 12 height 12
checkbox input "true"
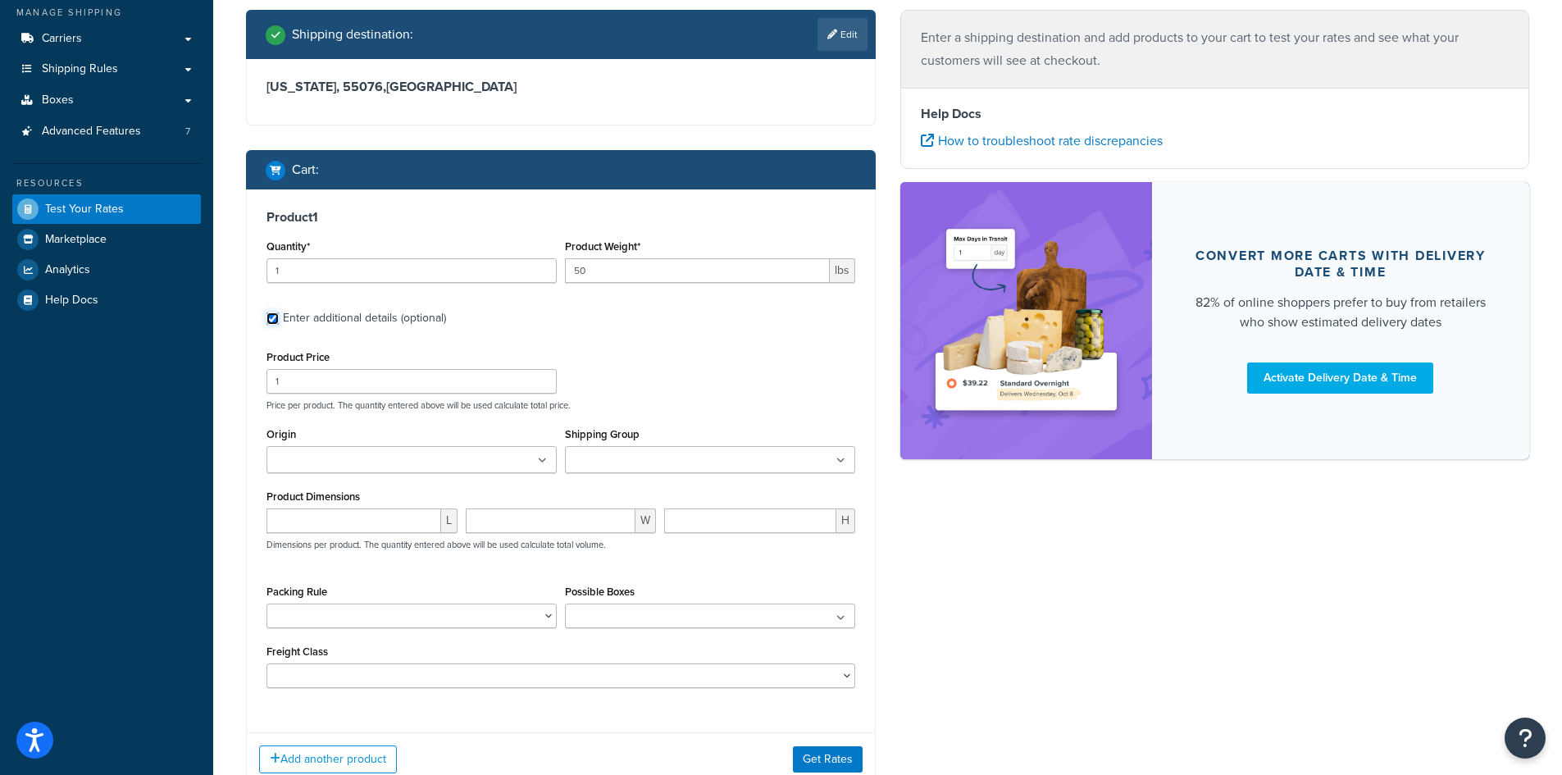
scroll to position [268, 0]
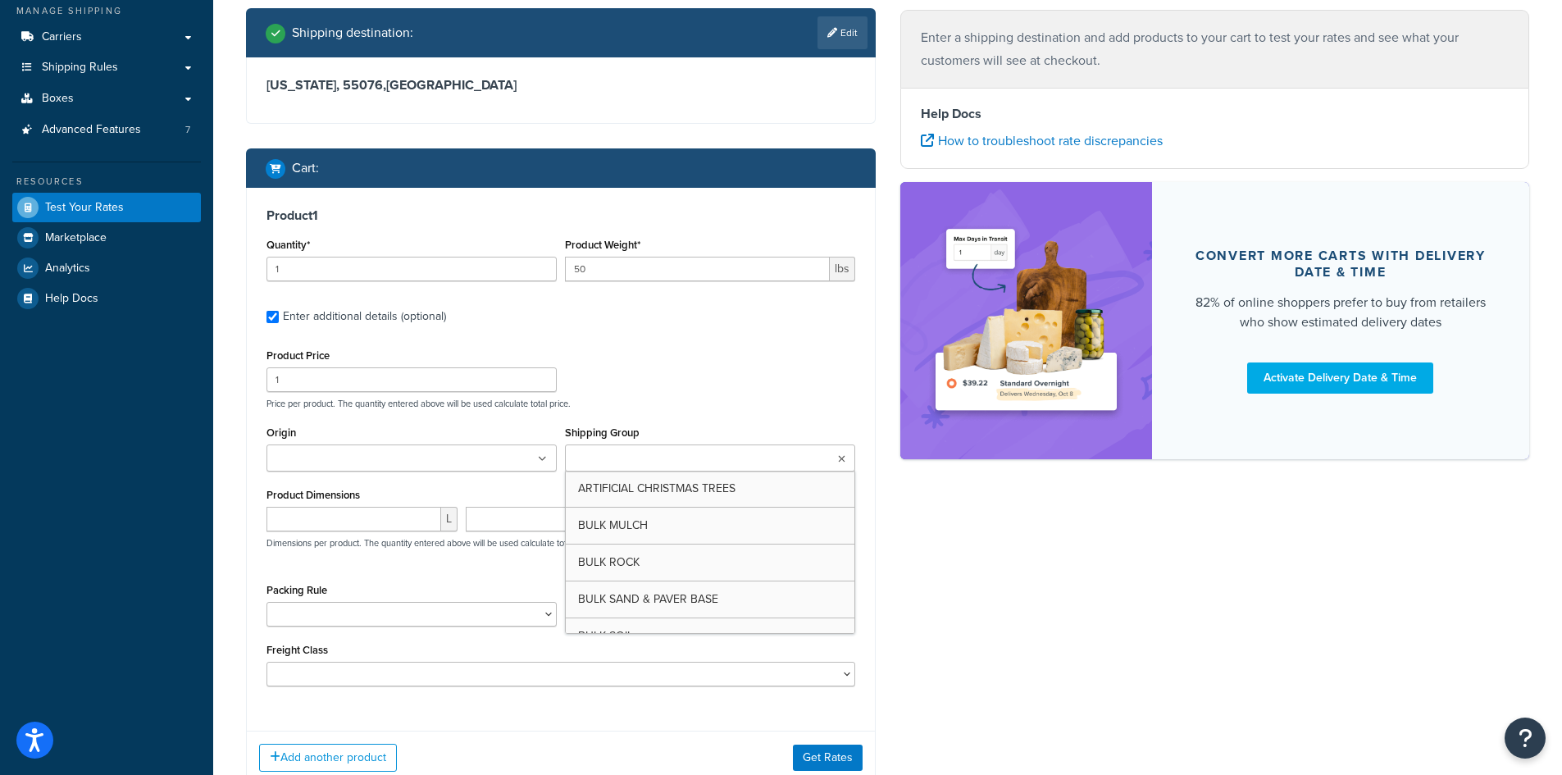
click at [639, 454] on input "Shipping Group" at bounding box center [642, 459] width 145 height 18
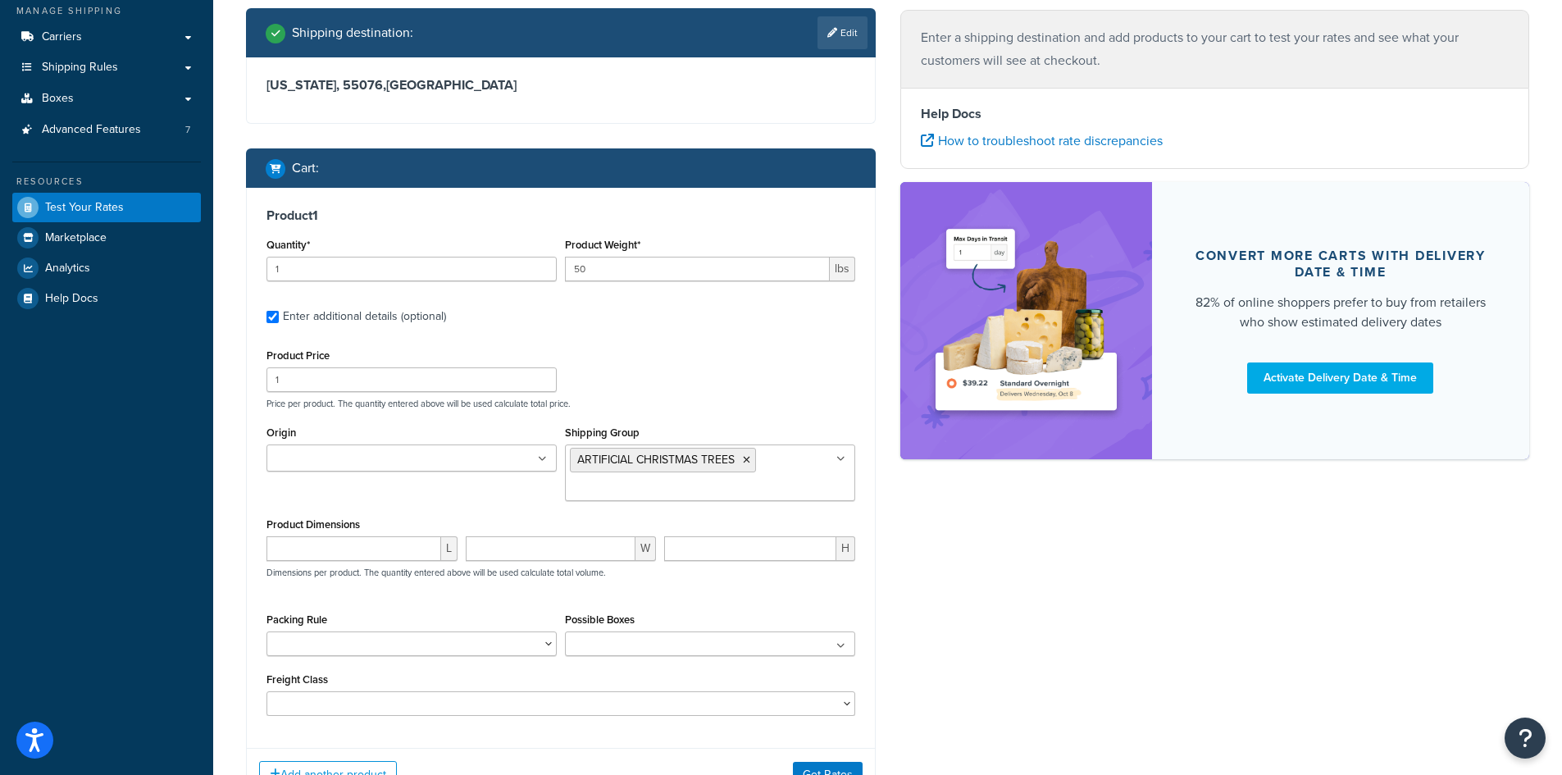
click at [656, 375] on div "Product Price 1 Price per product. The quantity entered above will be used calc…" at bounding box center [560, 376] width 597 height 65
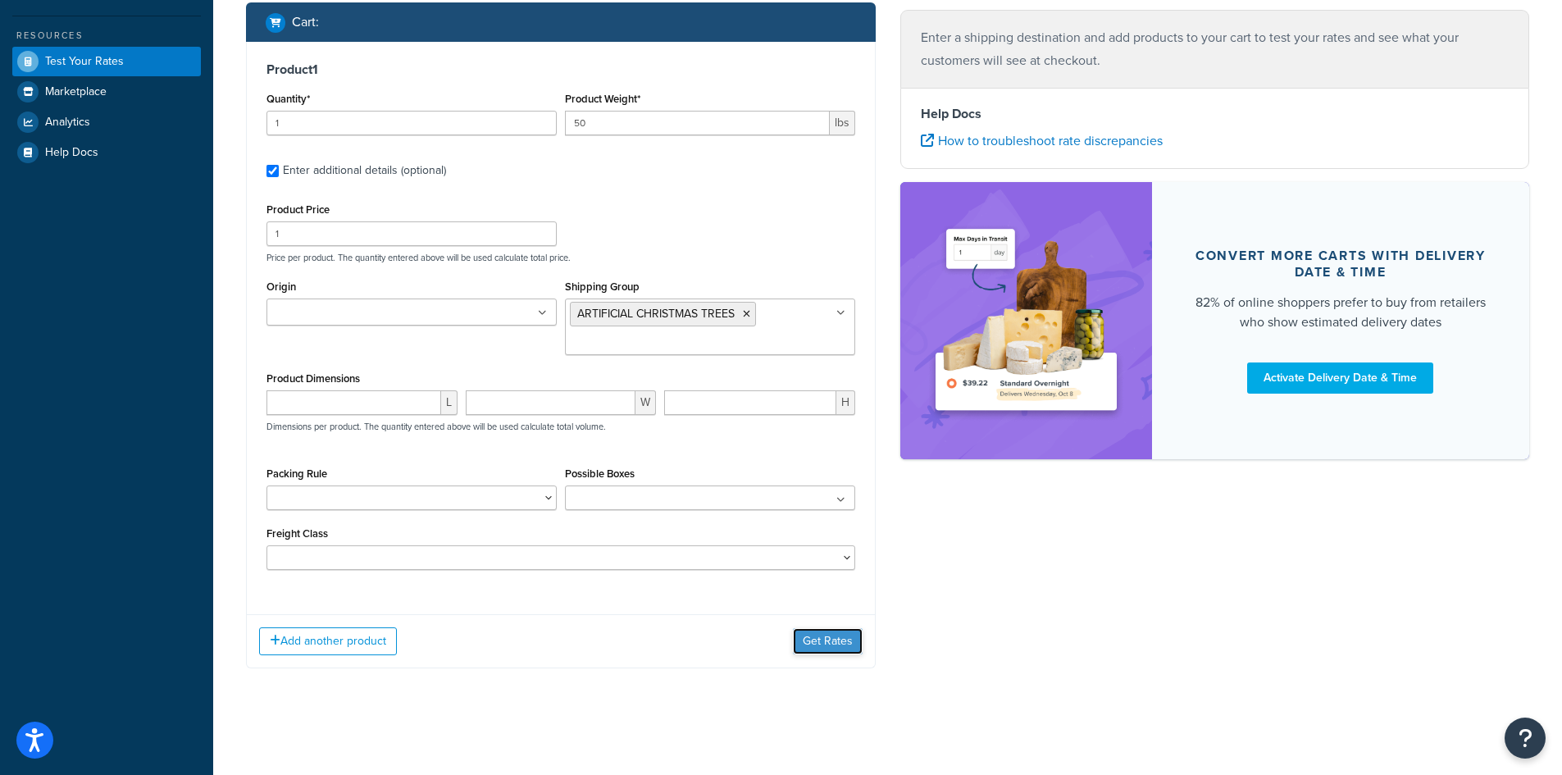
click at [836, 639] on button "Get Rates" at bounding box center [828, 641] width 70 height 26
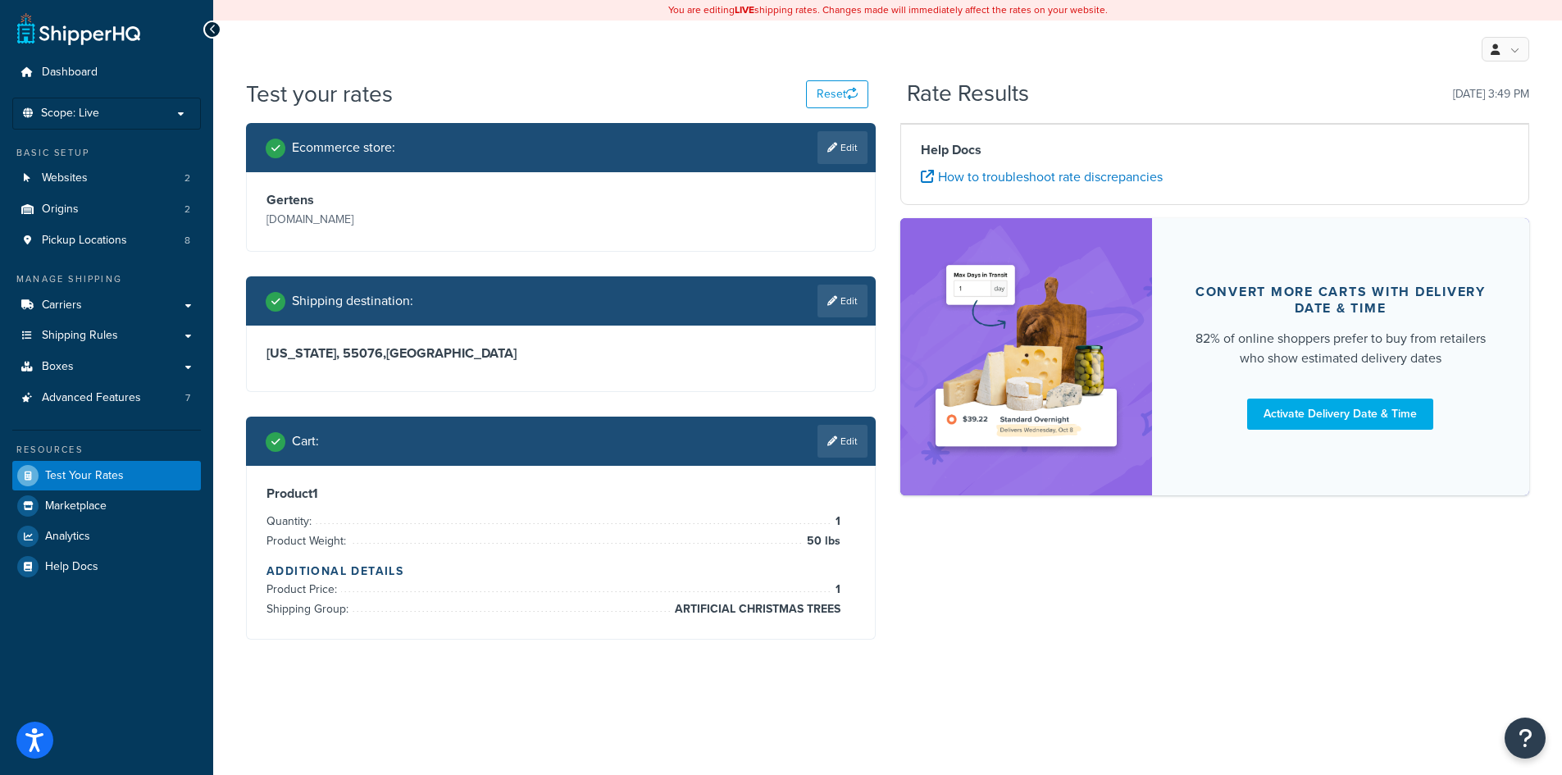
scroll to position [0, 0]
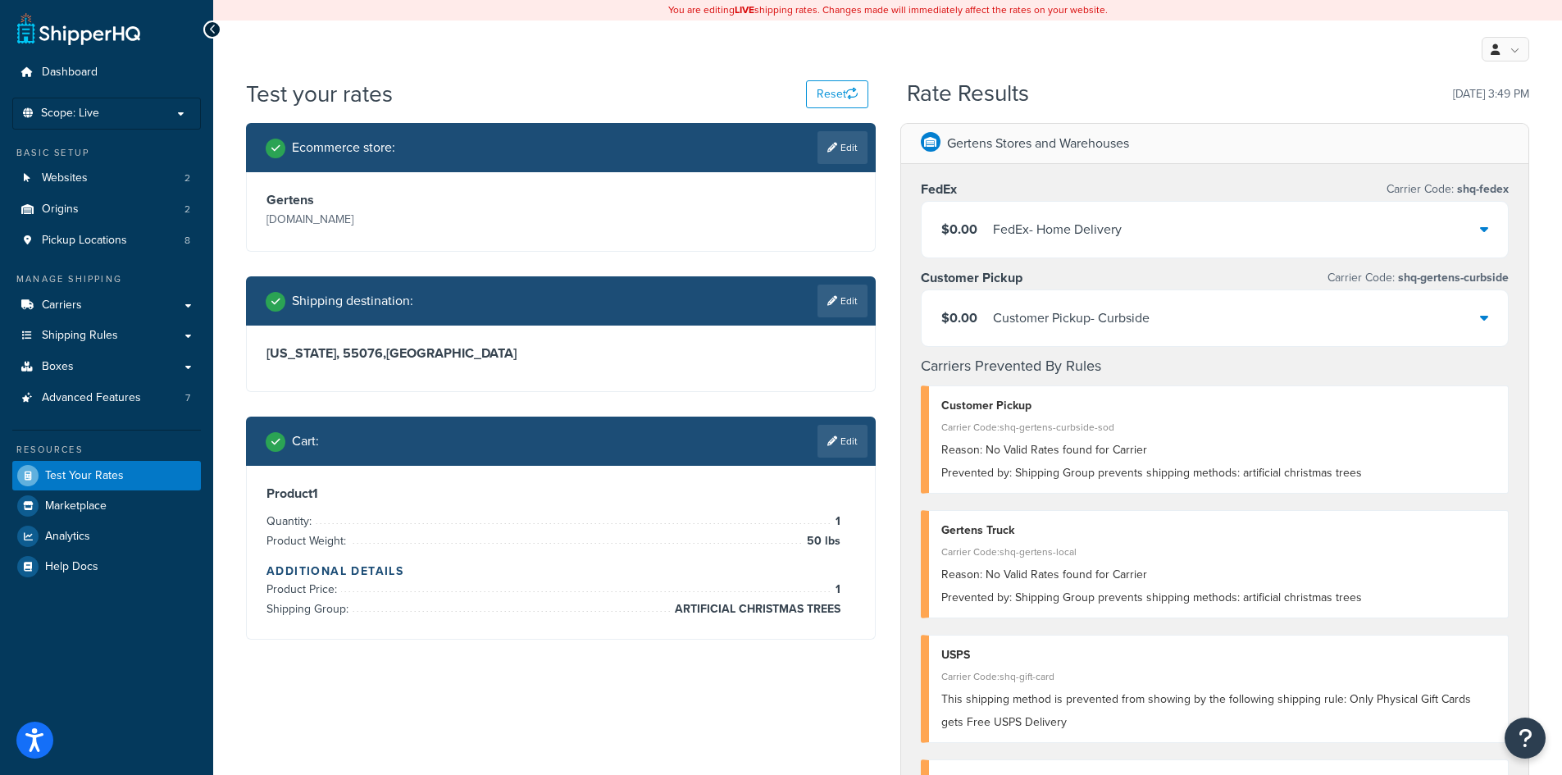
click at [1213, 321] on div "$0.00 Customer Pickup - Curbside" at bounding box center [1214, 318] width 587 height 56
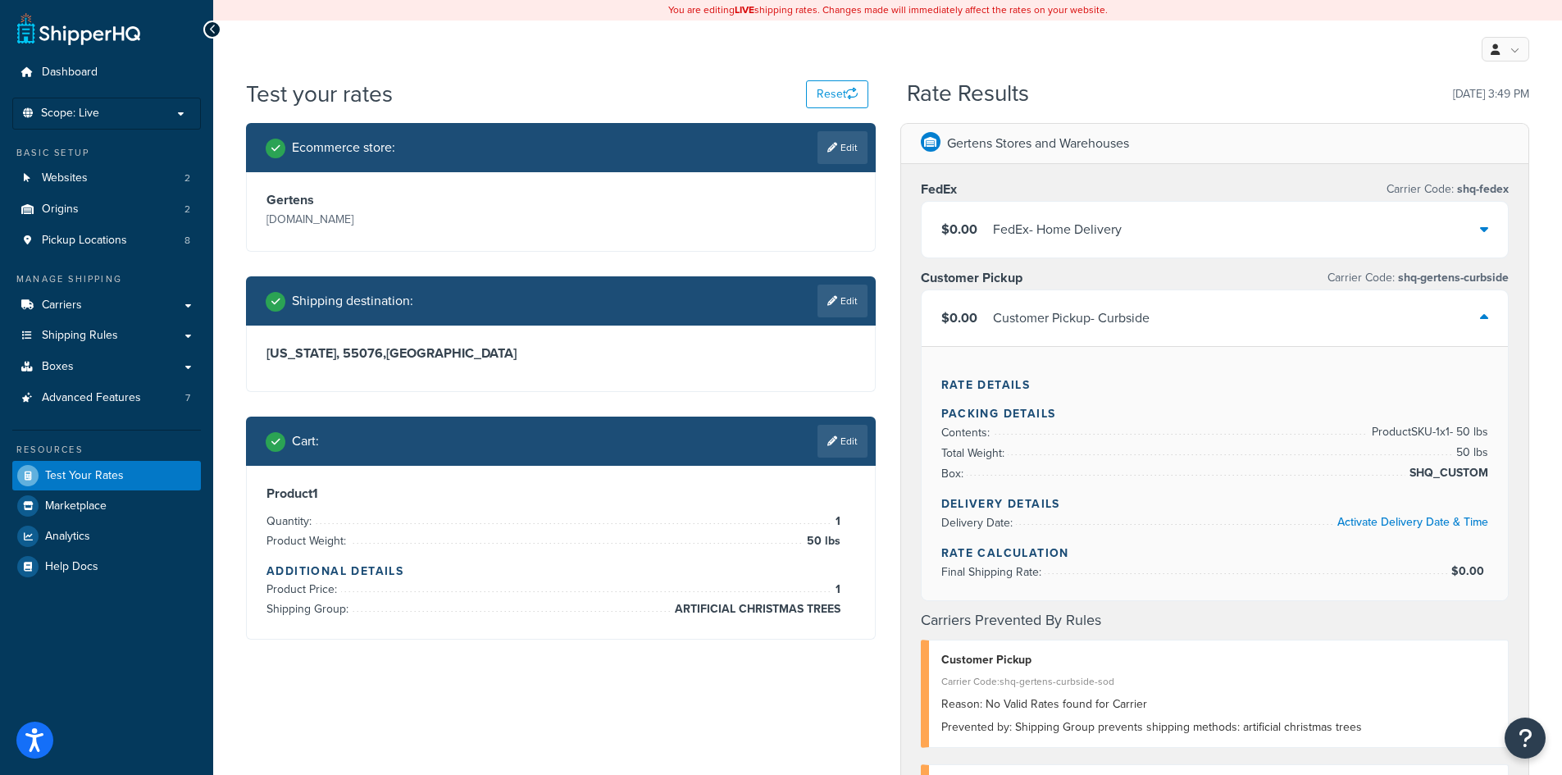
click at [1155, 319] on div "$0.00 Customer Pickup - Curbside" at bounding box center [1214, 318] width 587 height 56
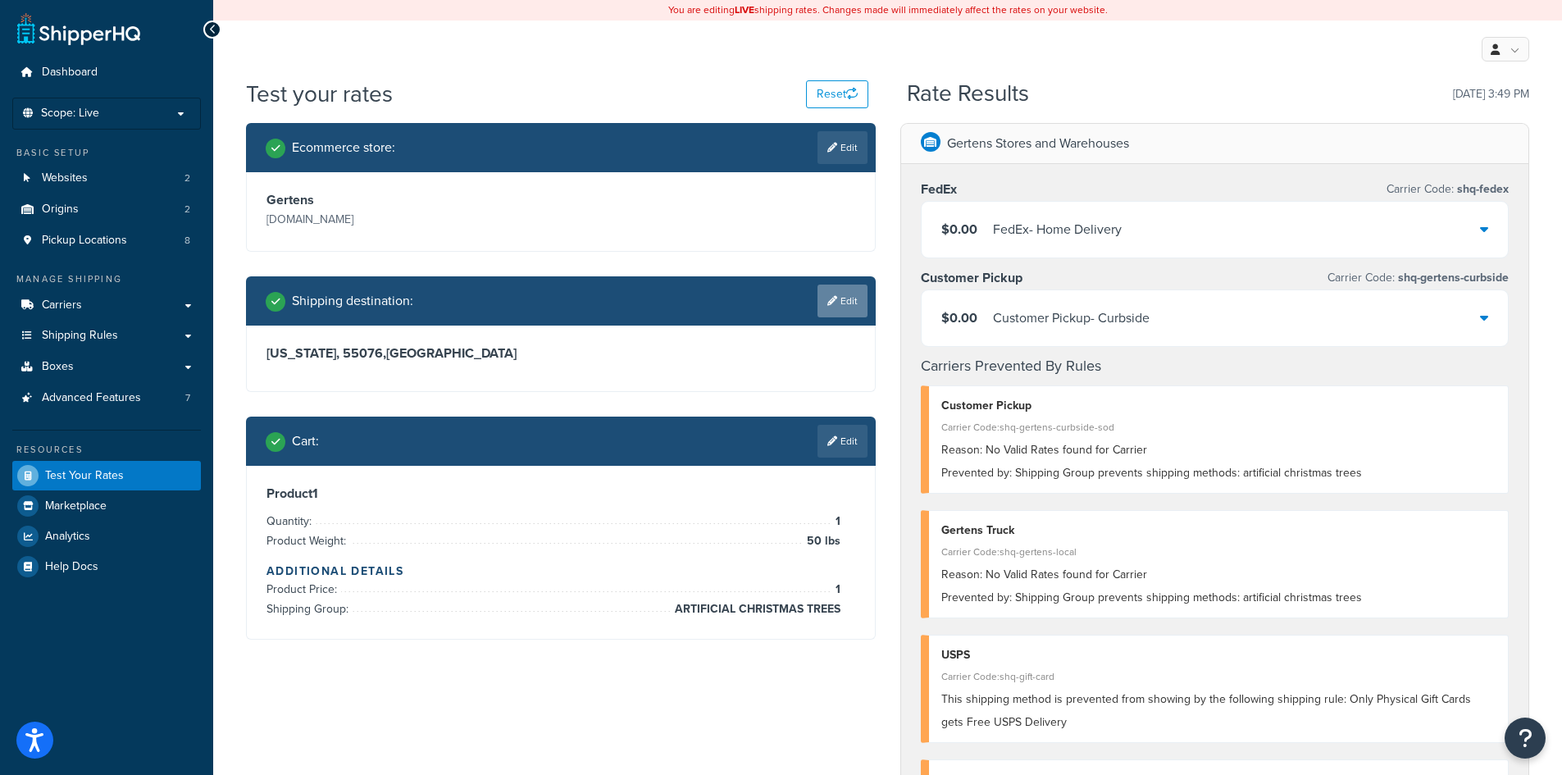
click at [844, 310] on link "Edit" at bounding box center [842, 300] width 50 height 33
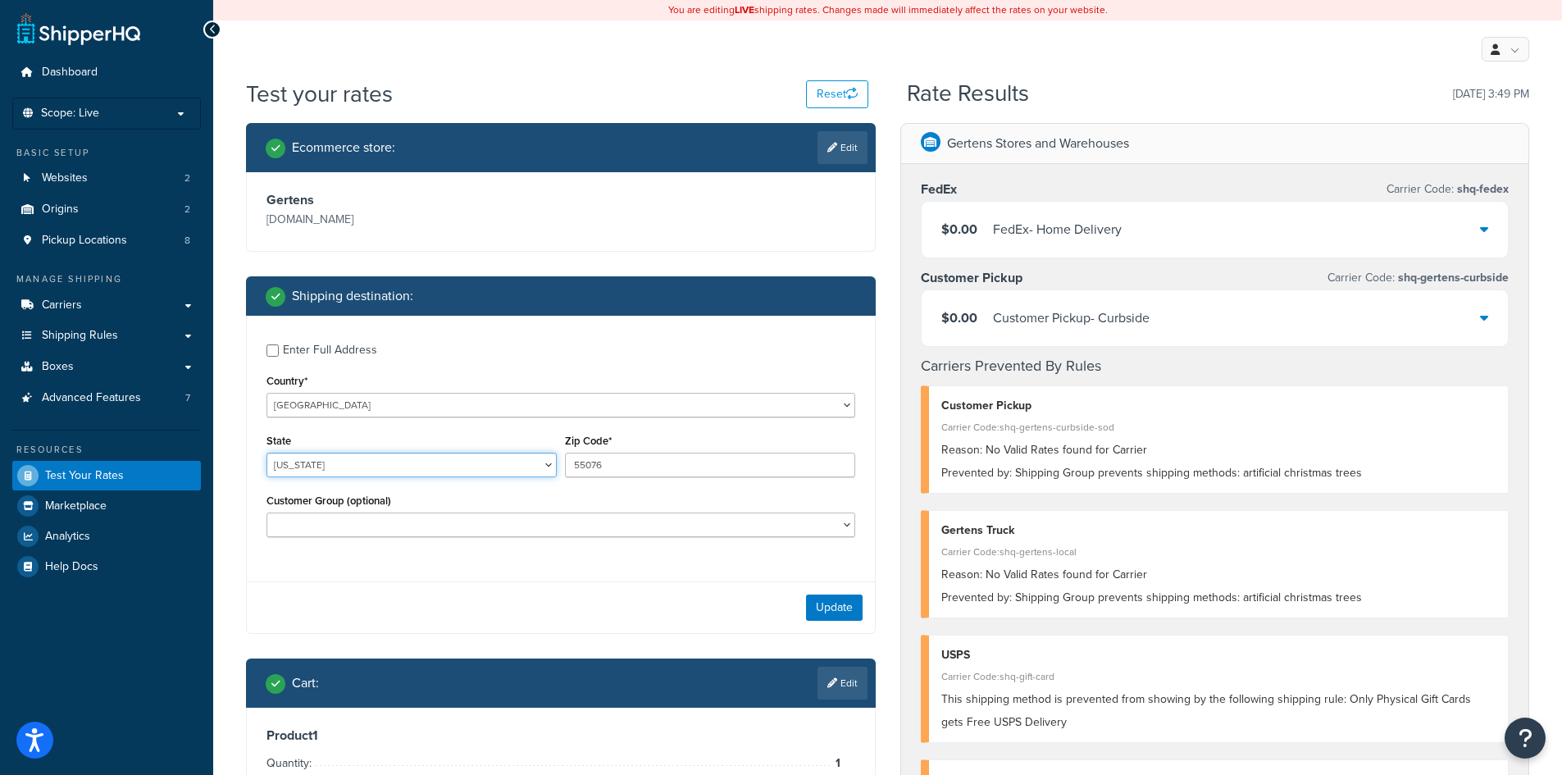
click at [334, 469] on select "Alabama Alaska American Samoa Arizona Arkansas Armed Forces Americas Armed Forc…" at bounding box center [411, 465] width 290 height 25
select select "CA"
click at [353, 485] on div "State Alabama Alaska American Samoa Arizona Arkansas Armed Forces Americas Arme…" at bounding box center [411, 460] width 298 height 60
click at [547, 448] on div "State Alabama Alaska American Samoa Arizona Arkansas Armed Forces Americas Arme…" at bounding box center [411, 454] width 290 height 48
click at [575, 448] on div "Zip Code* 55076" at bounding box center [710, 454] width 290 height 48
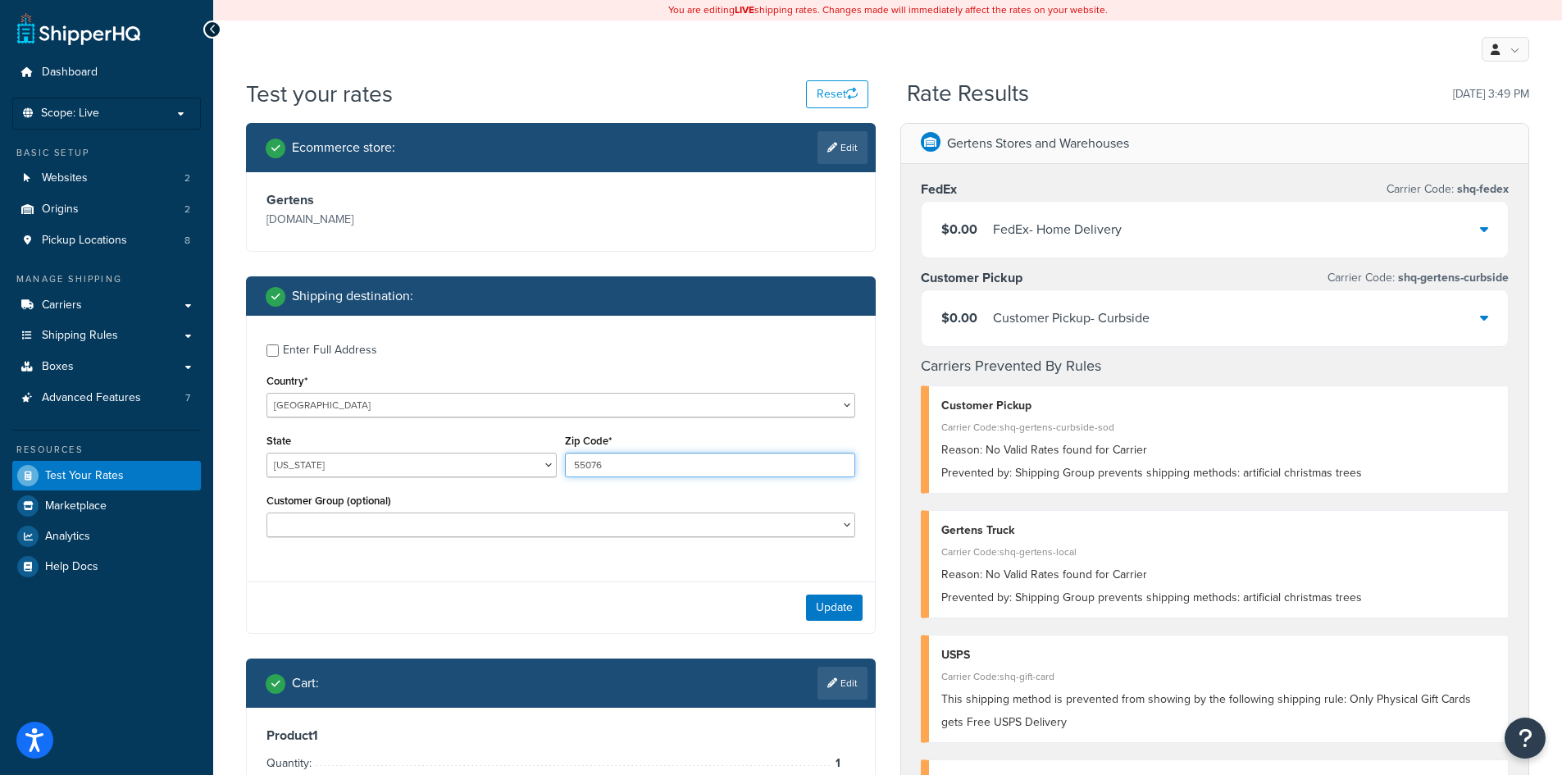
click at [586, 456] on input "55076" at bounding box center [710, 465] width 290 height 25
type input "90210"
click at [842, 614] on button "Update" at bounding box center [834, 607] width 57 height 26
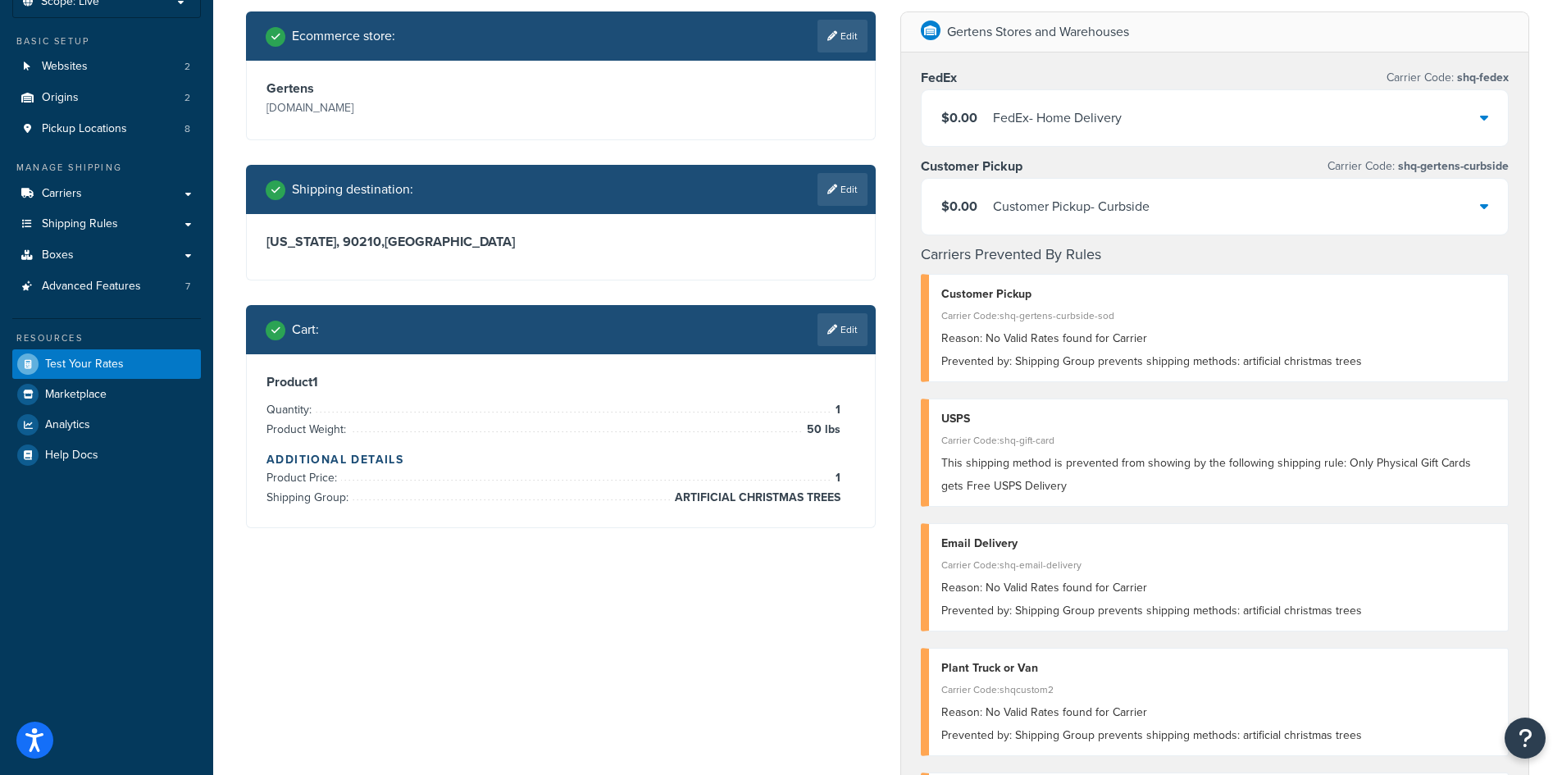
scroll to position [82, 0]
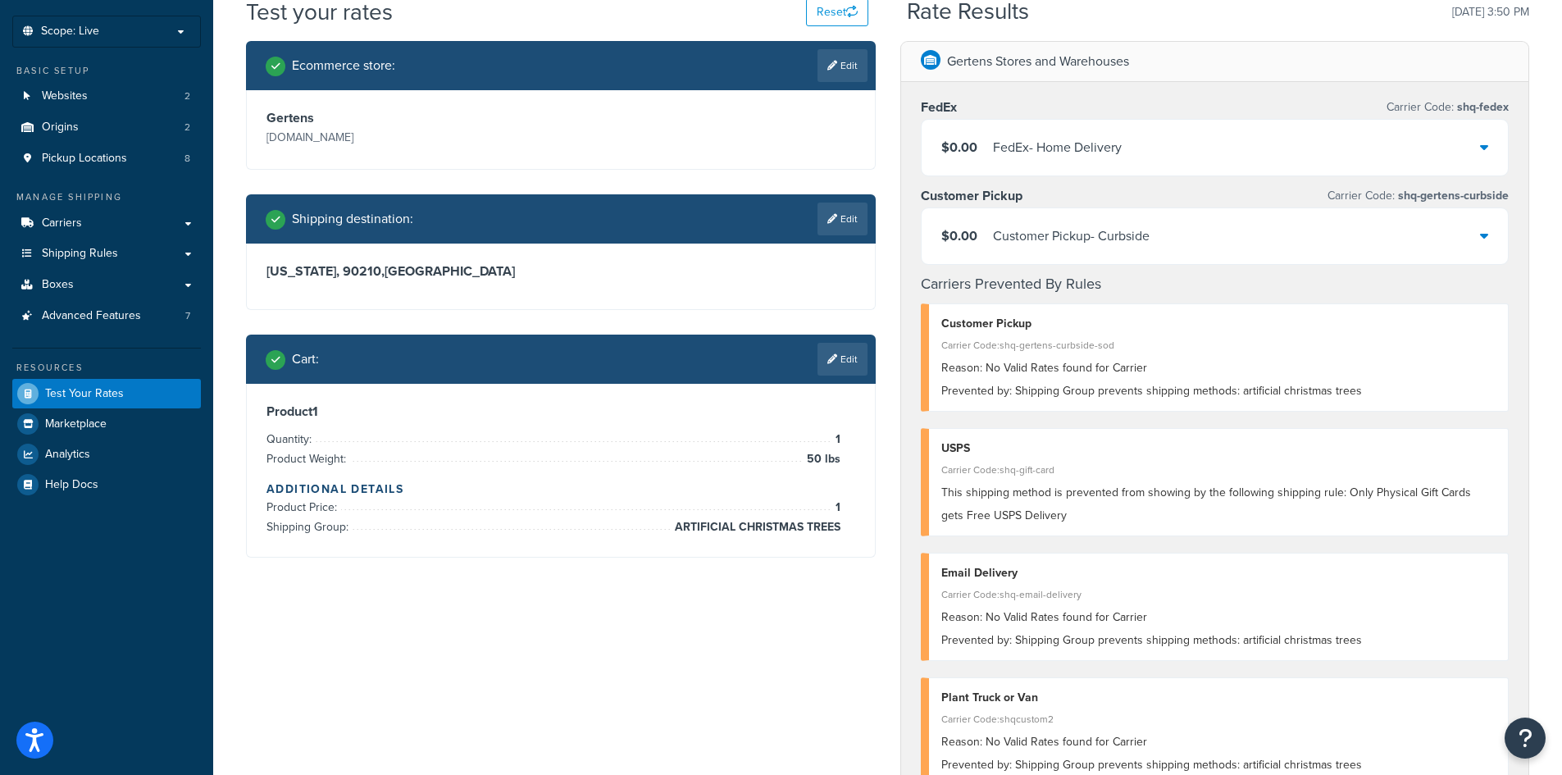
click at [567, 307] on div "California, 90210 , United States" at bounding box center [561, 276] width 628 height 66
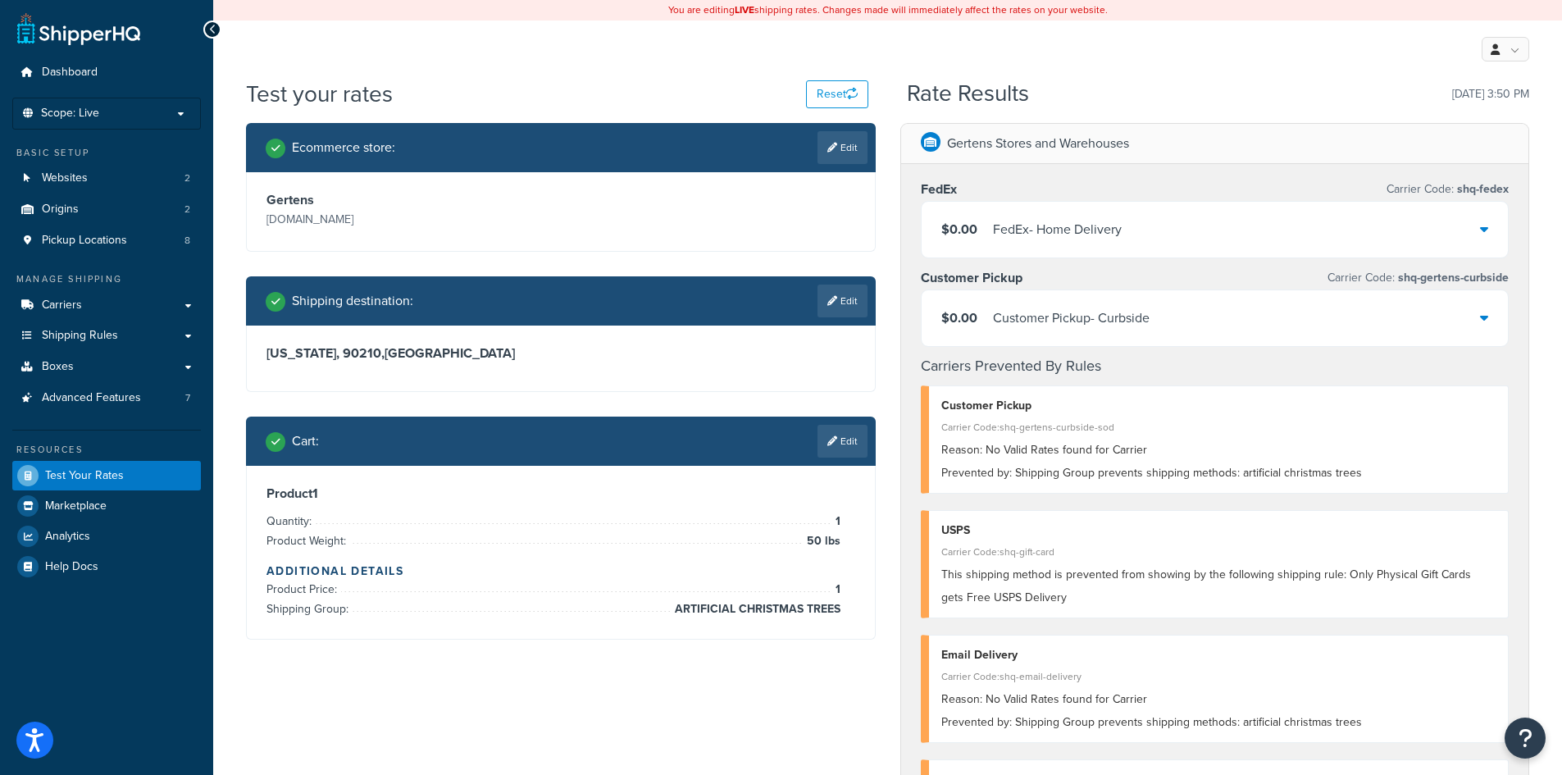
click at [1210, 219] on div "$0.00 FedEx - Home Delivery" at bounding box center [1214, 230] width 587 height 56
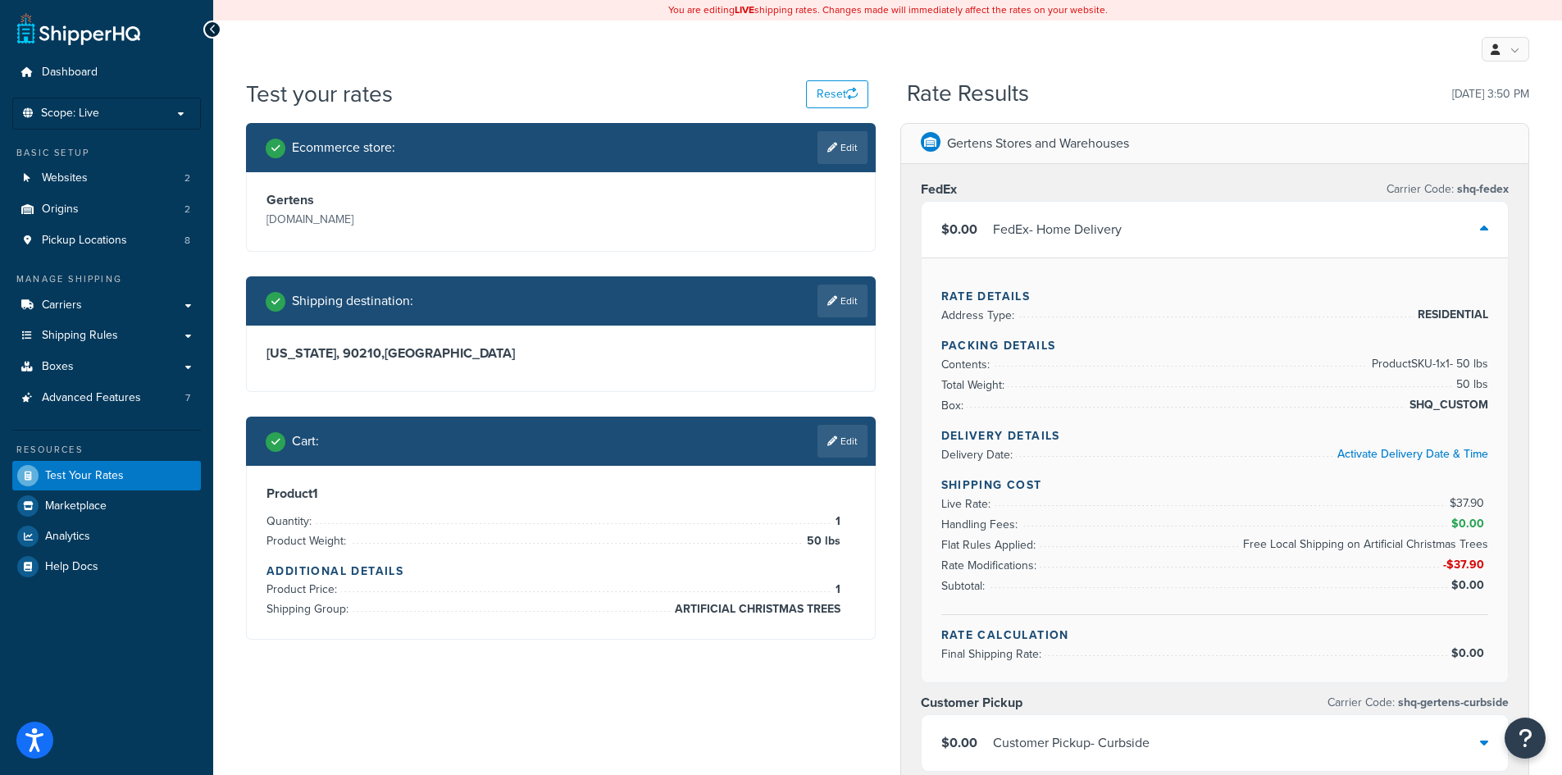
click at [1209, 216] on div "$0.00 FedEx - Home Delivery" at bounding box center [1214, 230] width 587 height 56
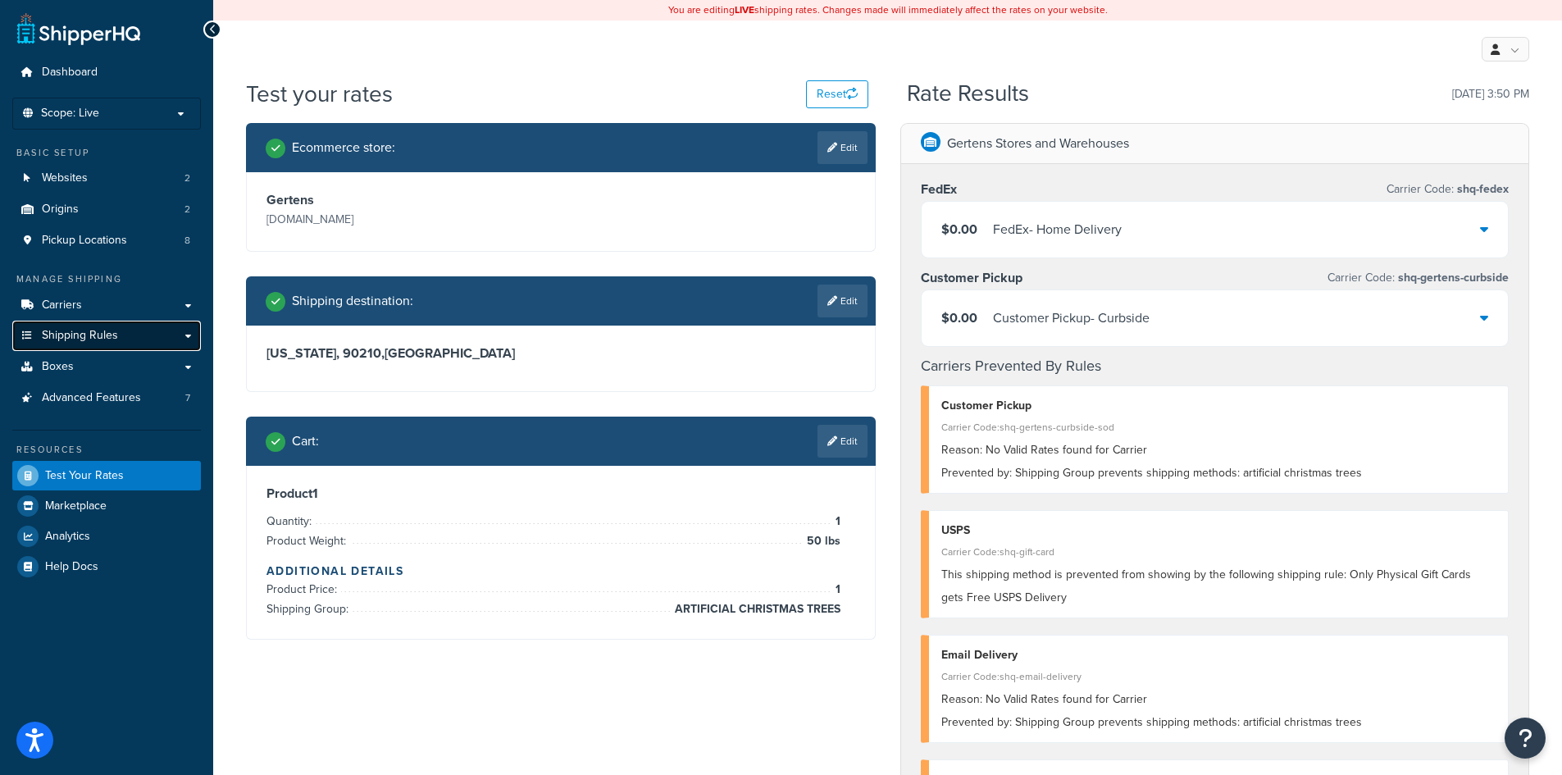
click at [89, 339] on span "Shipping Rules" at bounding box center [80, 336] width 76 height 14
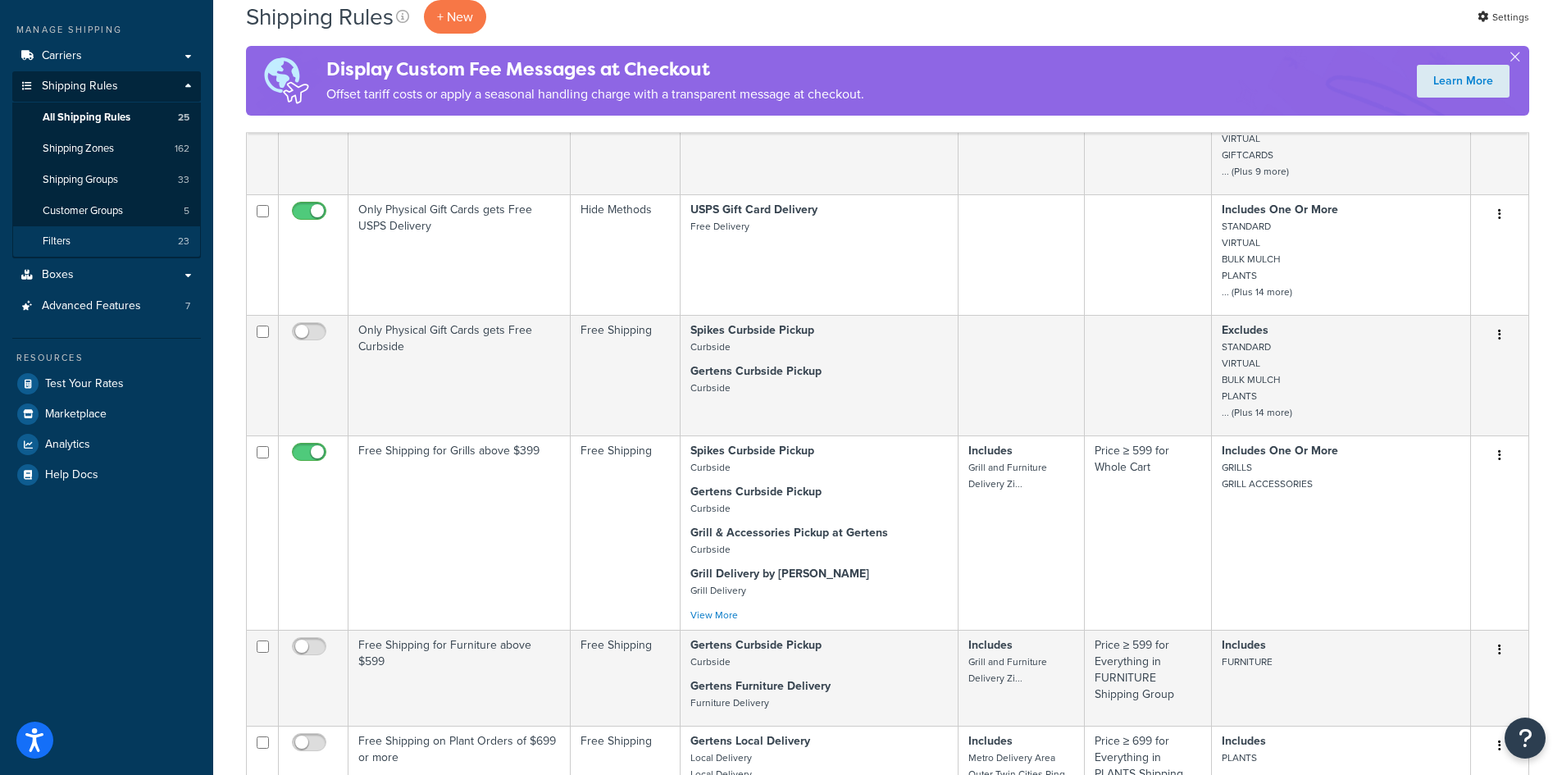
scroll to position [246, 0]
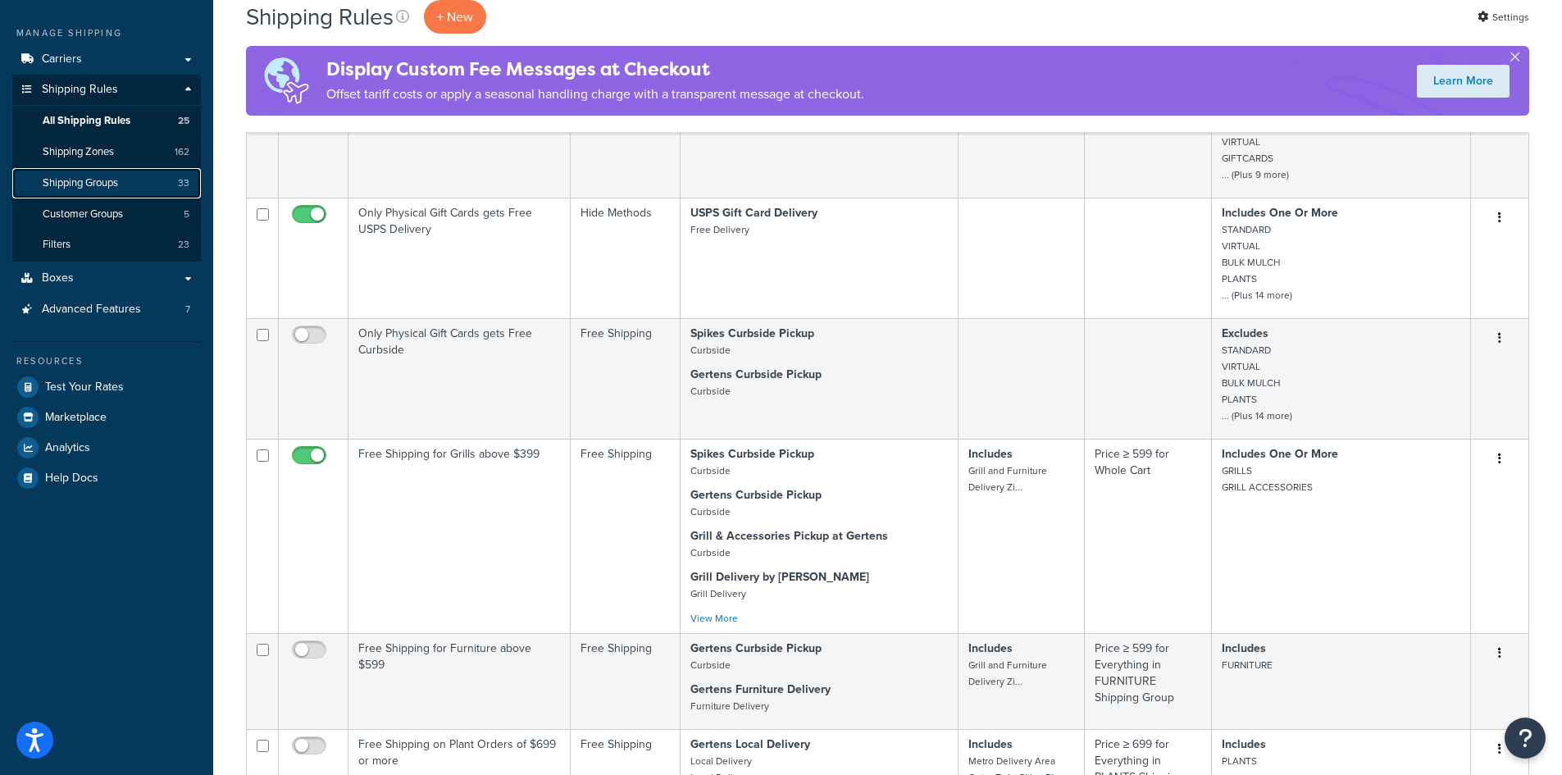
click at [100, 188] on span "Shipping Groups" at bounding box center [80, 183] width 75 height 14
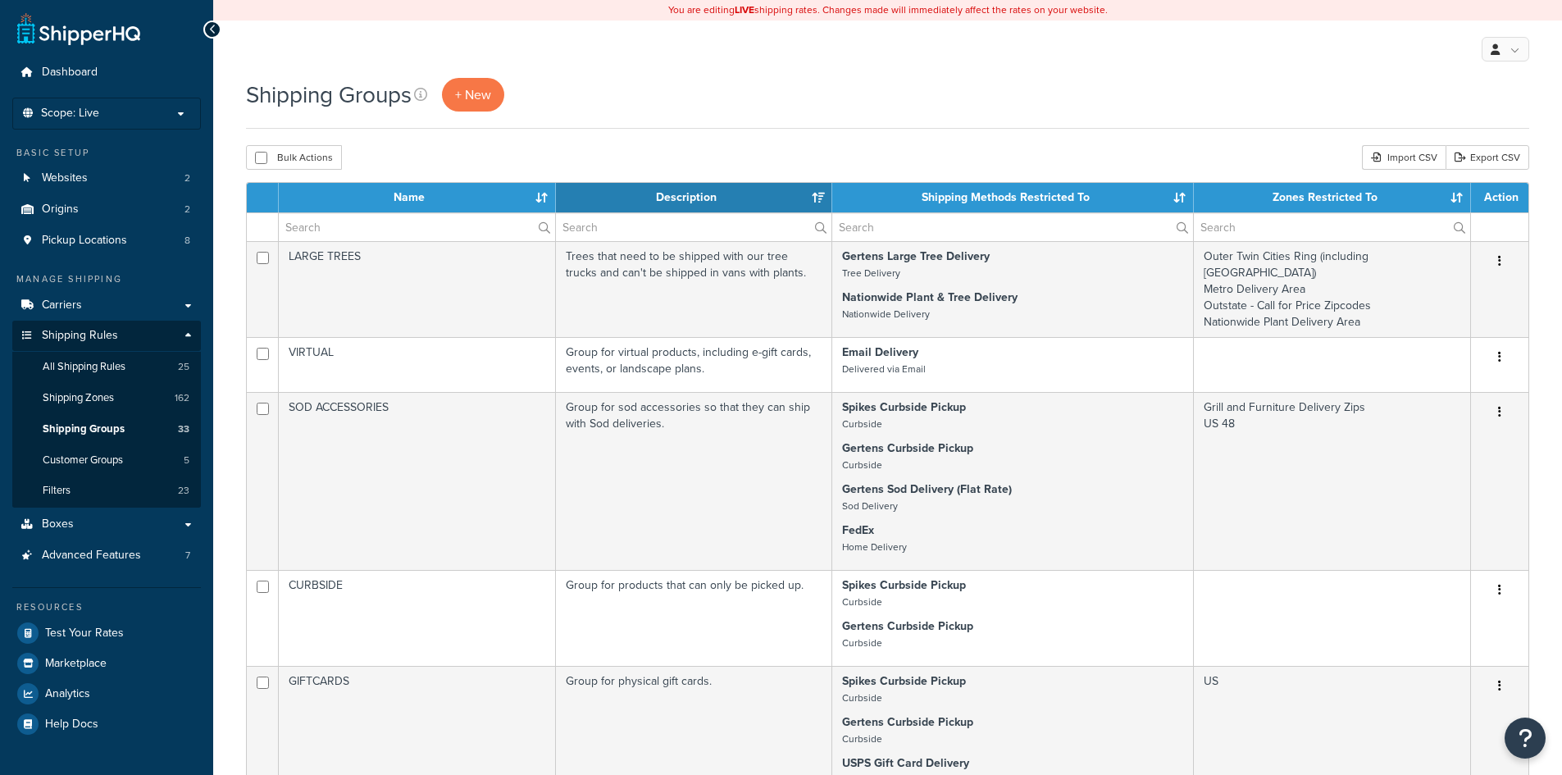
select select "15"
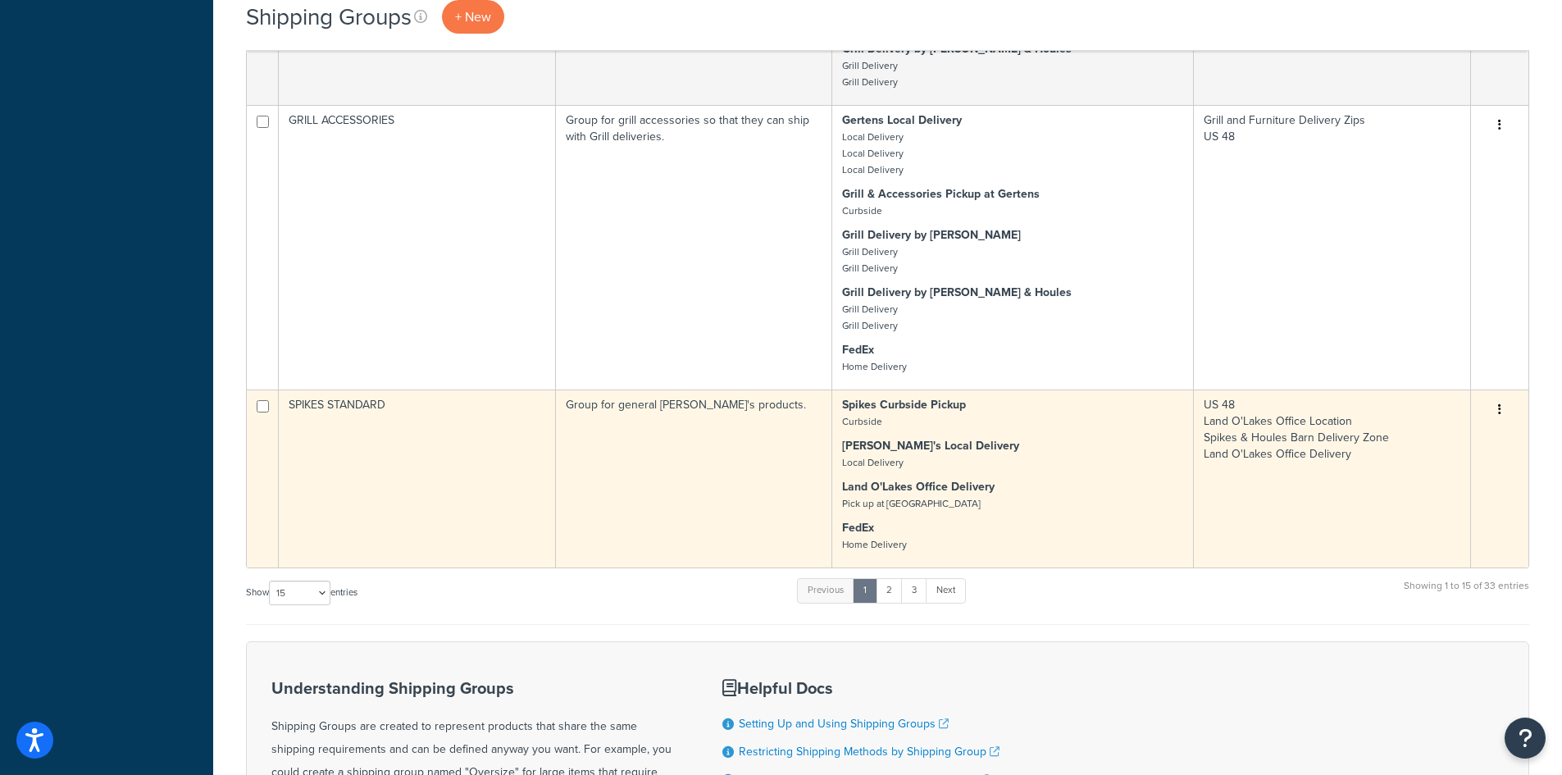
scroll to position [1640, 0]
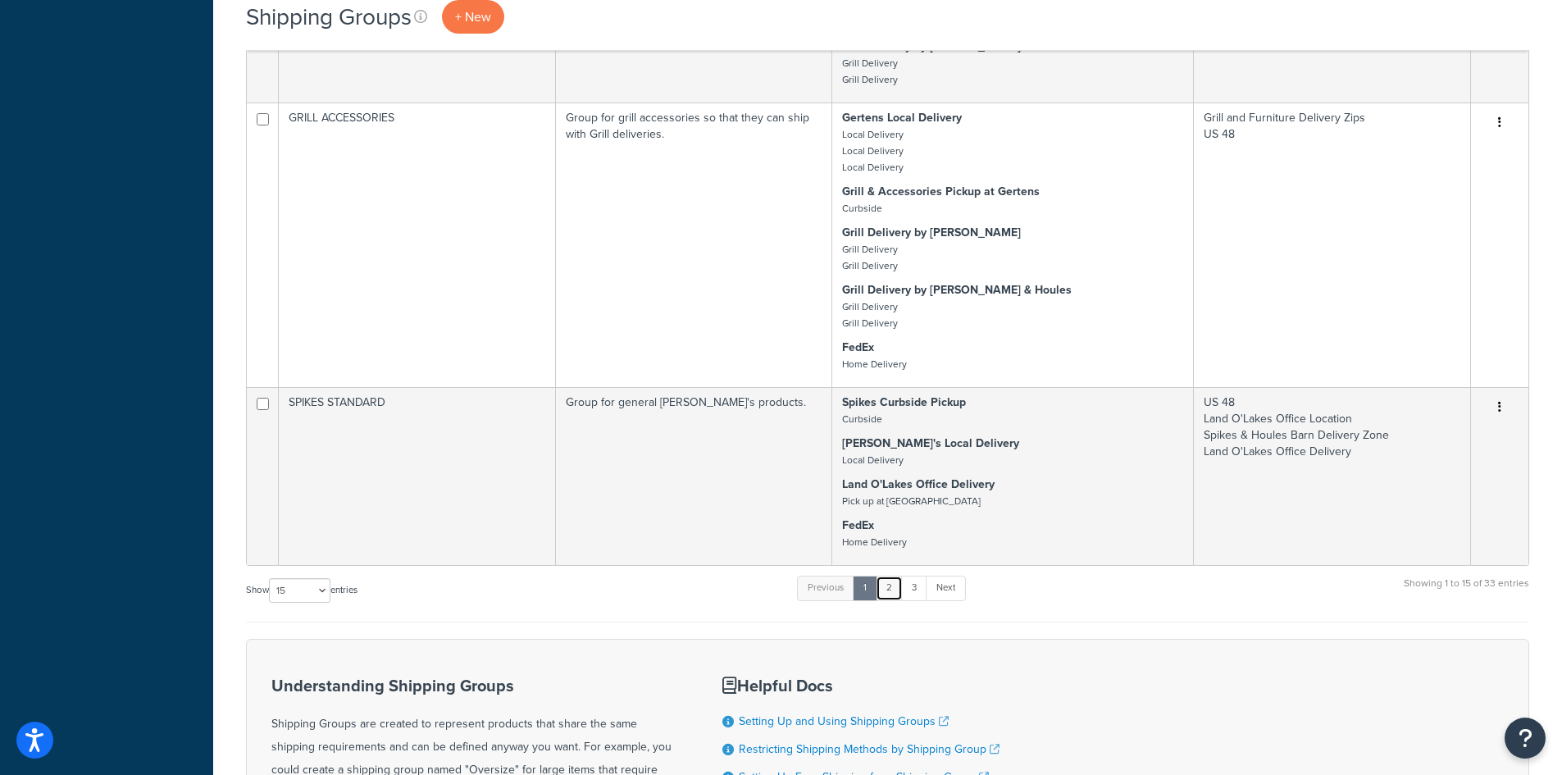
click at [894, 581] on link "2" at bounding box center [889, 588] width 27 height 25
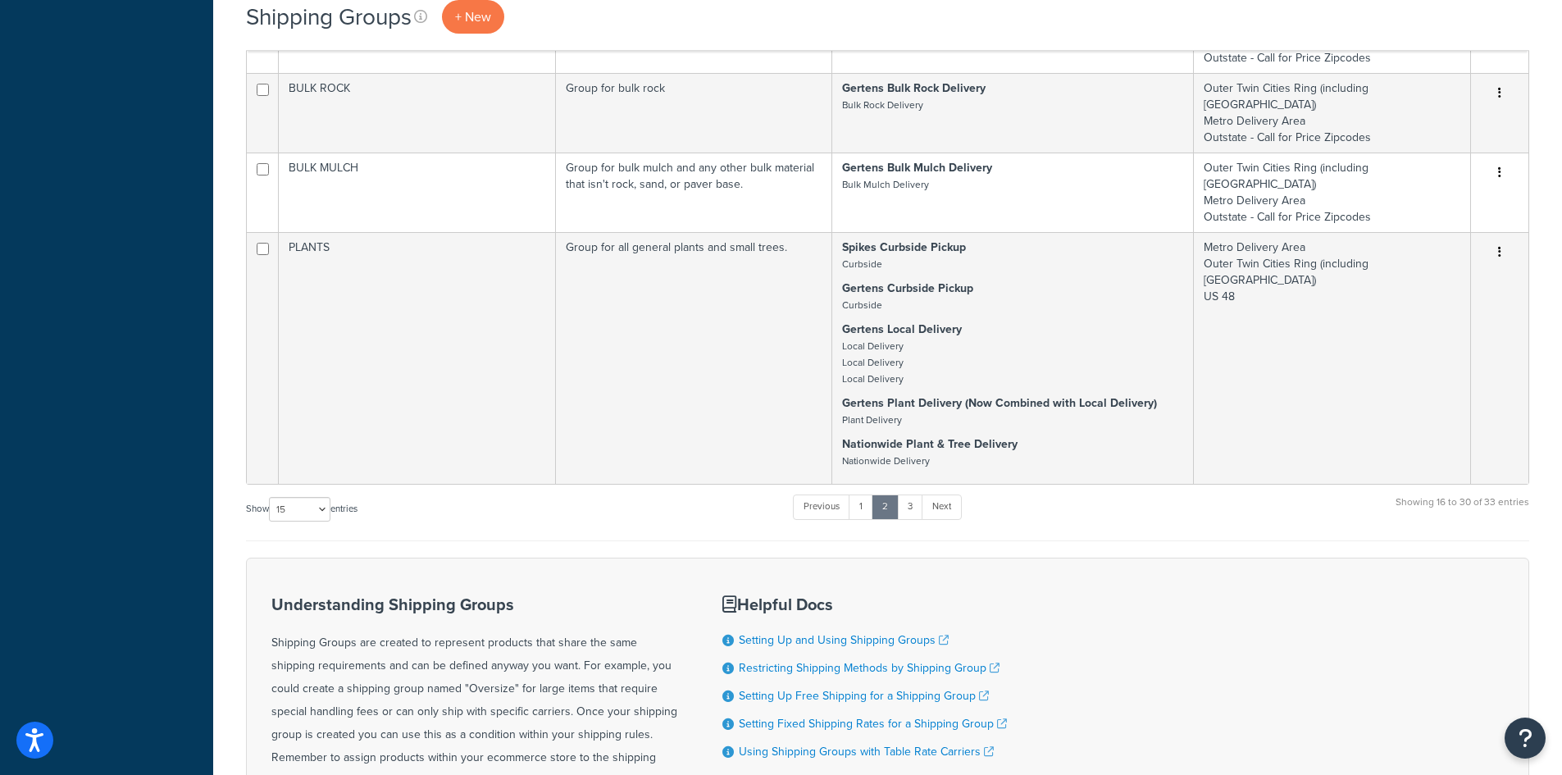
scroll to position [1886, 0]
click at [916, 494] on link "3" at bounding box center [910, 506] width 26 height 25
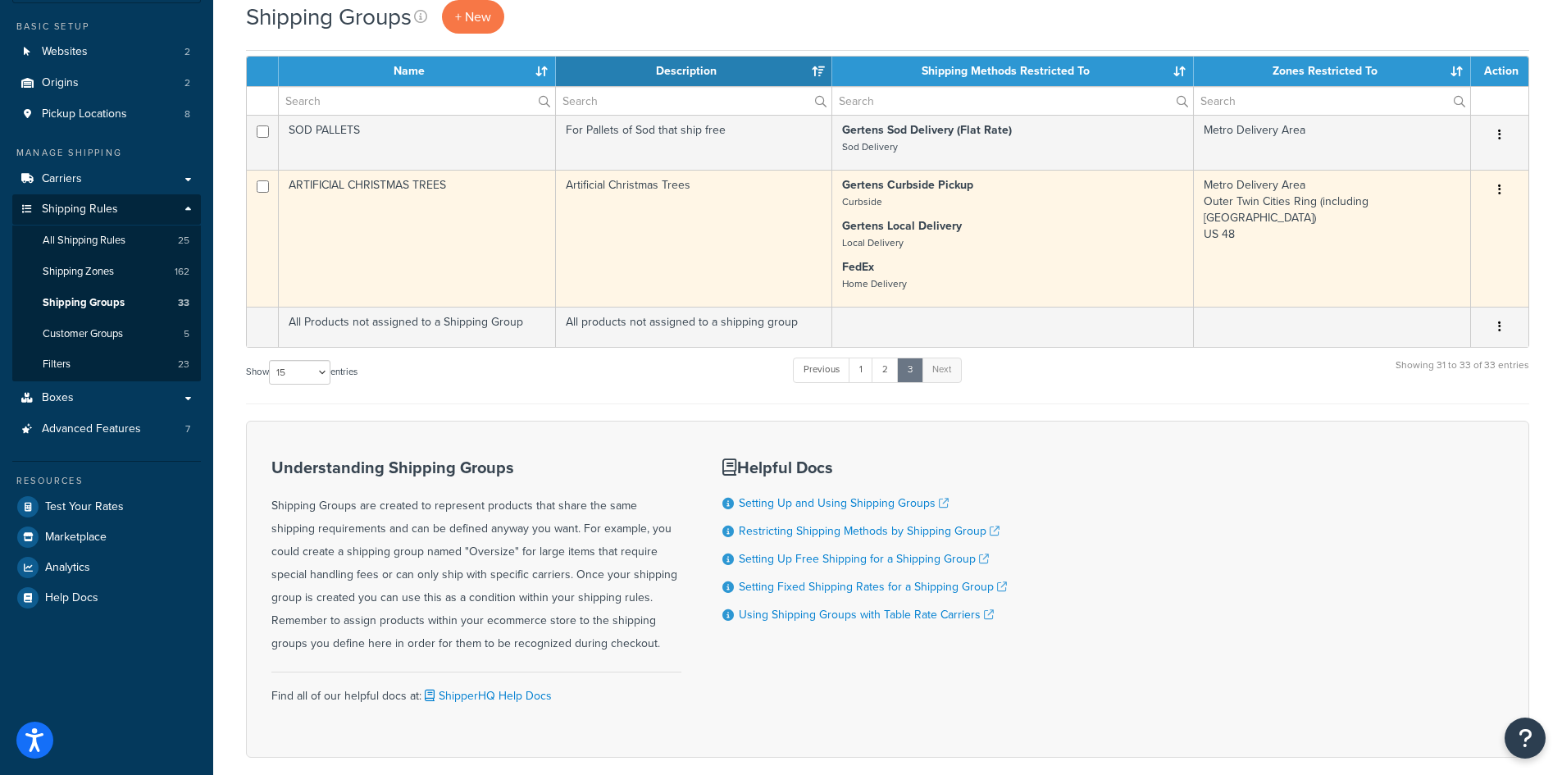
scroll to position [0, 0]
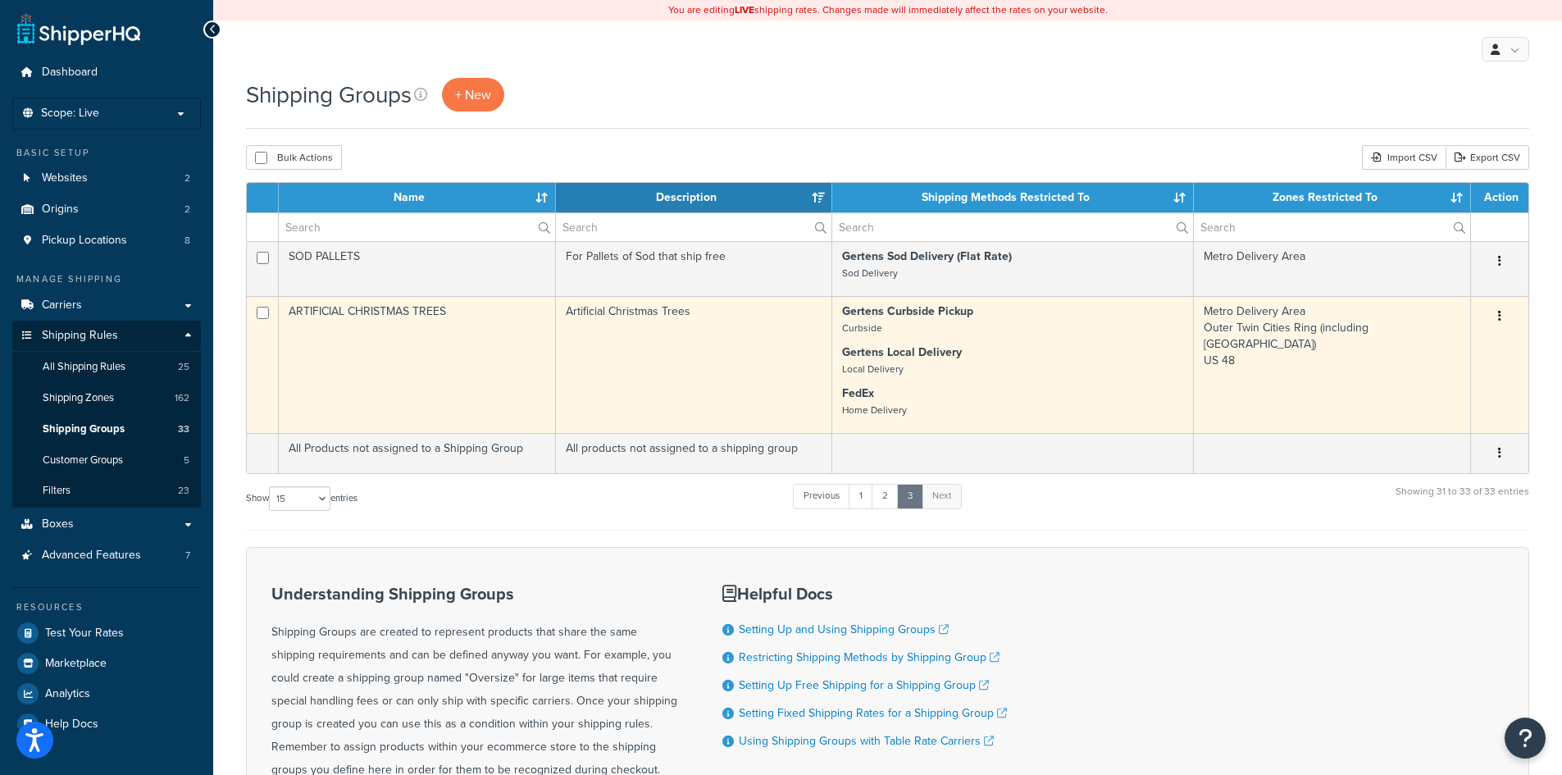
click at [1258, 370] on td "Metro Delivery Area Outer Twin Cities Ring (including Eau Claire) US 48" at bounding box center [1332, 364] width 277 height 137
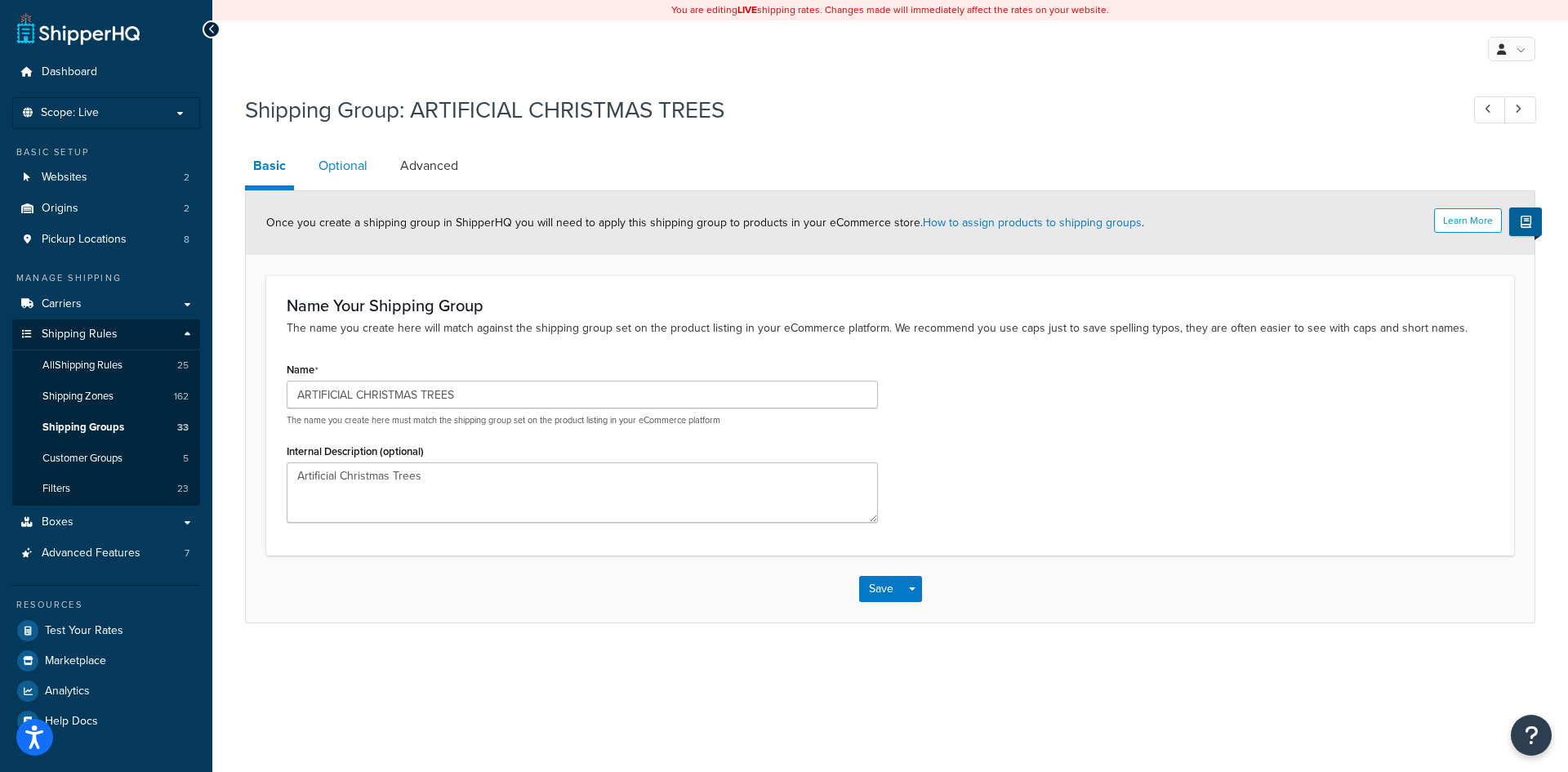
click at [374, 156] on link "Optional" at bounding box center [344, 165] width 66 height 39
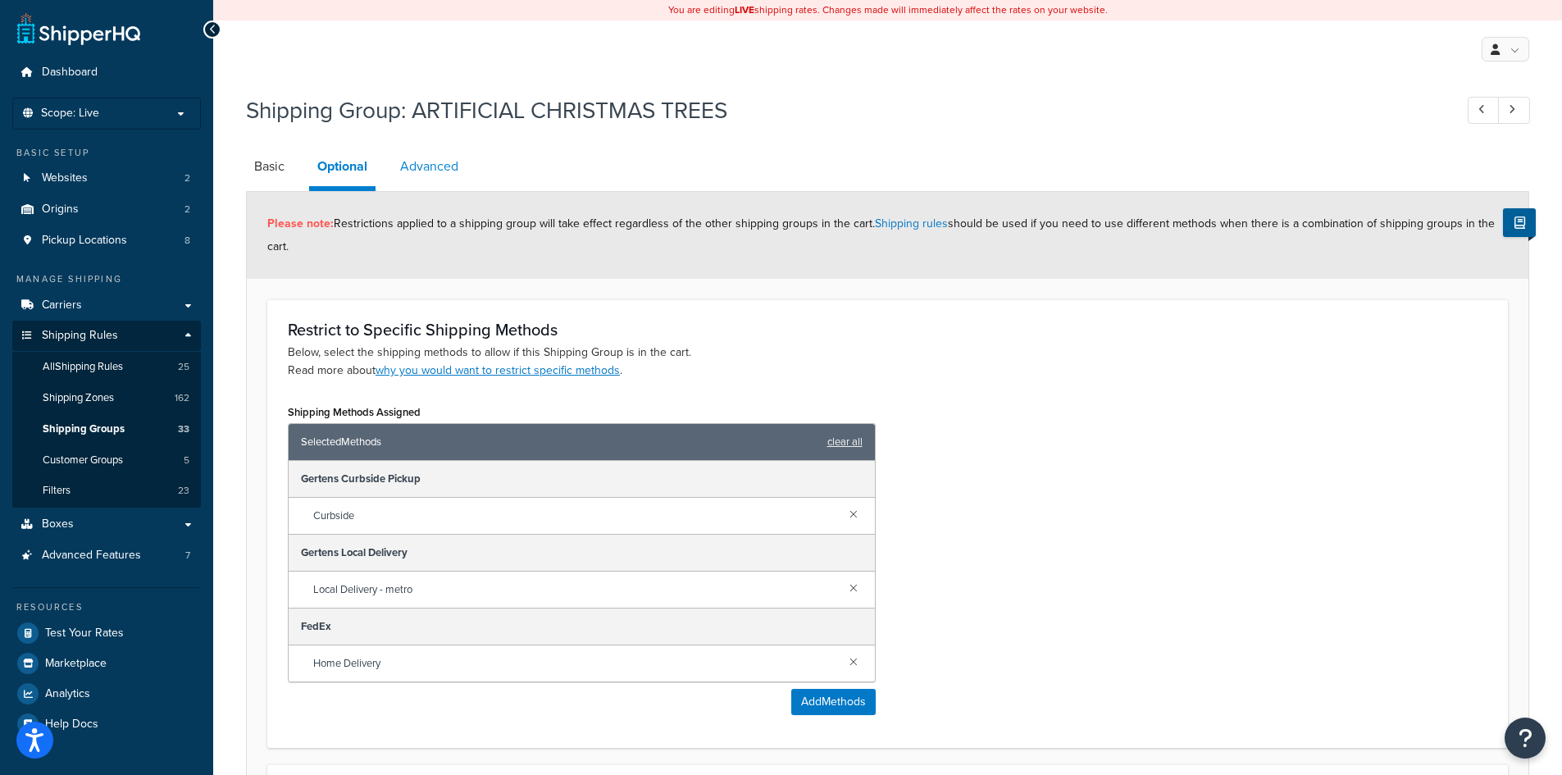
click at [424, 166] on link "Advanced" at bounding box center [429, 166] width 75 height 39
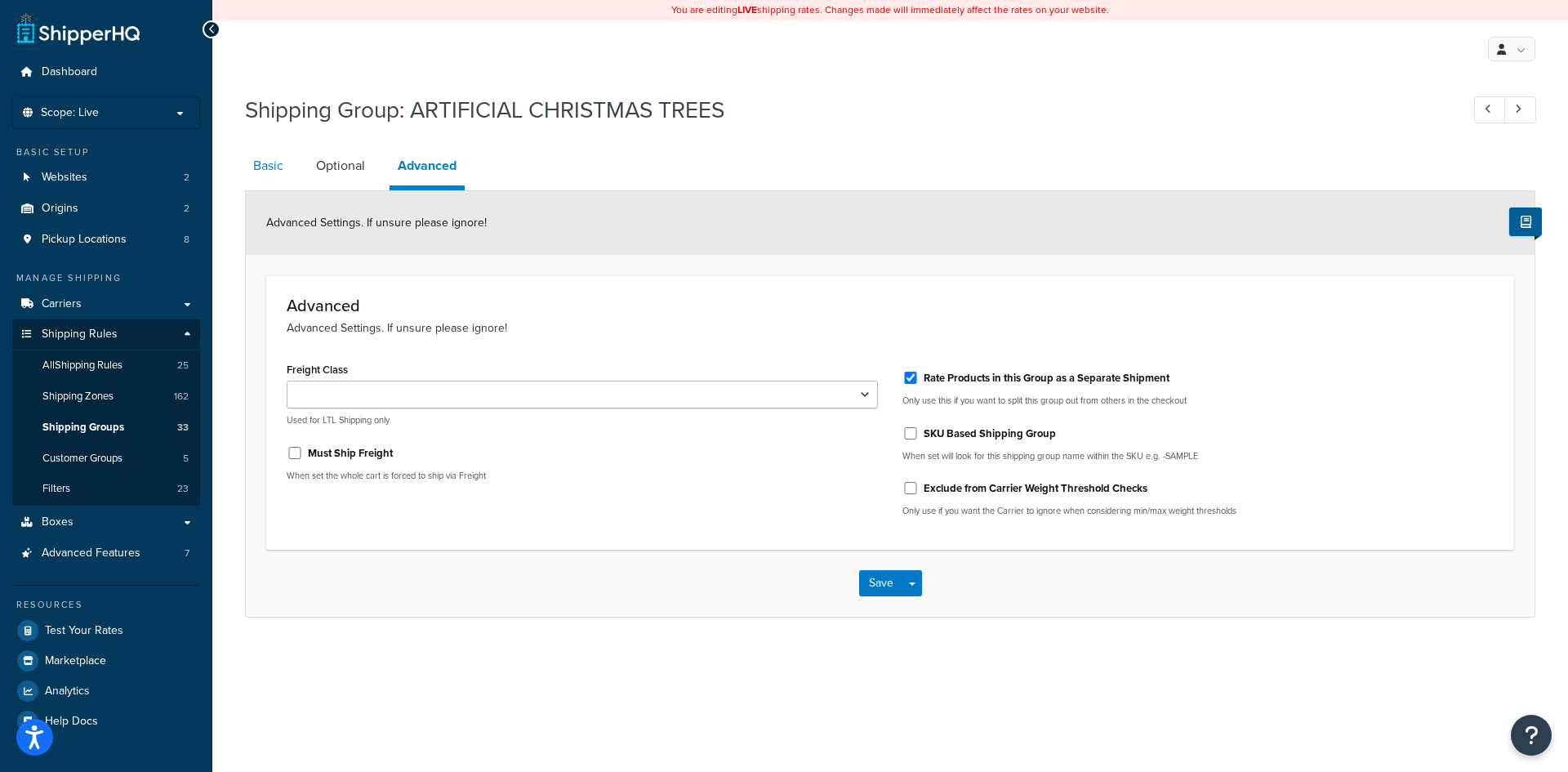
click at [256, 150] on link "Basic" at bounding box center [268, 165] width 47 height 39
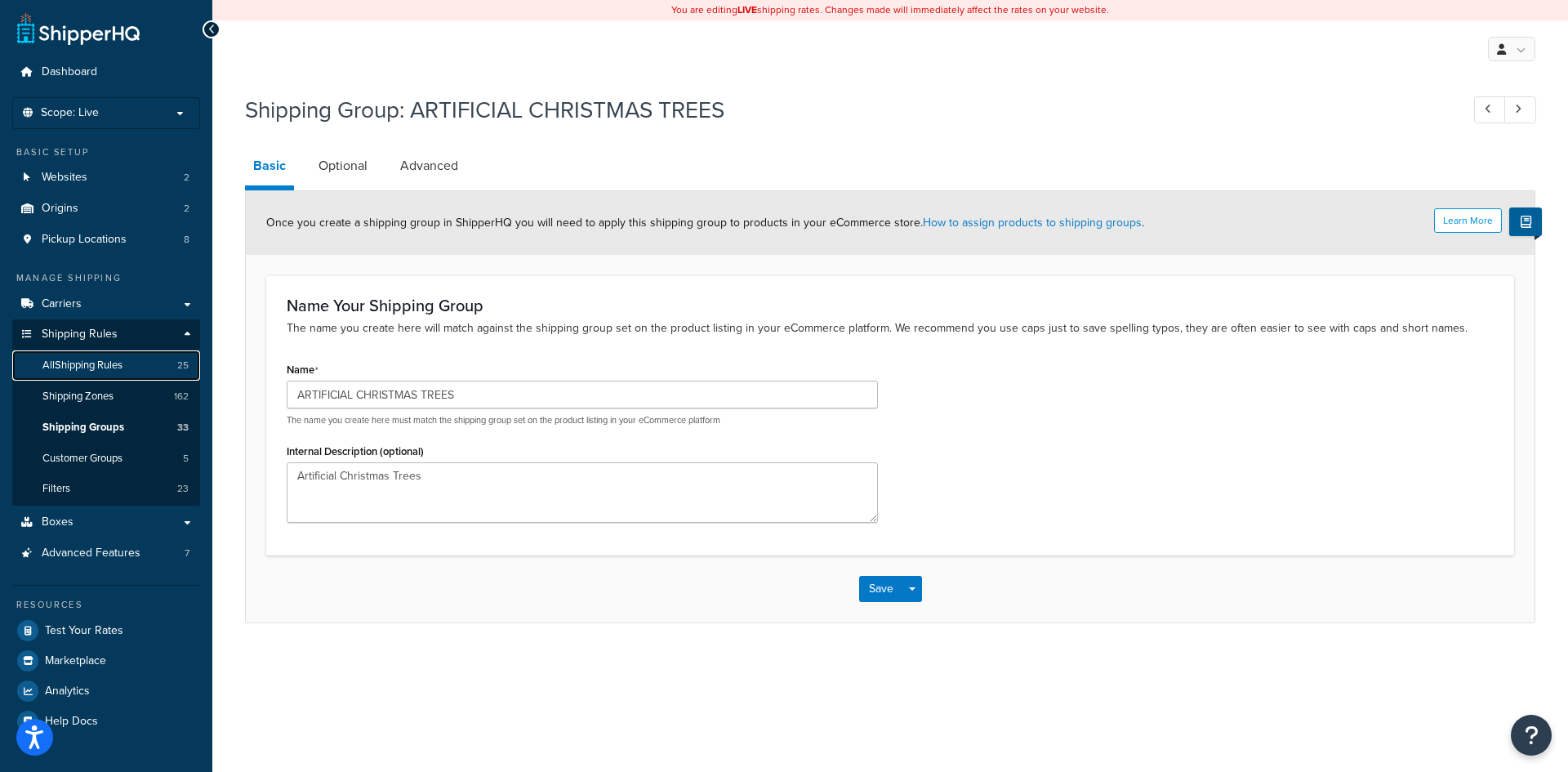
click at [115, 365] on span "All Shipping Rules" at bounding box center [83, 366] width 80 height 14
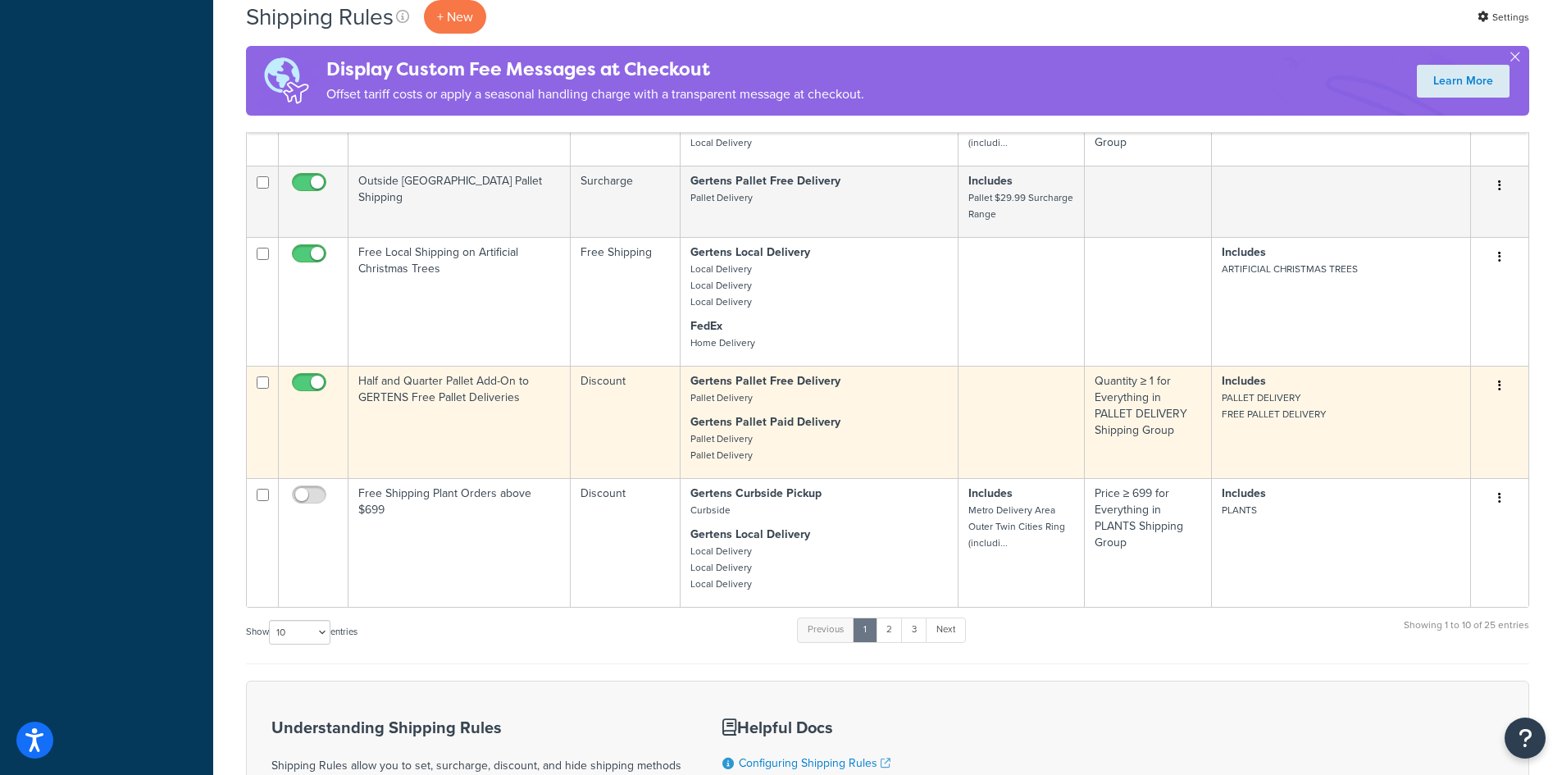
scroll to position [902, 0]
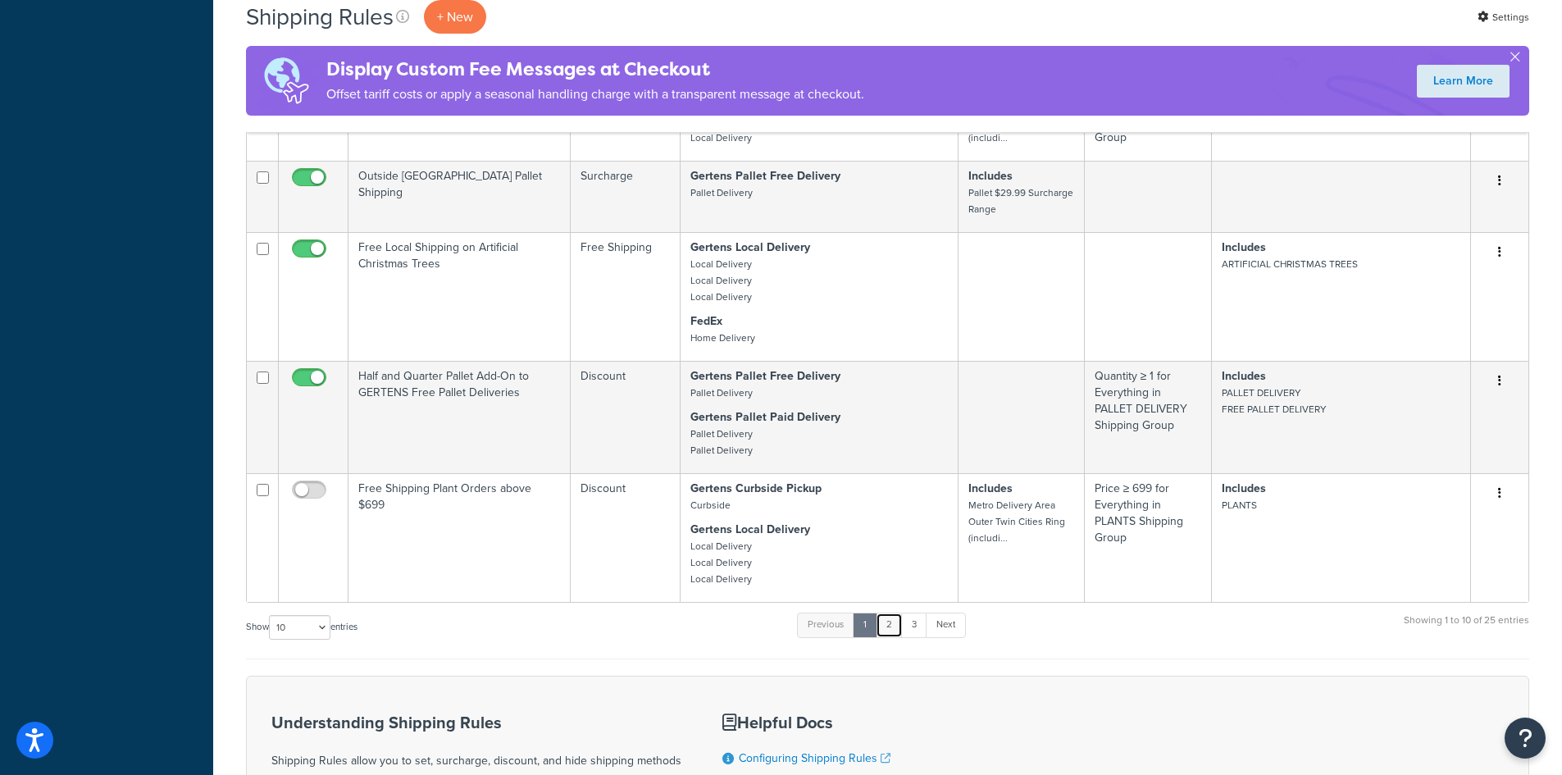
click at [896, 621] on link "2" at bounding box center [889, 624] width 27 height 25
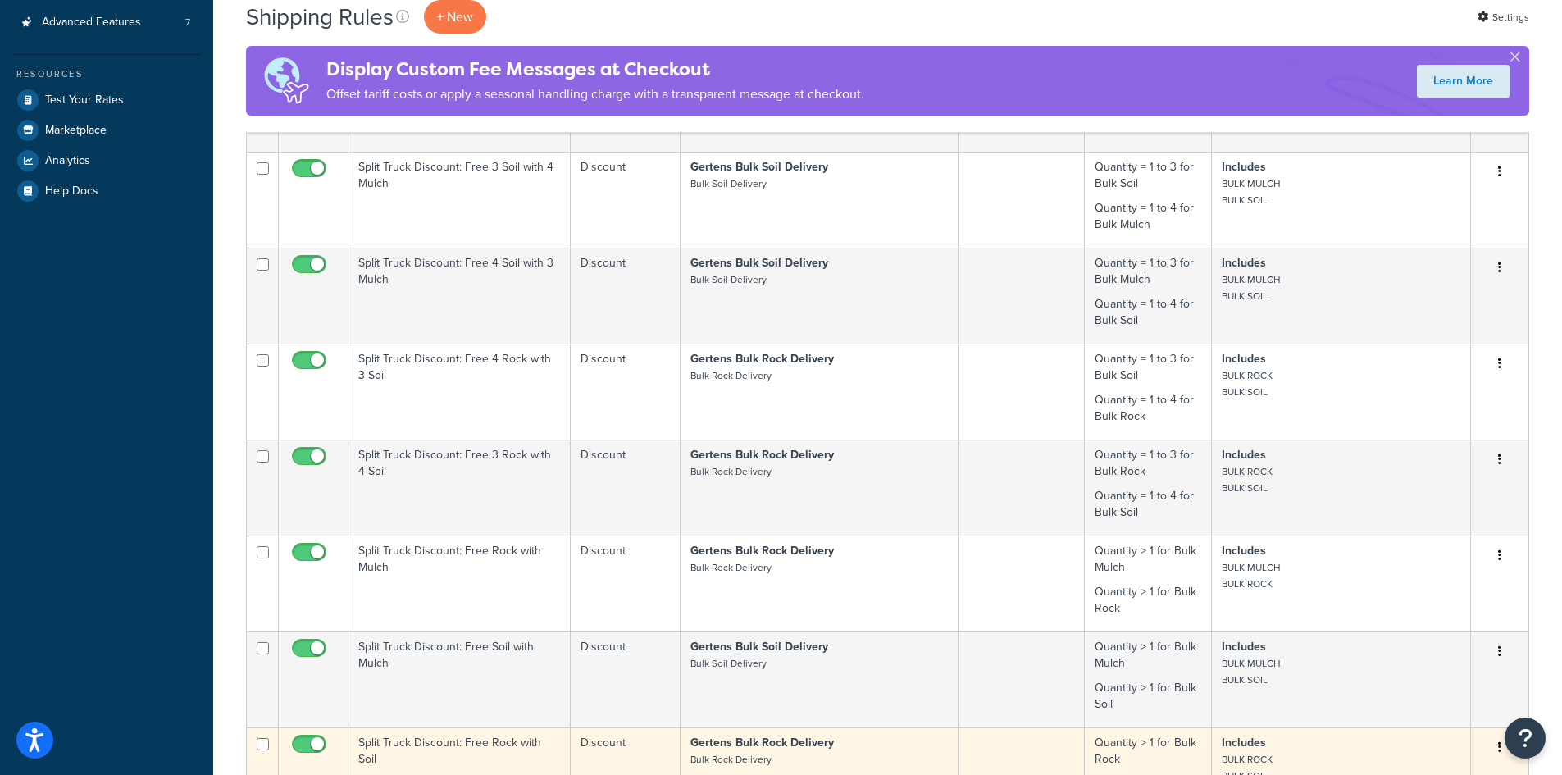
scroll to position [820, 0]
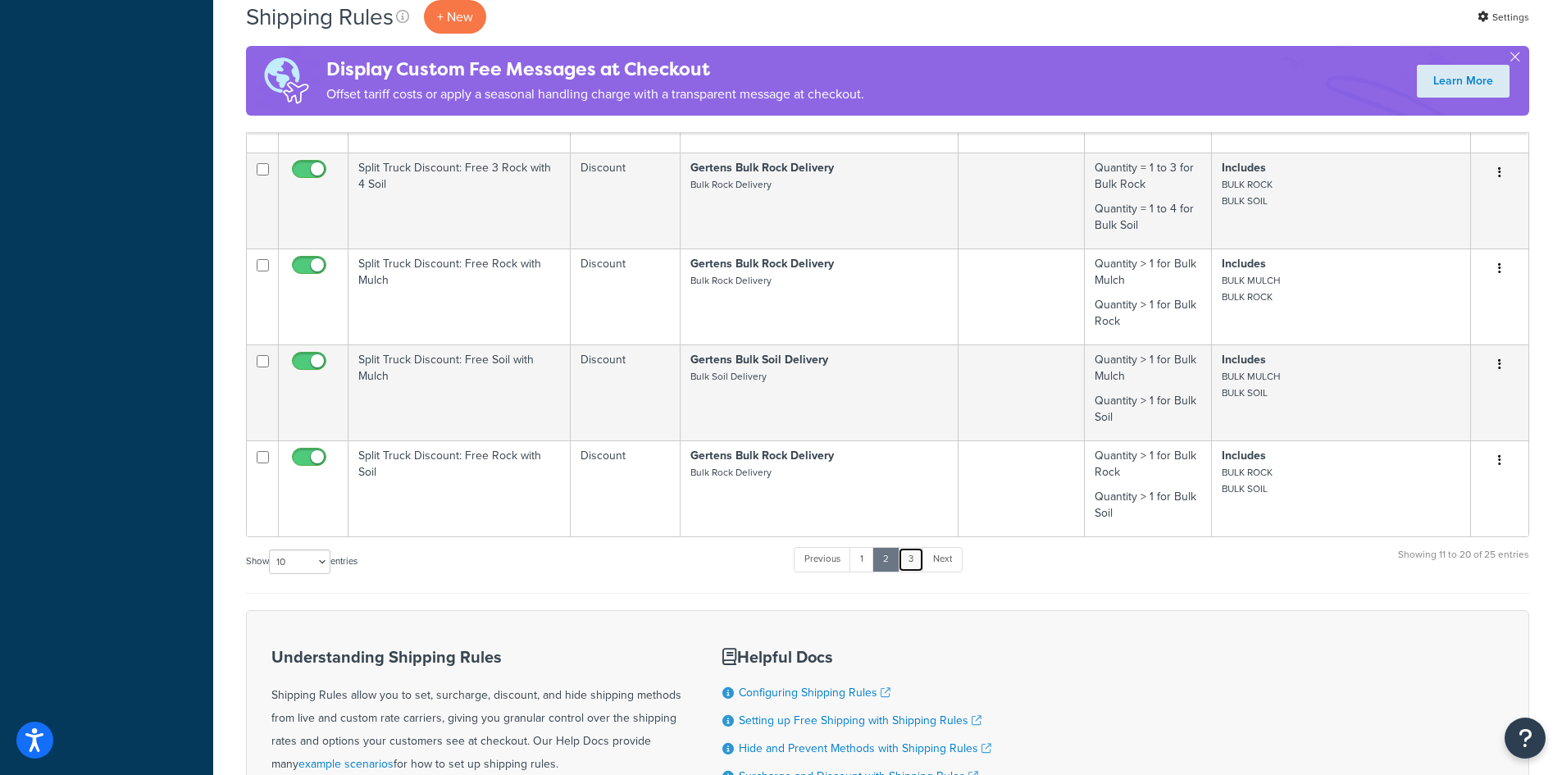
click at [924, 560] on link "3" at bounding box center [911, 559] width 26 height 25
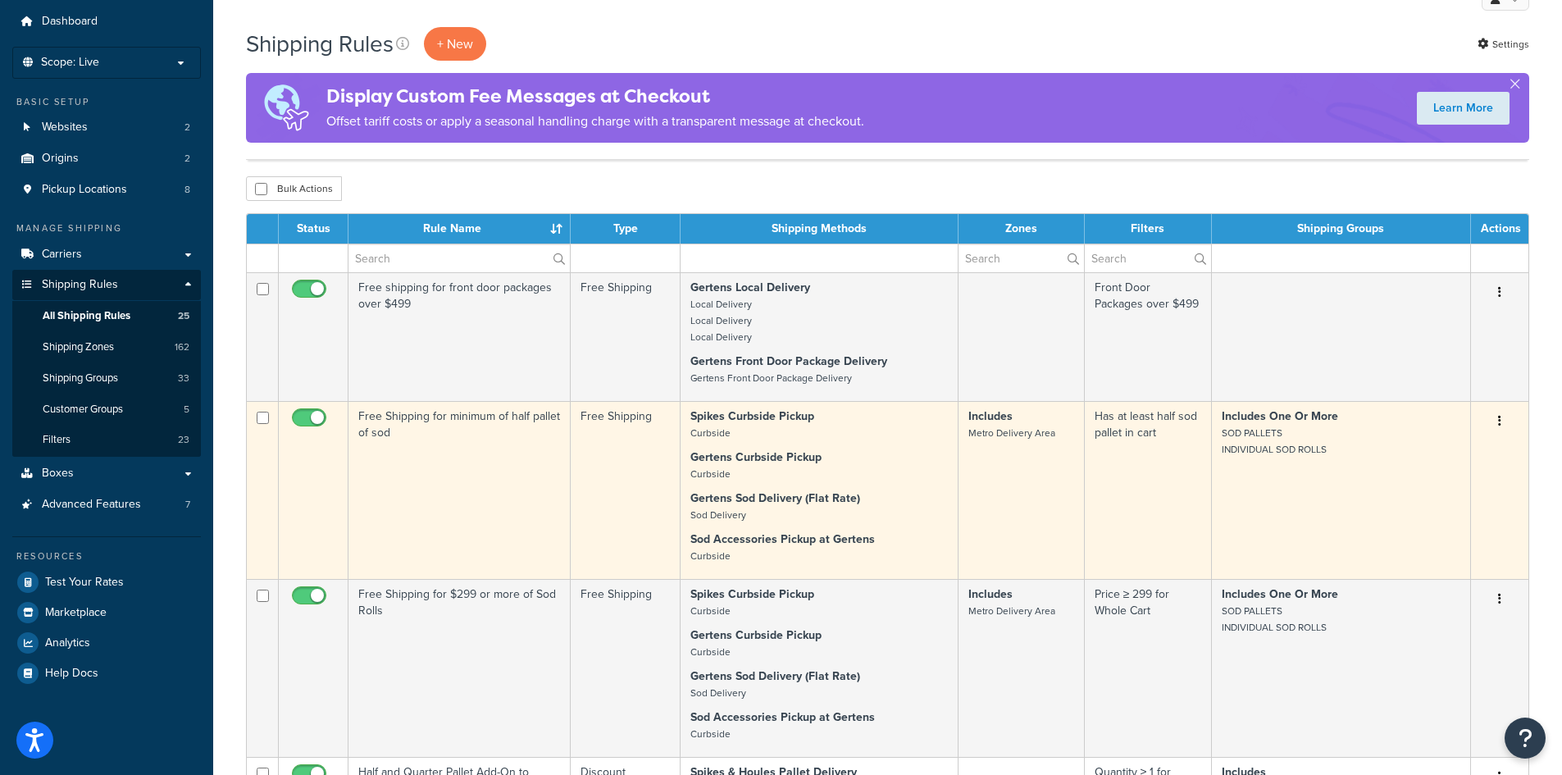
scroll to position [0, 0]
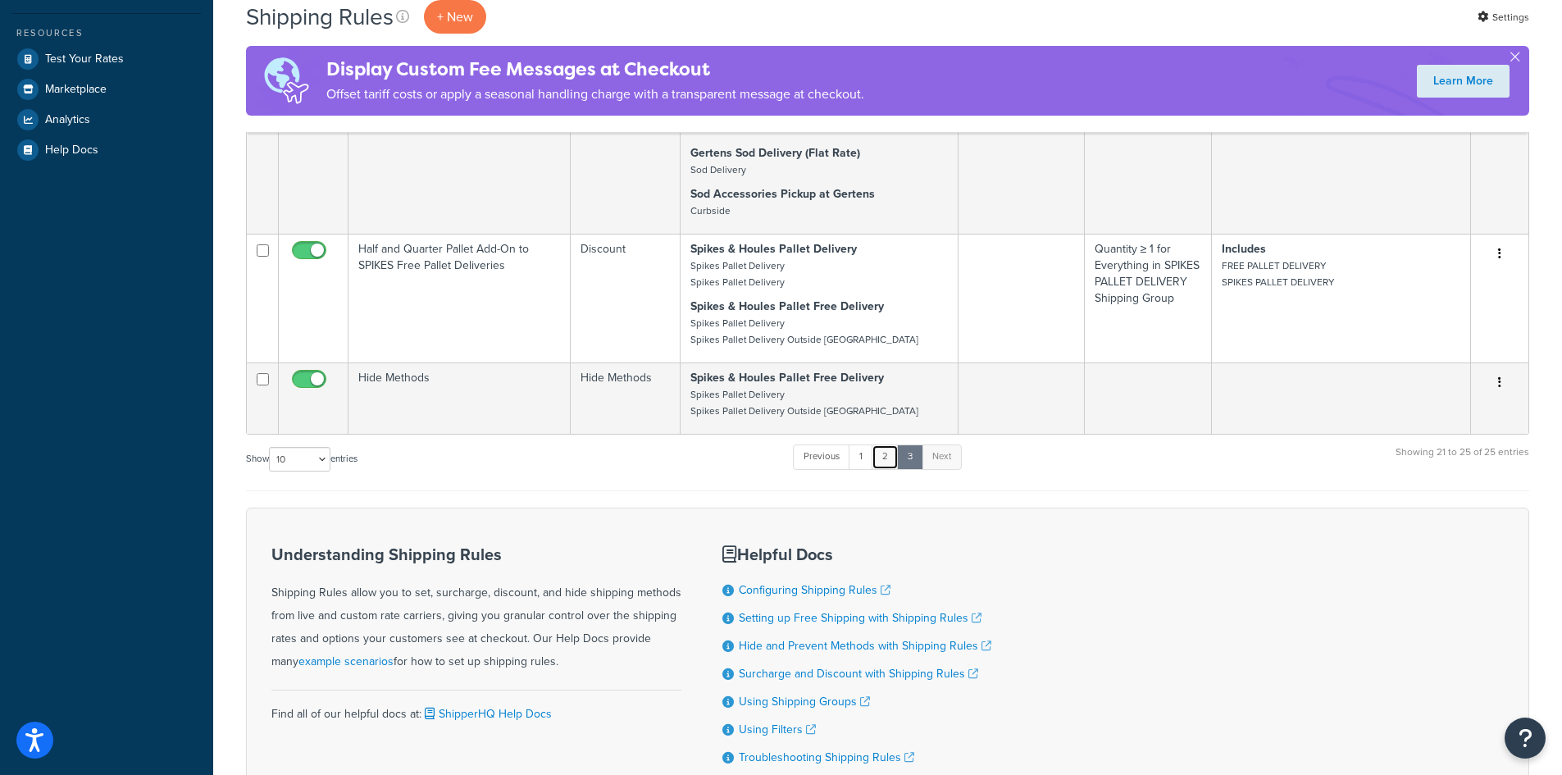
click at [883, 451] on link "2" at bounding box center [884, 456] width 27 height 25
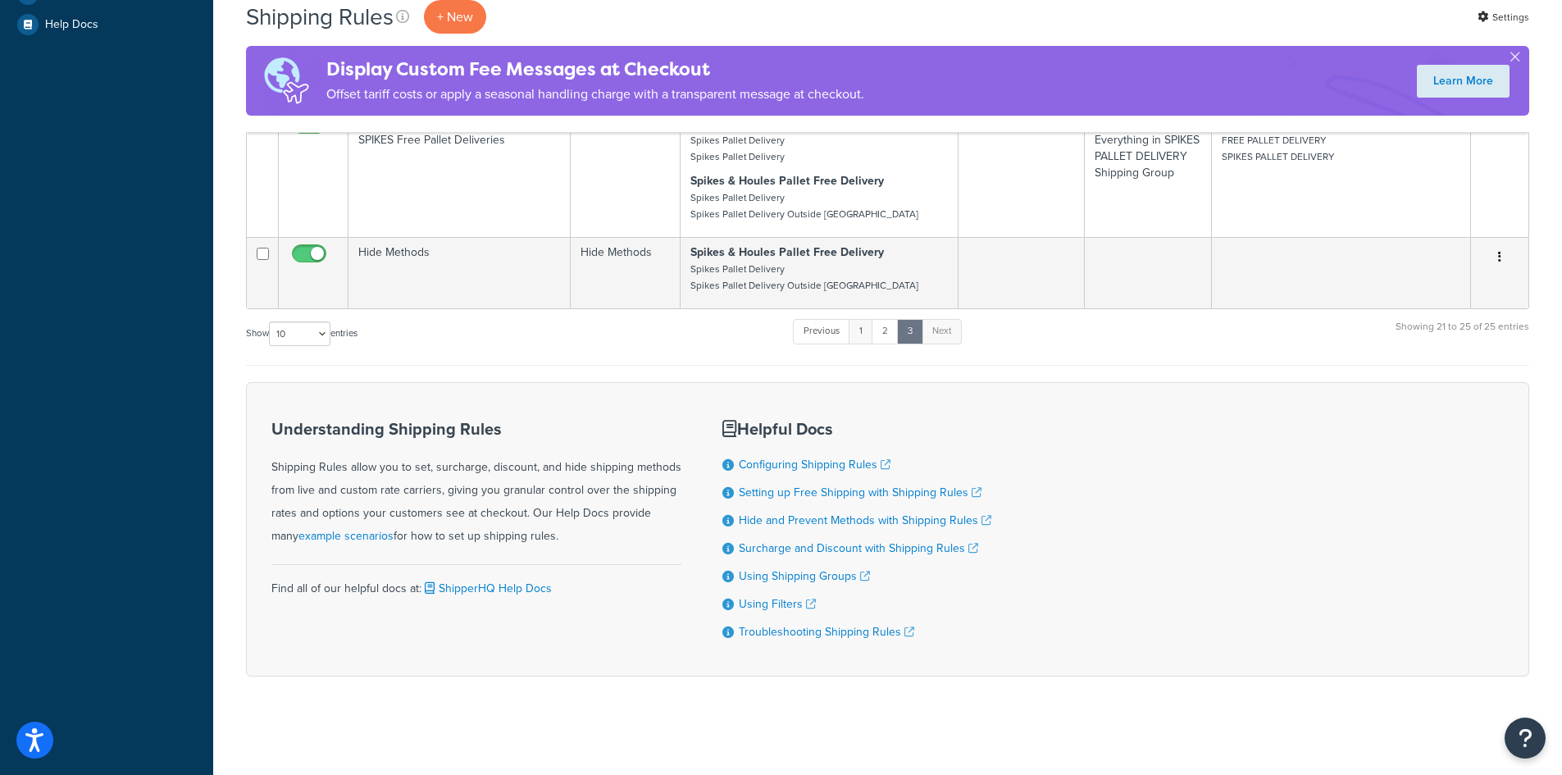
click at [867, 458] on div "Understanding Shipping Rules Shipping Rules allow you to set, surcharge, discou…" at bounding box center [887, 529] width 1283 height 294
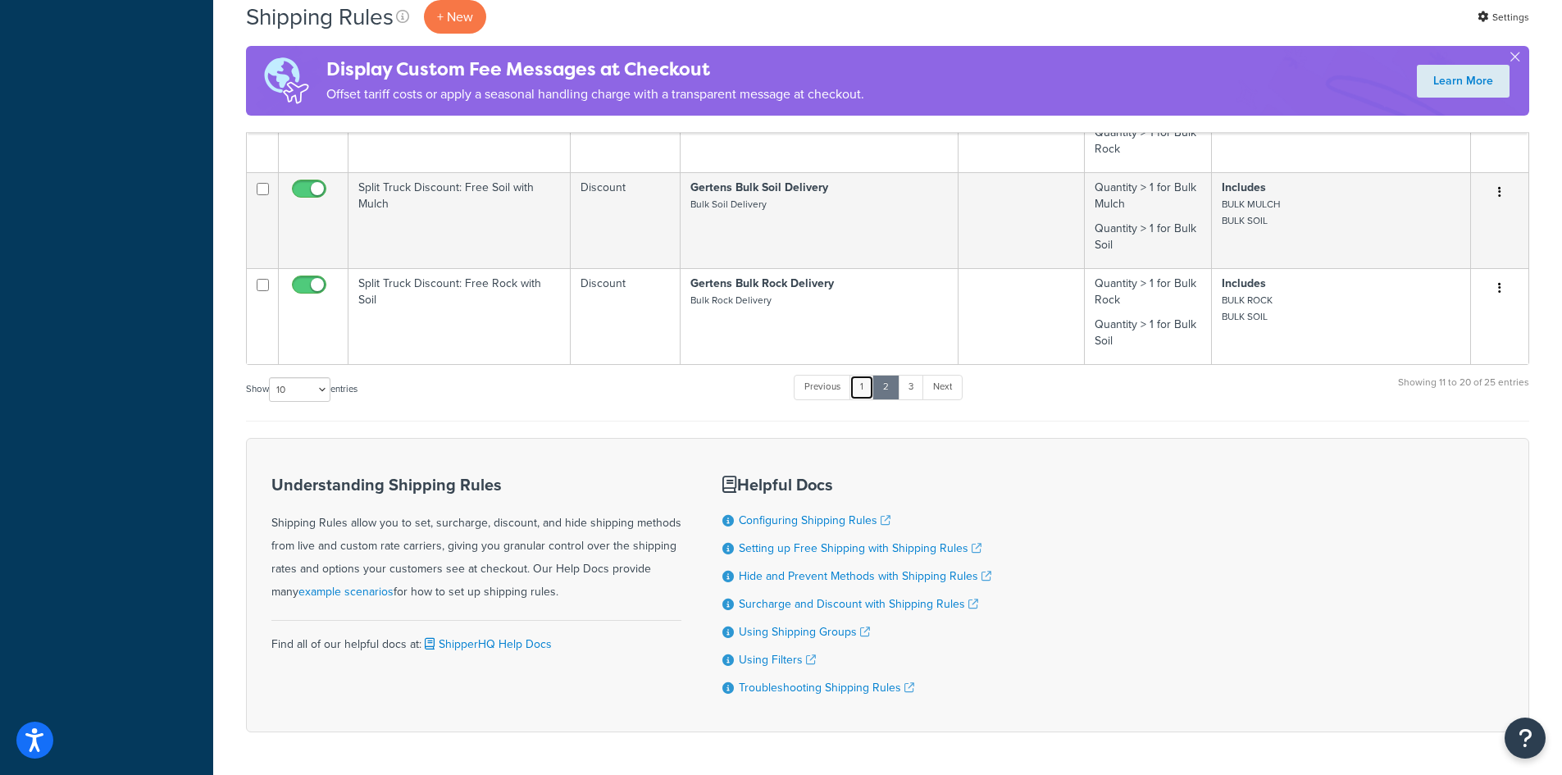
click at [858, 384] on link "1" at bounding box center [861, 387] width 25 height 25
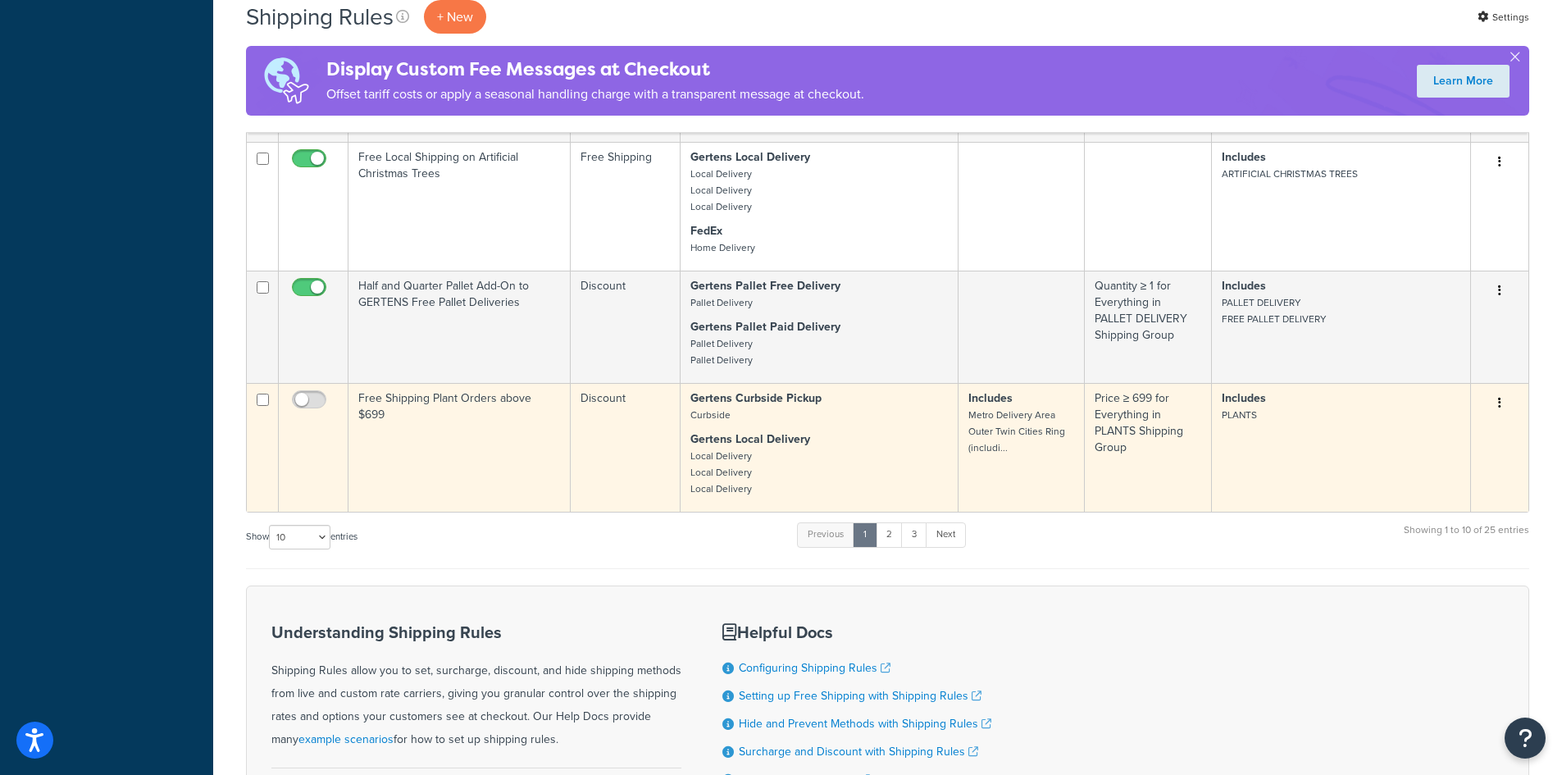
scroll to position [582, 0]
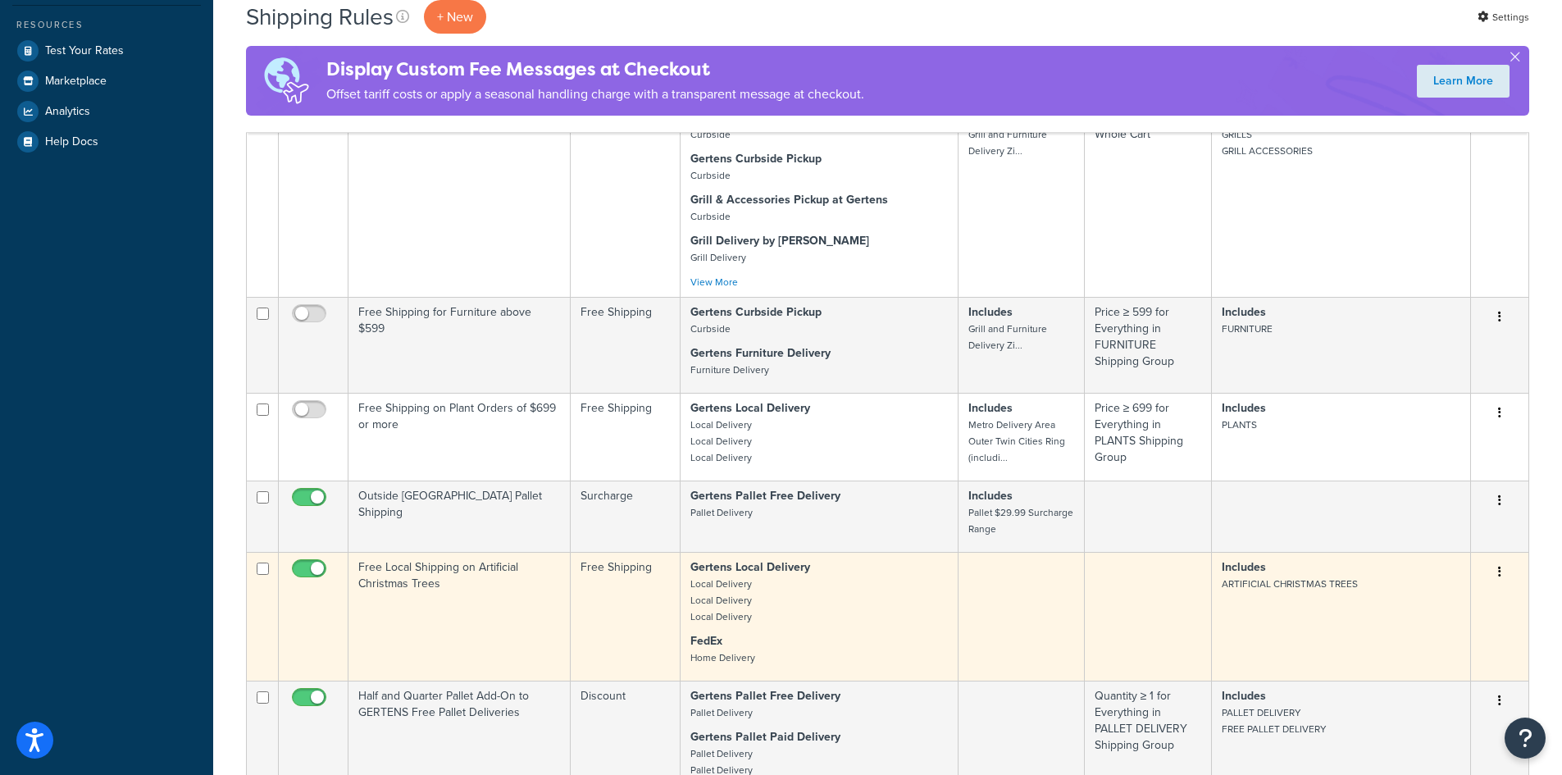
click at [896, 624] on p "Gertens Local Delivery Local Delivery Local Delivery Local Delivery" at bounding box center [818, 592] width 257 height 66
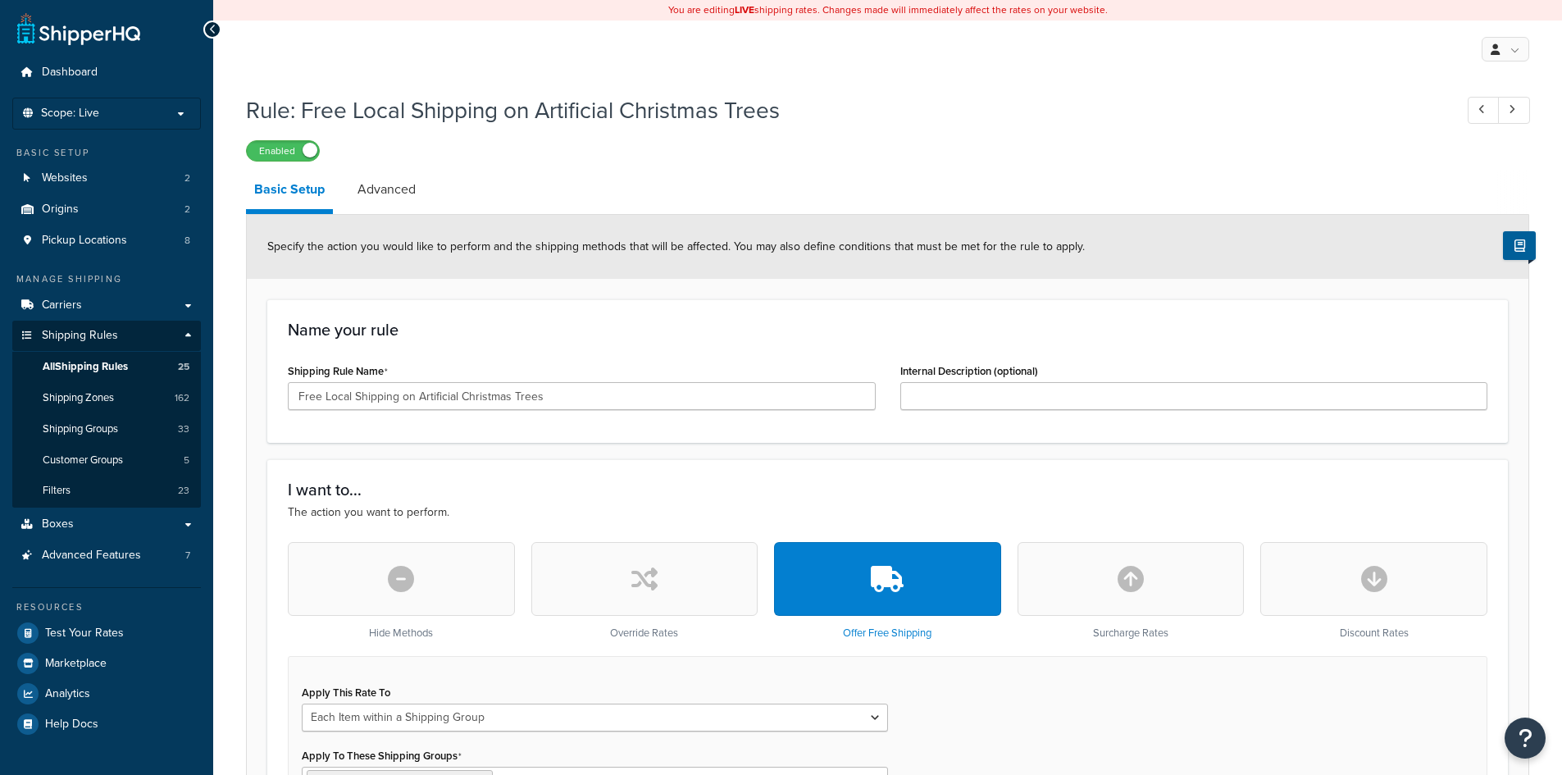
select select "ITEM"
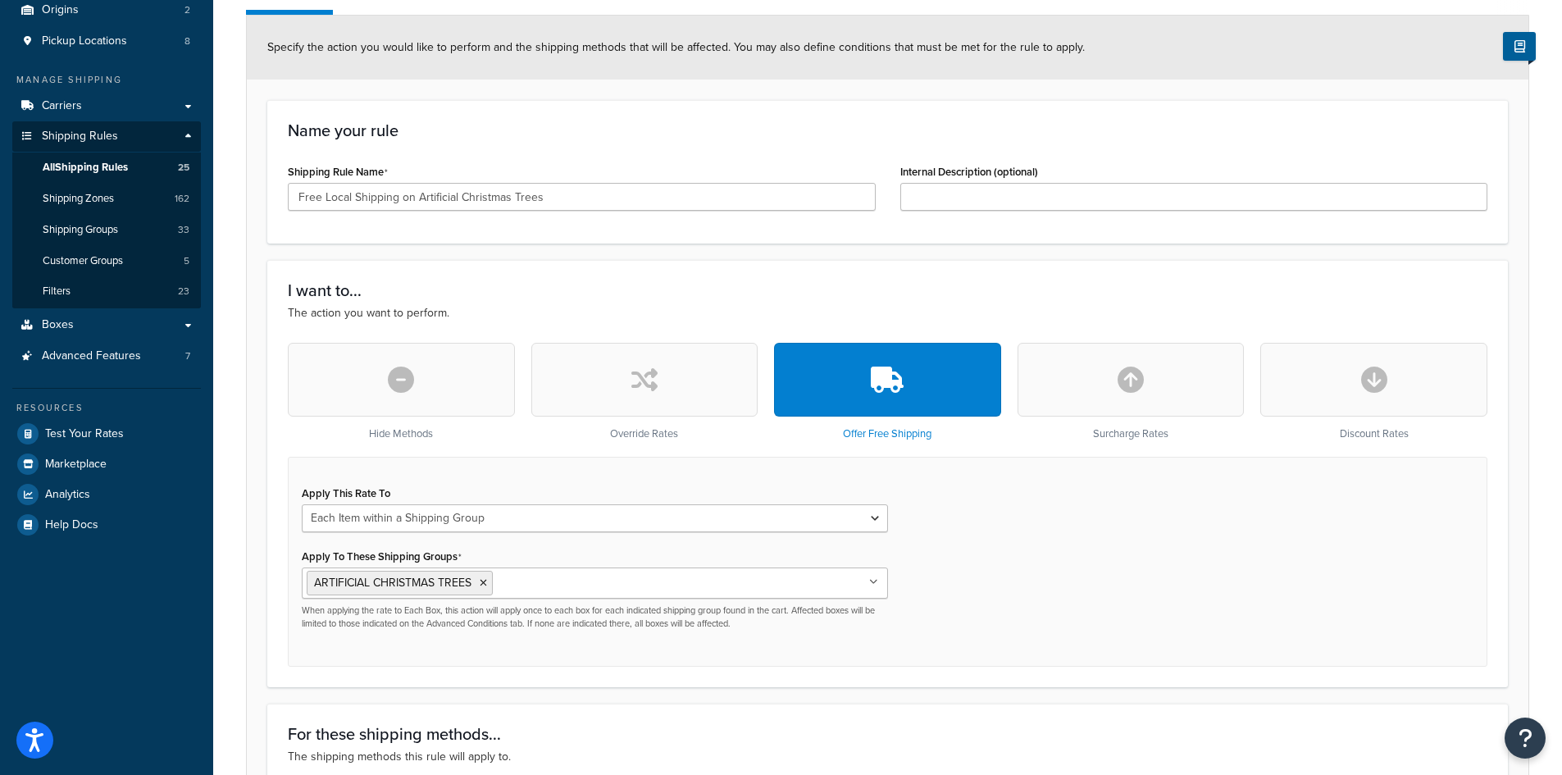
scroll to position [246, 0]
